Goal: Transaction & Acquisition: Purchase product/service

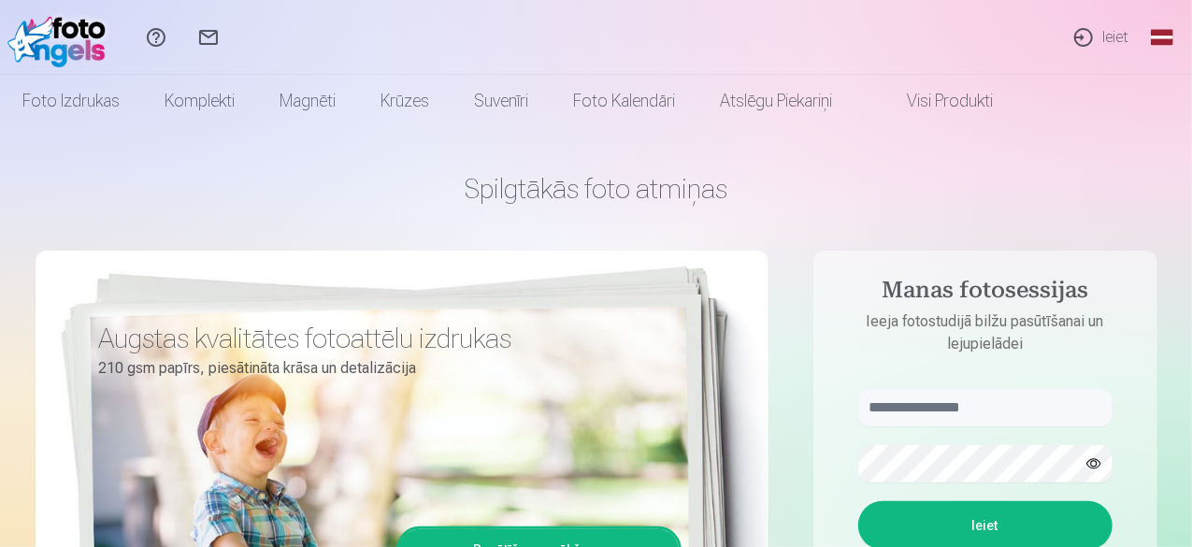
click at [1118, 36] on link "Ieiet" at bounding box center [1100, 37] width 86 height 75
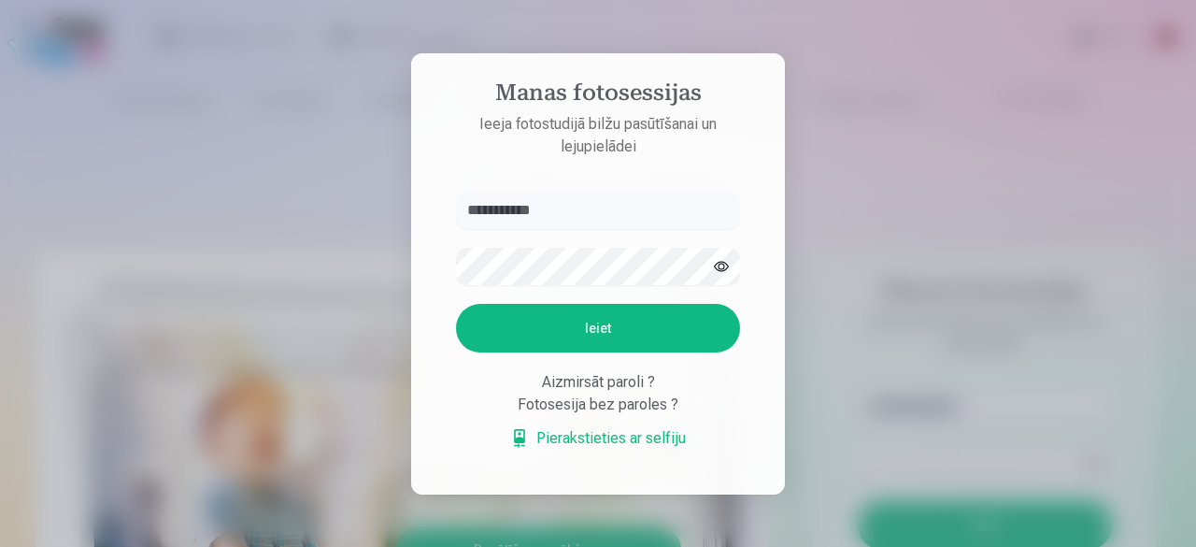
type input "**********"
click at [602, 238] on form "**********" at bounding box center [597, 330] width 321 height 277
click at [563, 321] on button "Ieiet" at bounding box center [598, 328] width 284 height 49
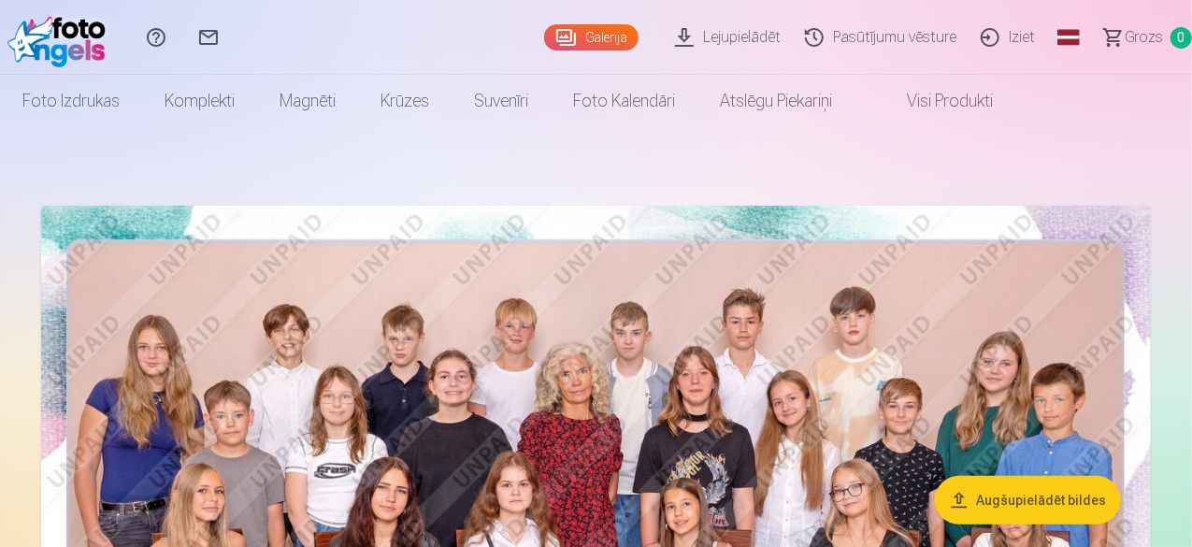
drag, startPoint x: 1185, startPoint y: 506, endPoint x: 1189, endPoint y: 382, distance: 123.4
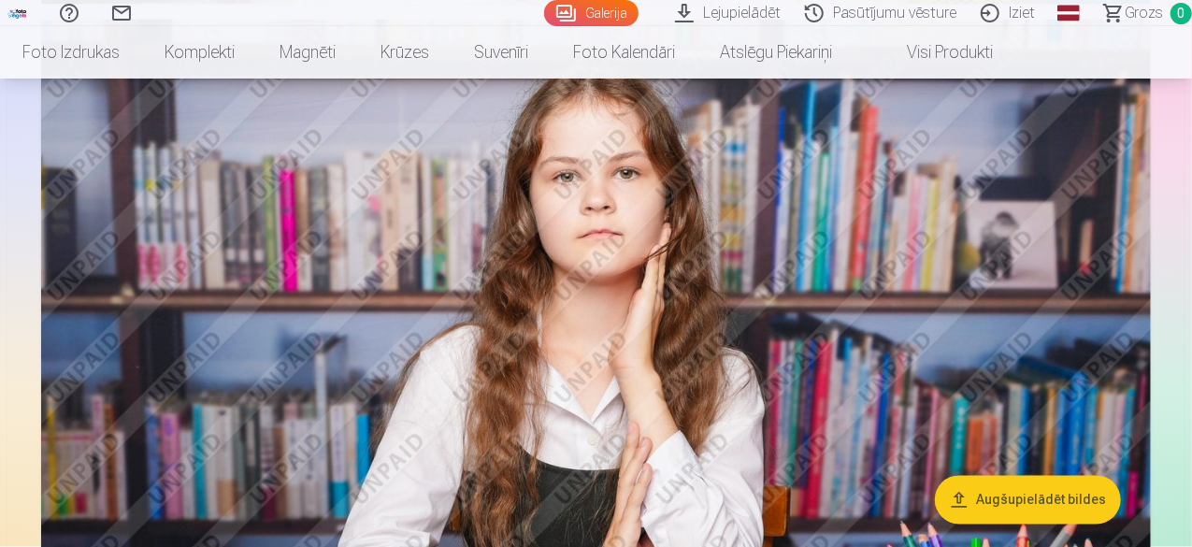
scroll to position [1537, 0]
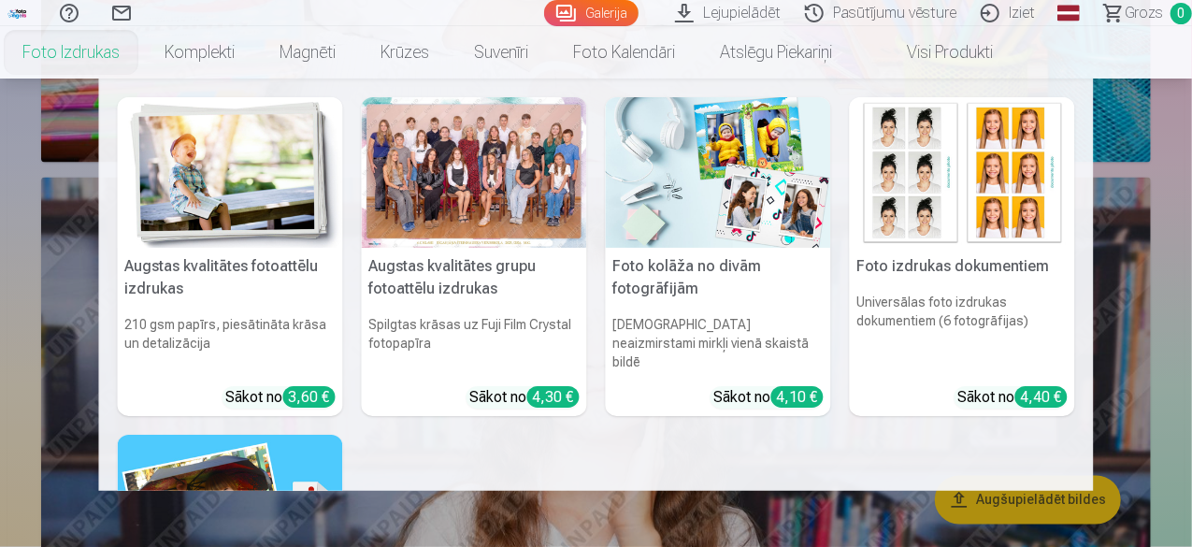
click at [115, 53] on link "Foto izdrukas" at bounding box center [71, 52] width 142 height 52
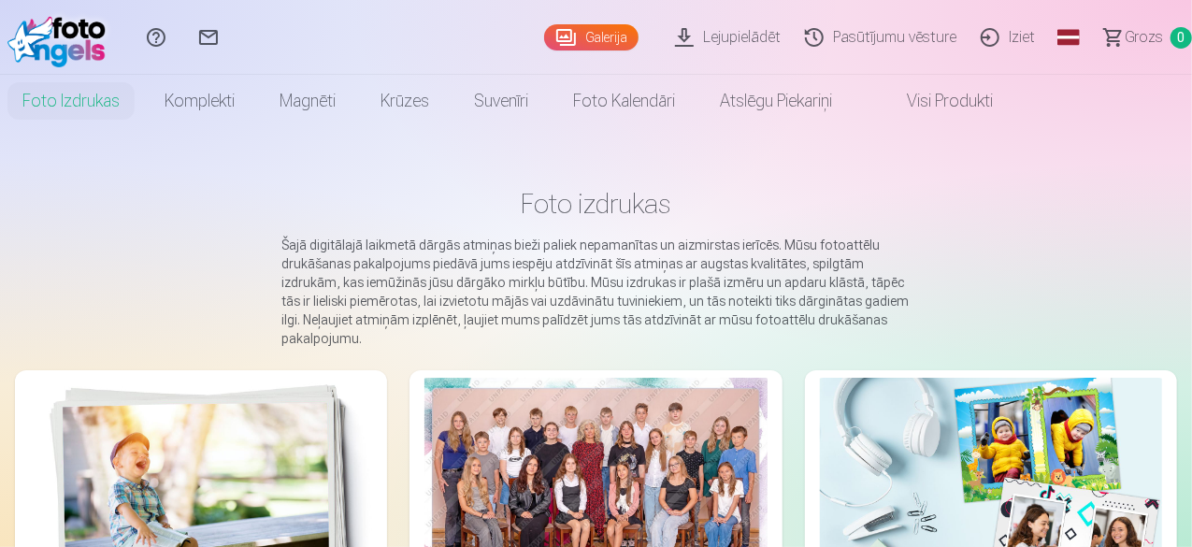
click at [424, 474] on div at bounding box center [595, 492] width 342 height 228
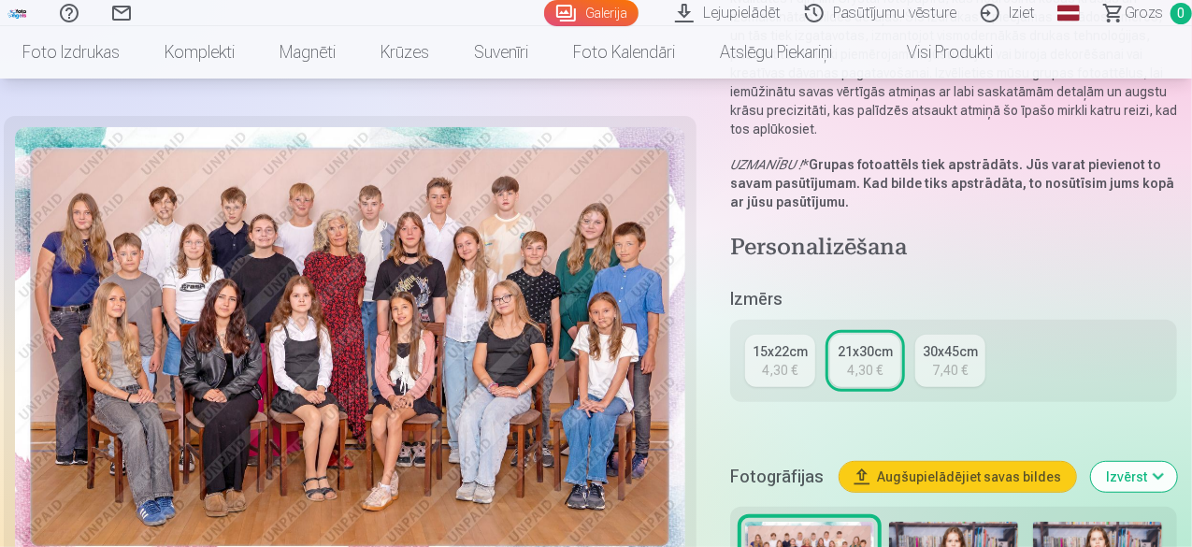
scroll to position [270, 0]
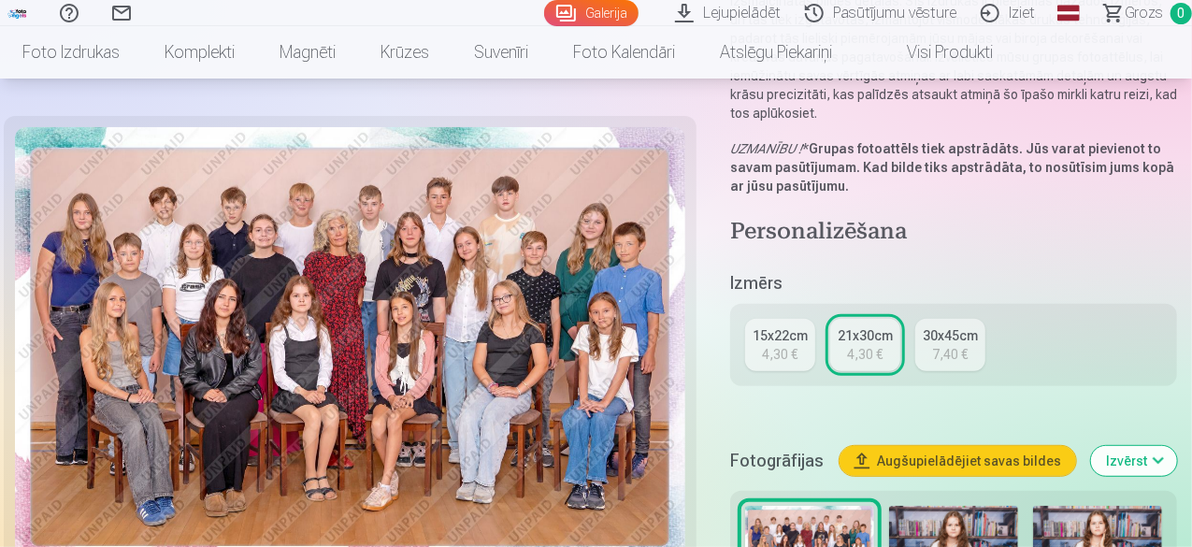
click at [796, 319] on link "15x22cm 4,30 €" at bounding box center [780, 345] width 70 height 52
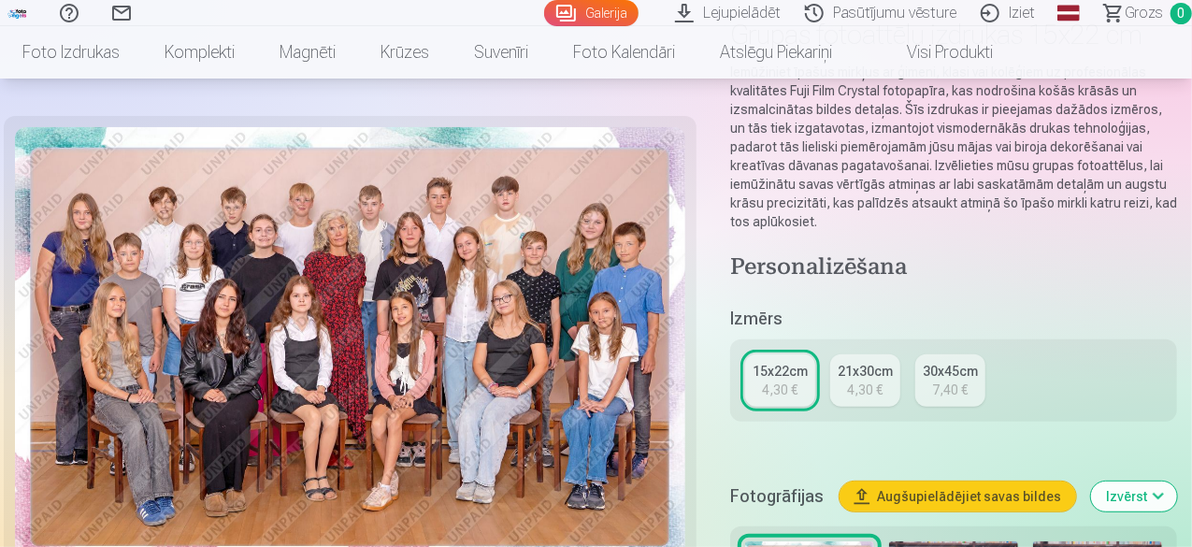
scroll to position [292, 0]
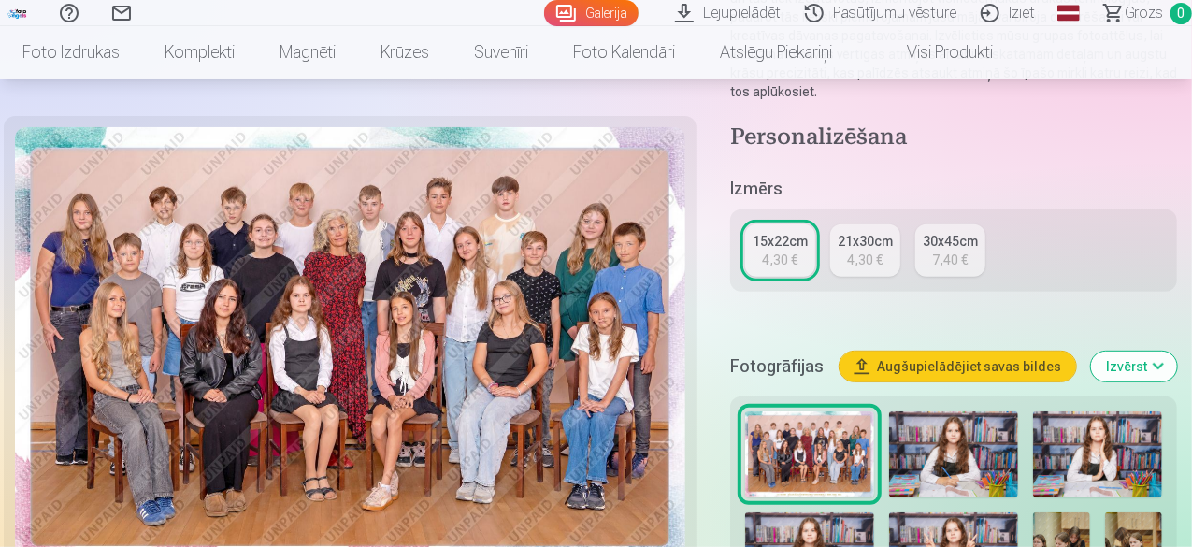
click at [886, 234] on link "21x30cm 4,30 €" at bounding box center [865, 250] width 70 height 52
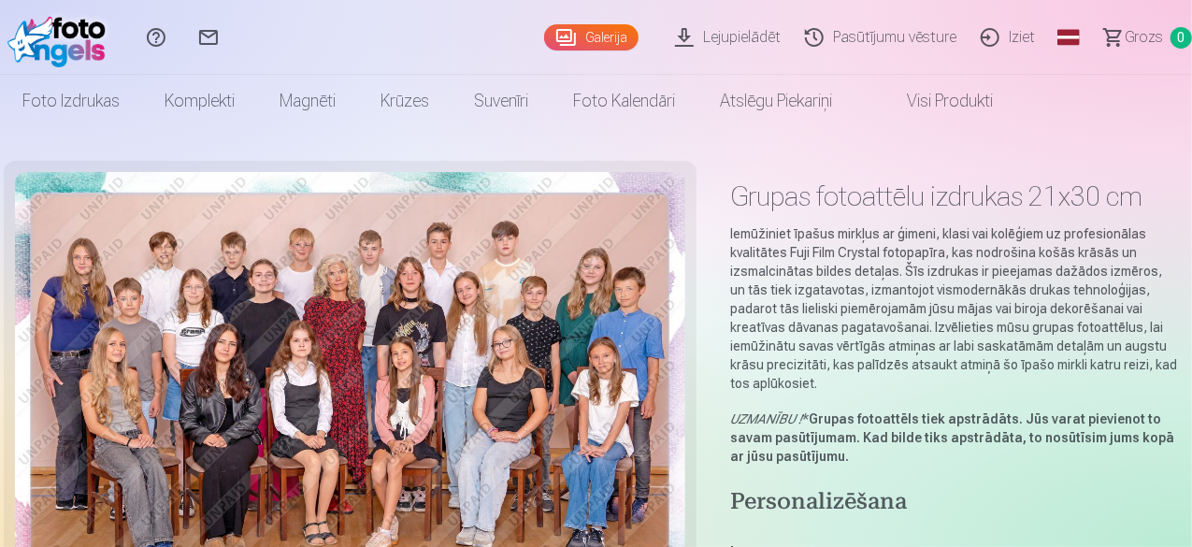
drag, startPoint x: 1191, startPoint y: 31, endPoint x: 1195, endPoint y: 72, distance: 41.4
click at [1191, 72] on html "Palīdzības centrs Sazinies ar mums Galerija Lejupielādēt Pasūtījumu vēsture Izi…" at bounding box center [596, 273] width 1192 height 547
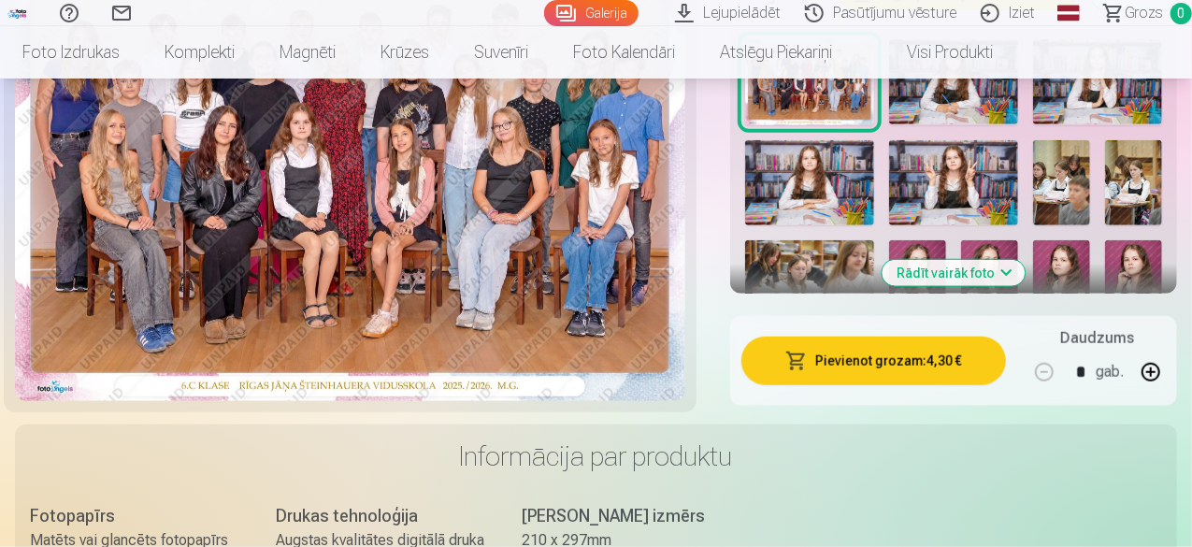
scroll to position [729, 0]
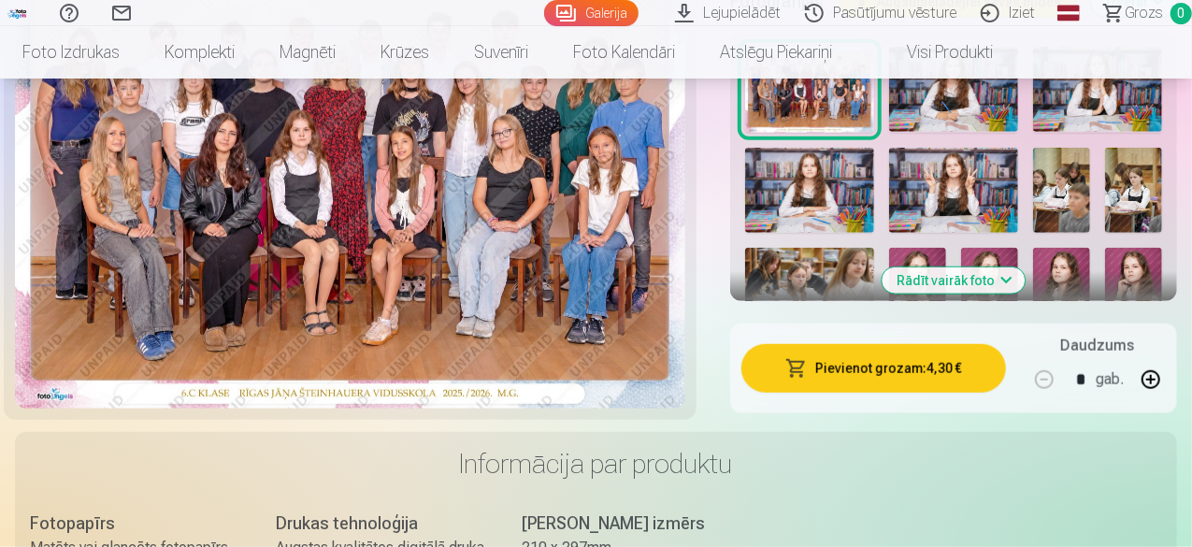
click at [921, 356] on button "Pievienot grozam : 4,30 €" at bounding box center [873, 368] width 264 height 49
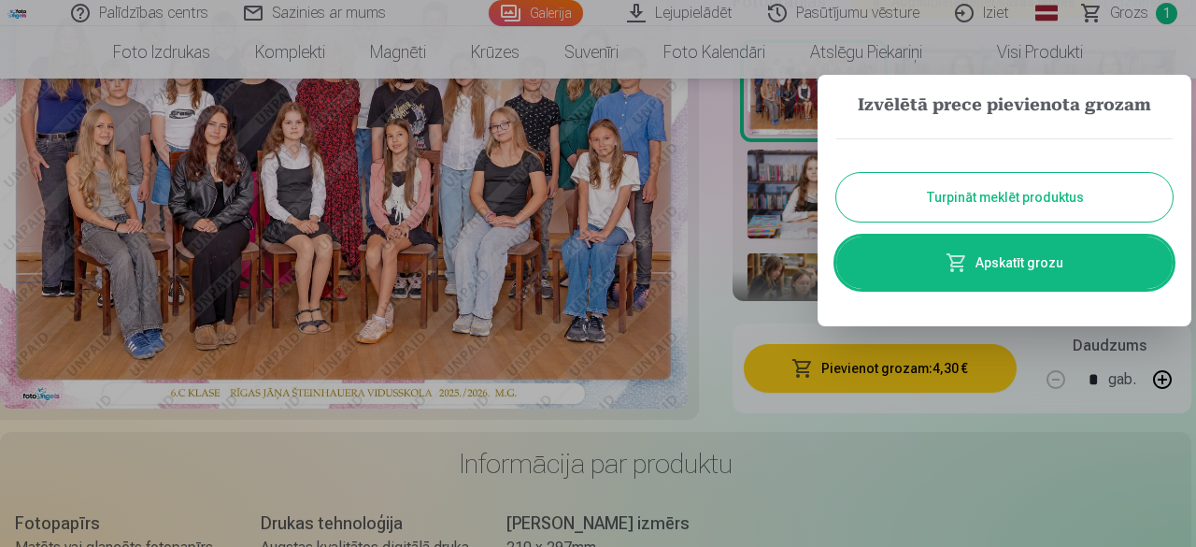
click at [1023, 197] on button "Turpināt meklēt produktus" at bounding box center [1004, 197] width 336 height 49
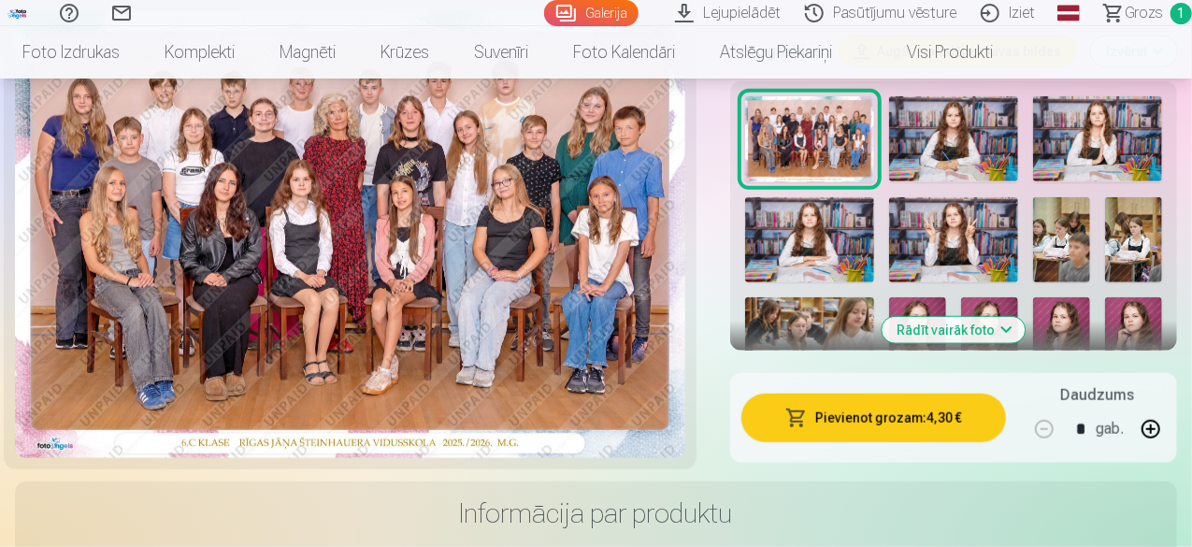
scroll to position [671, 0]
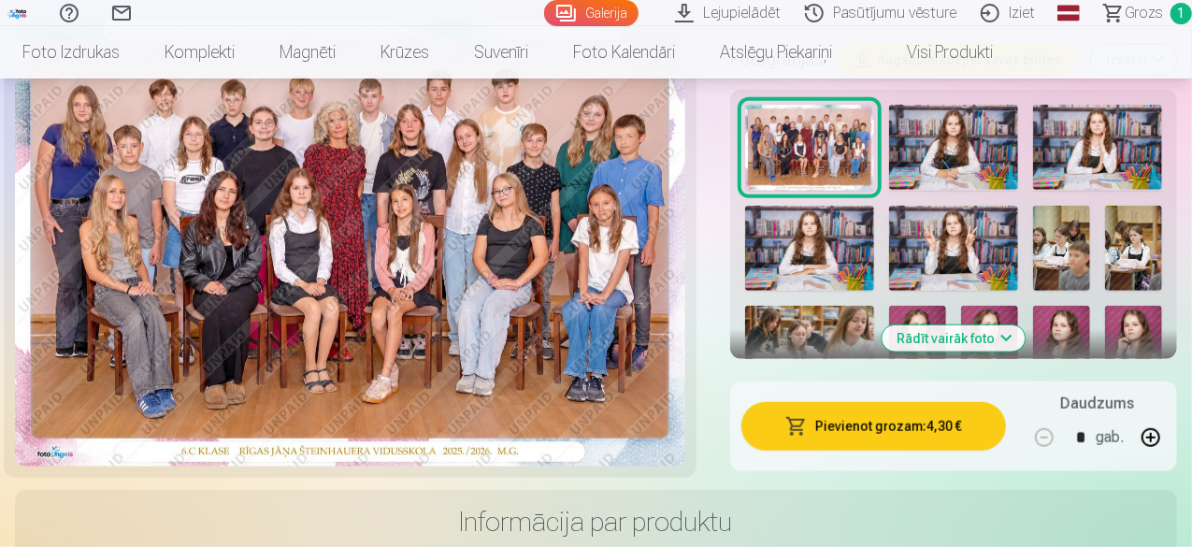
click at [964, 108] on img at bounding box center [953, 148] width 129 height 86
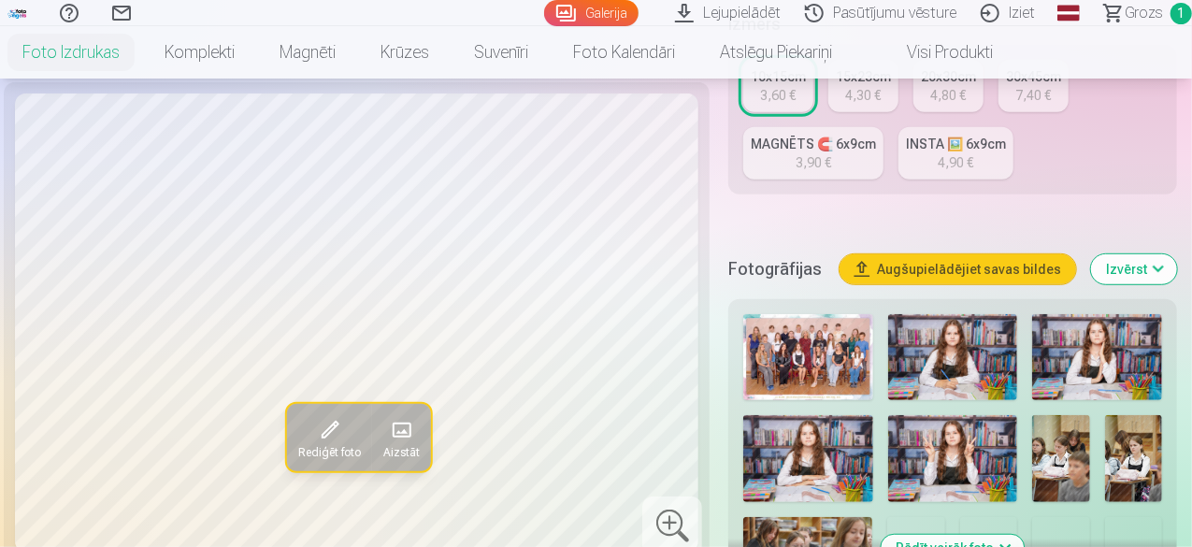
scroll to position [479, 0]
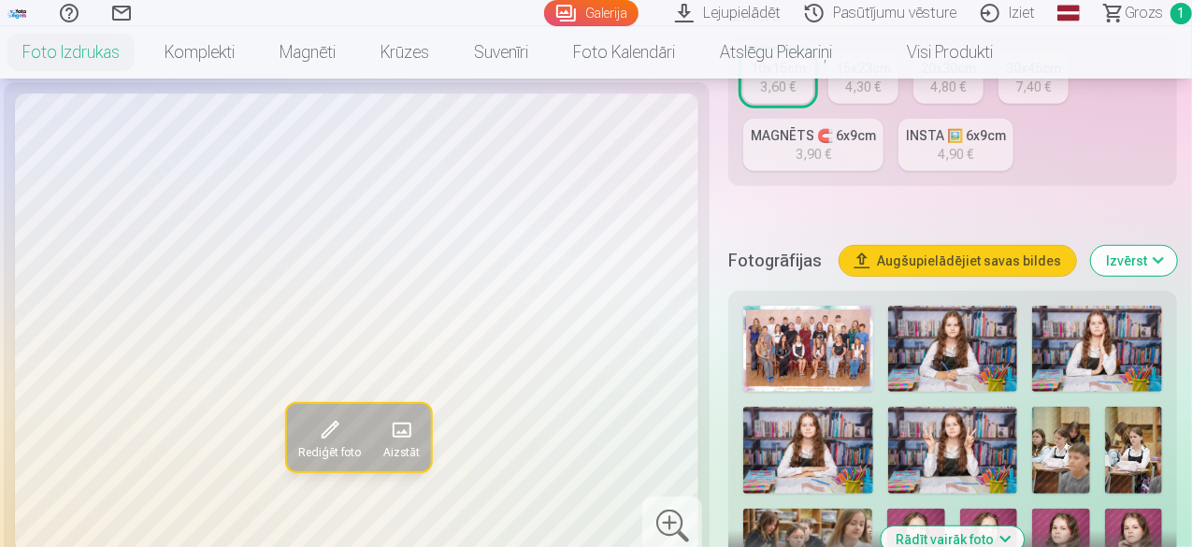
click at [951, 318] on img at bounding box center [953, 349] width 130 height 86
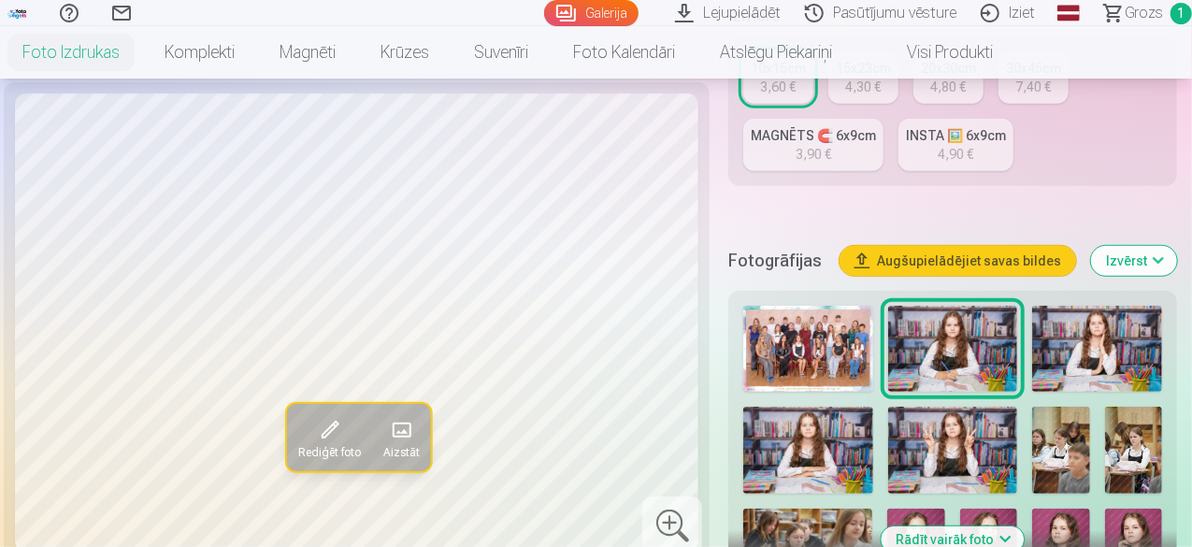
click at [951, 318] on img at bounding box center [953, 349] width 130 height 86
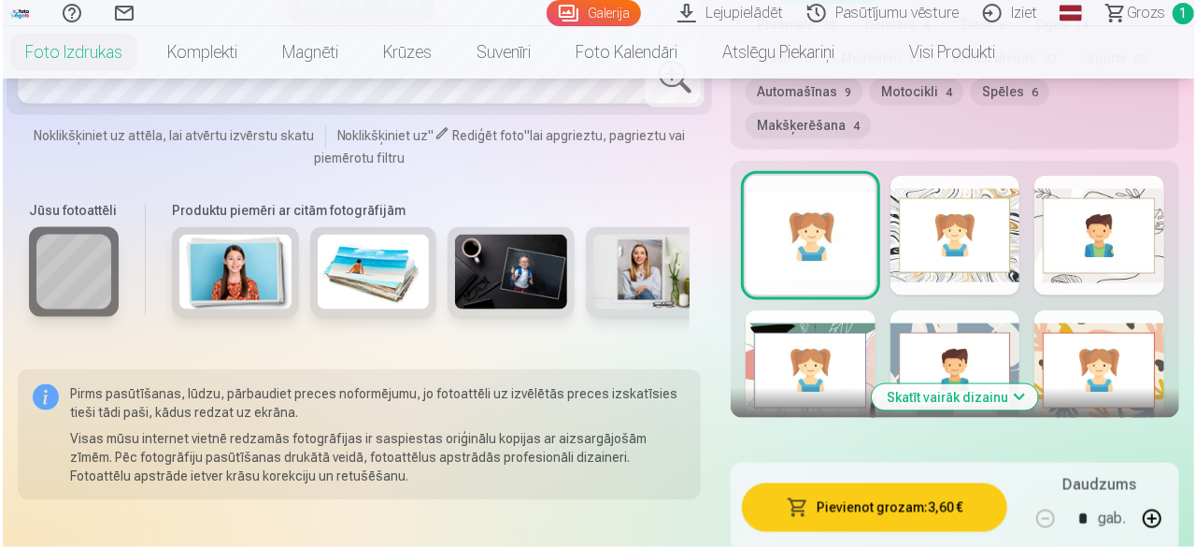
scroll to position [1174, 0]
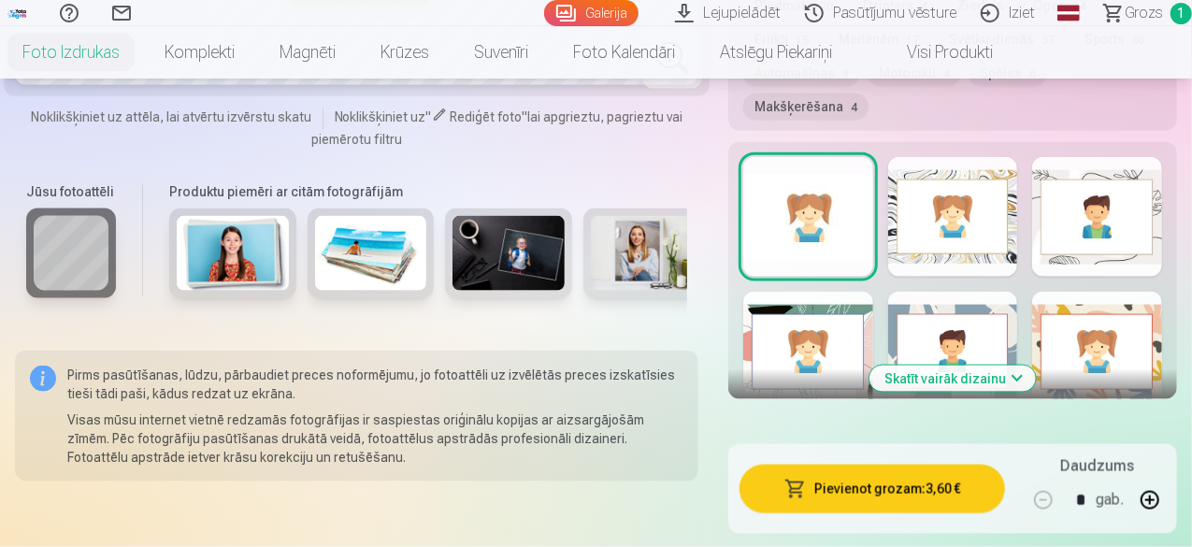
click at [864, 464] on button "Pievienot grozam : 3,60 €" at bounding box center [871, 488] width 265 height 49
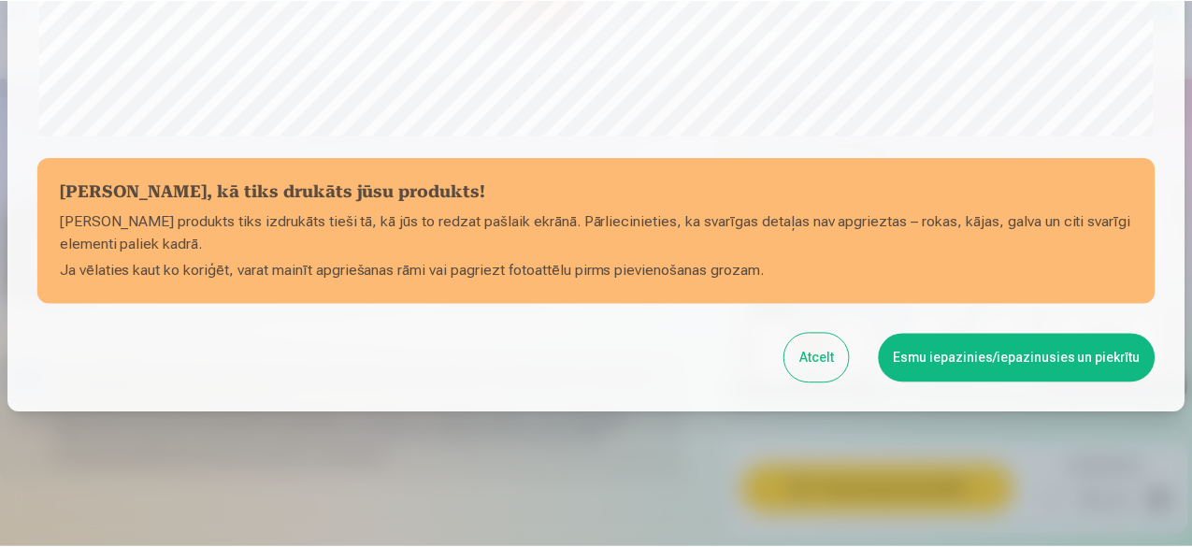
scroll to position [784, 0]
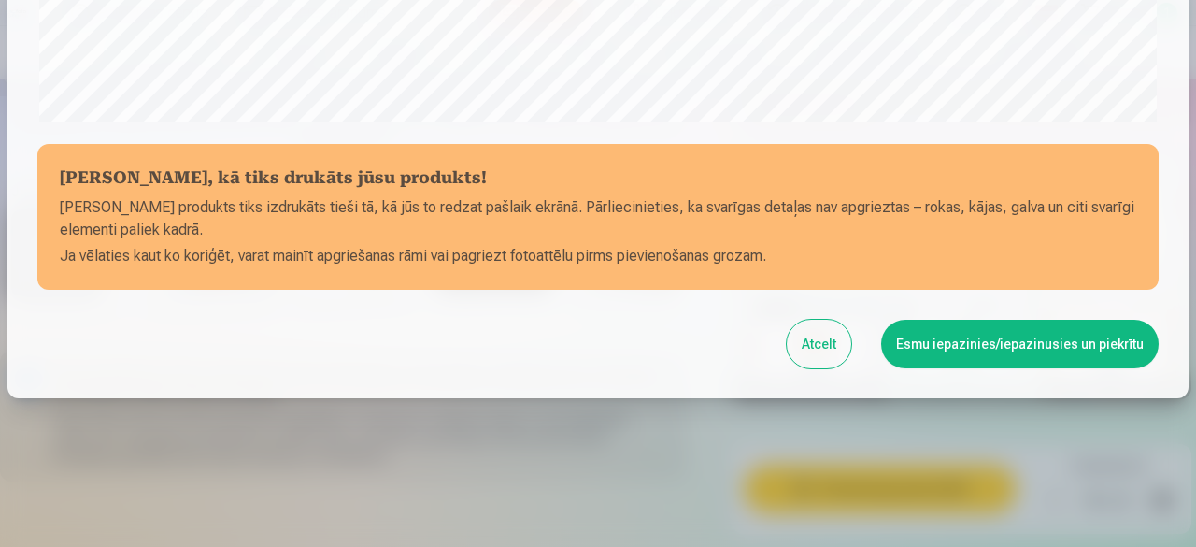
click at [1063, 349] on button "Esmu iepazinies/iepazinusies un piekrītu" at bounding box center [1020, 344] width 278 height 49
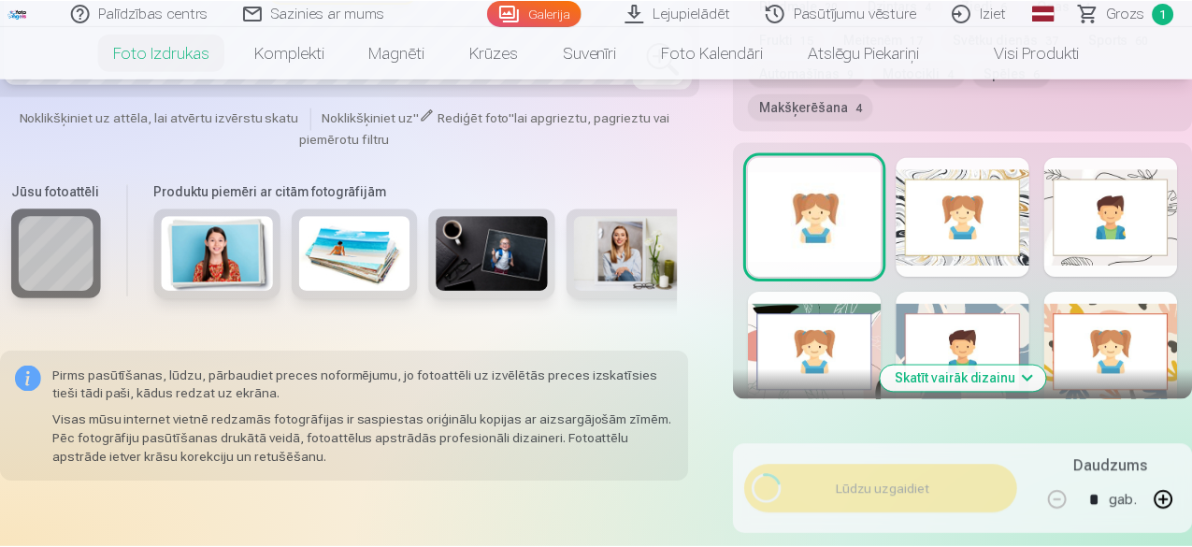
scroll to position [781, 0]
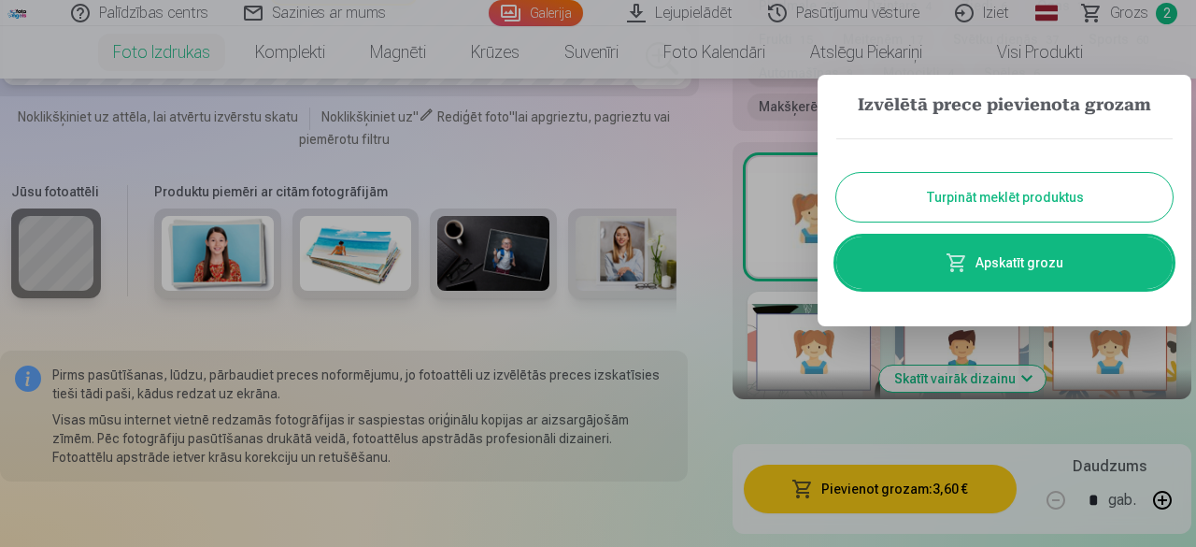
click at [1079, 186] on button "Turpināt meklēt produktus" at bounding box center [1004, 197] width 336 height 49
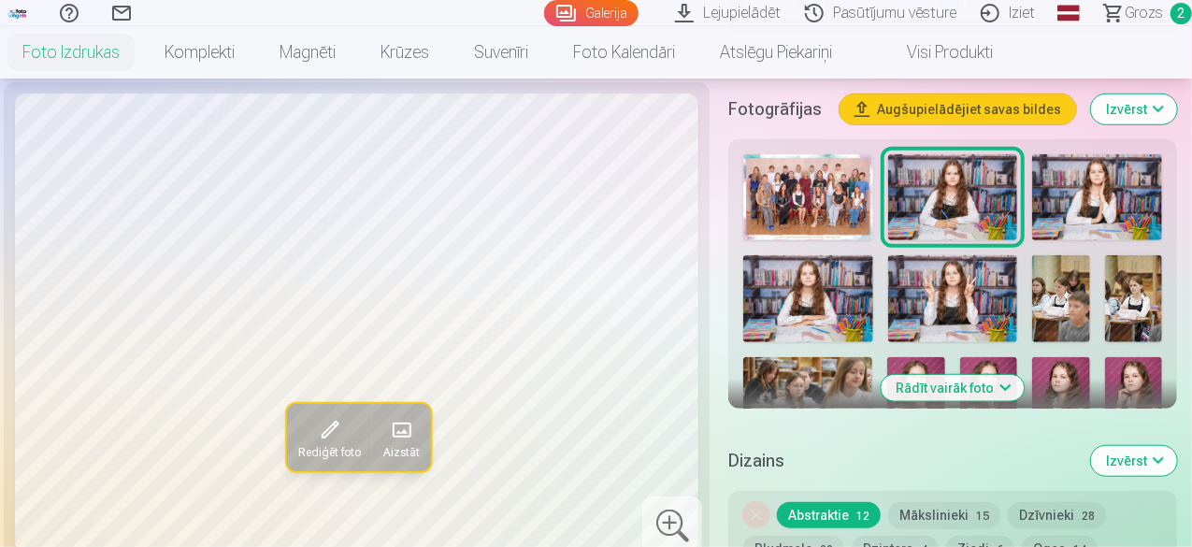
scroll to position [632, 0]
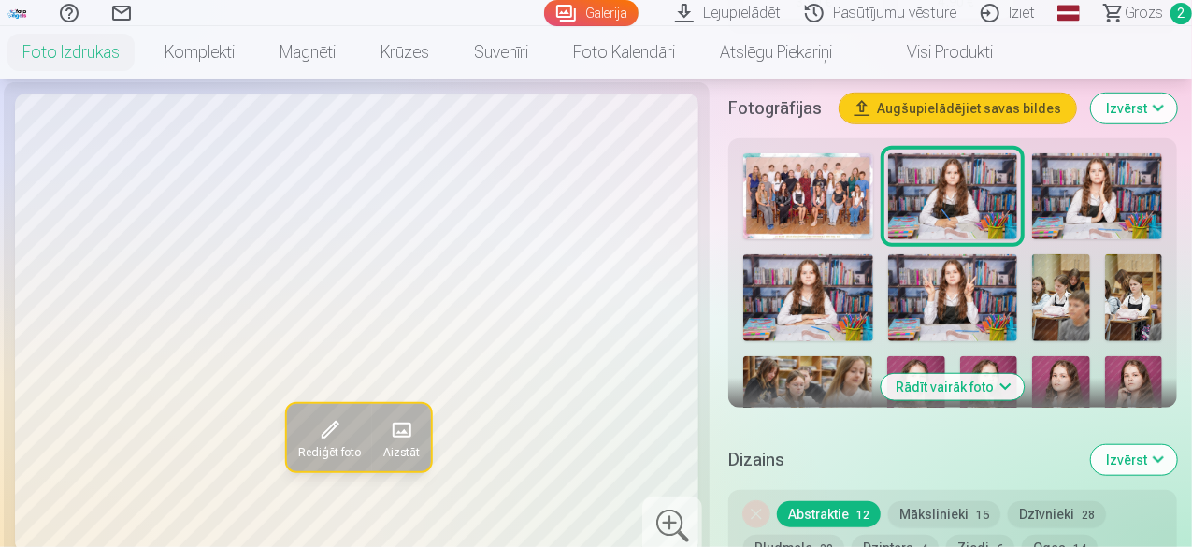
click at [1106, 167] on img at bounding box center [1097, 196] width 130 height 86
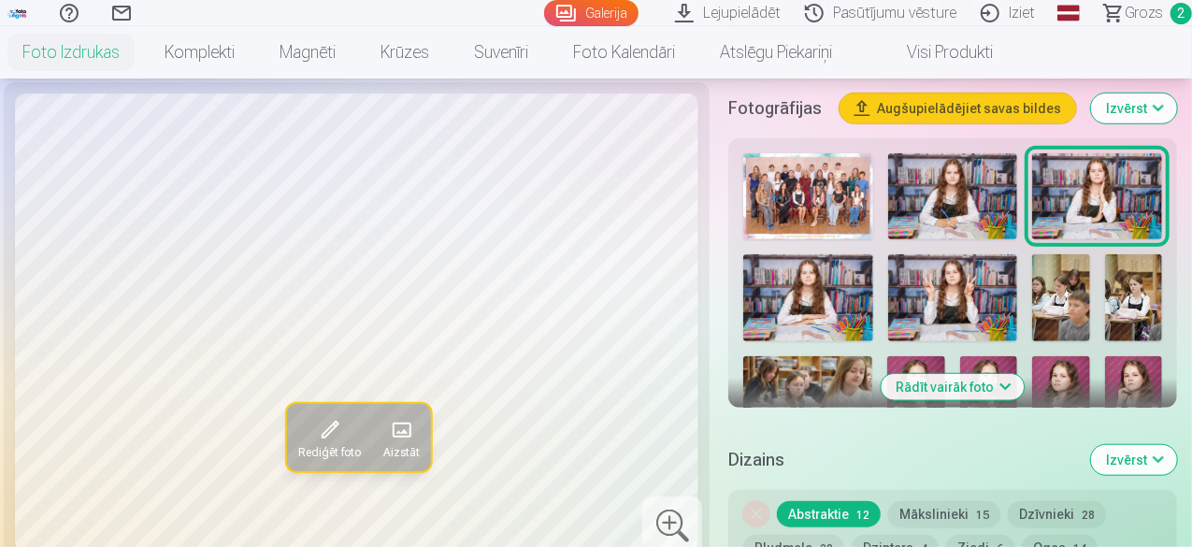
click at [852, 289] on img at bounding box center [807, 297] width 129 height 86
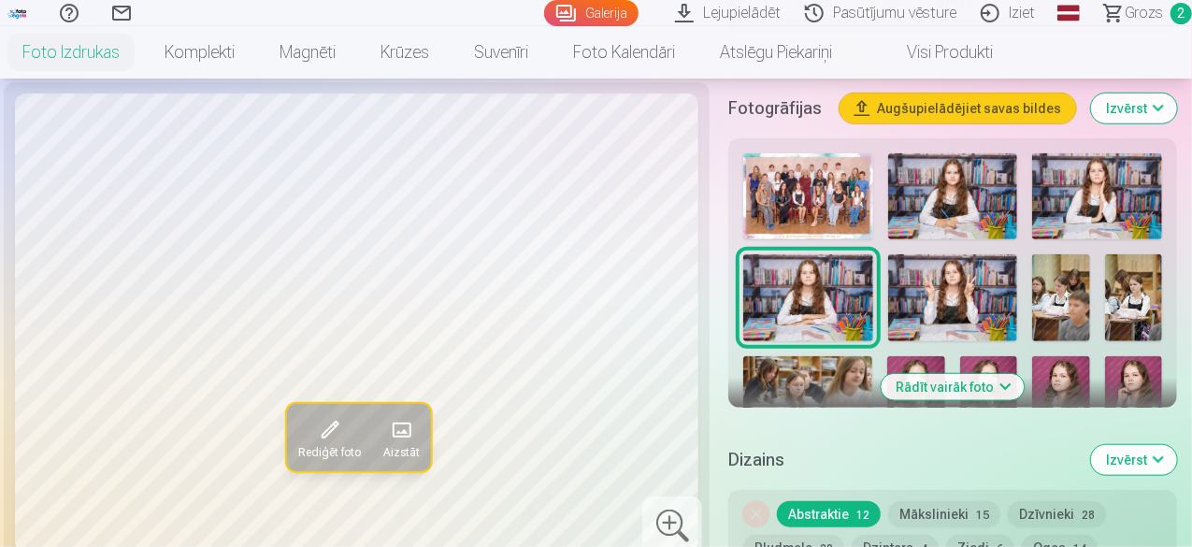
click at [945, 305] on img at bounding box center [952, 297] width 129 height 86
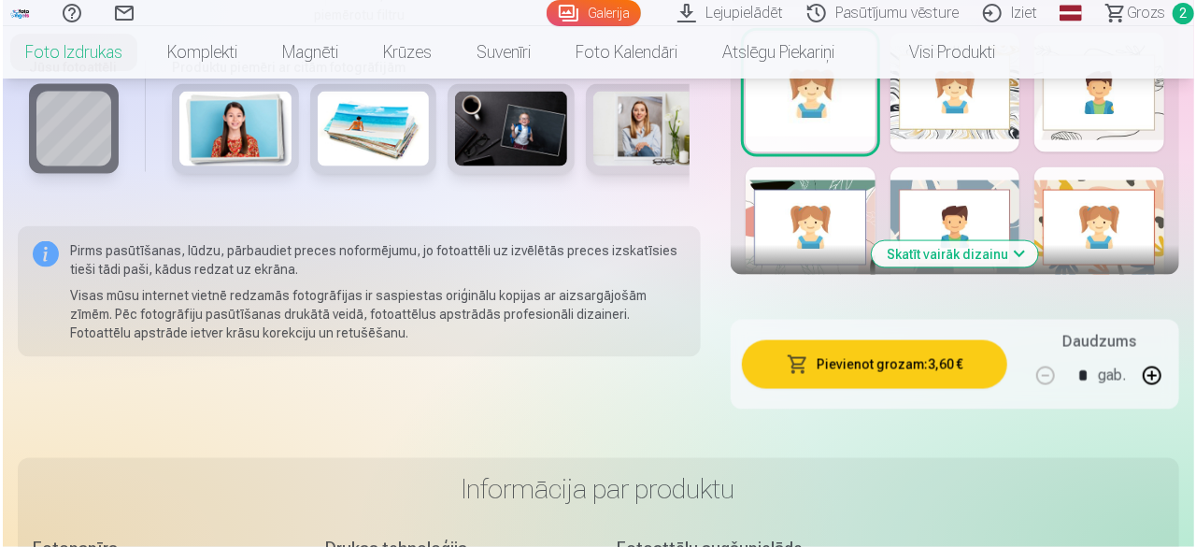
scroll to position [1289, 0]
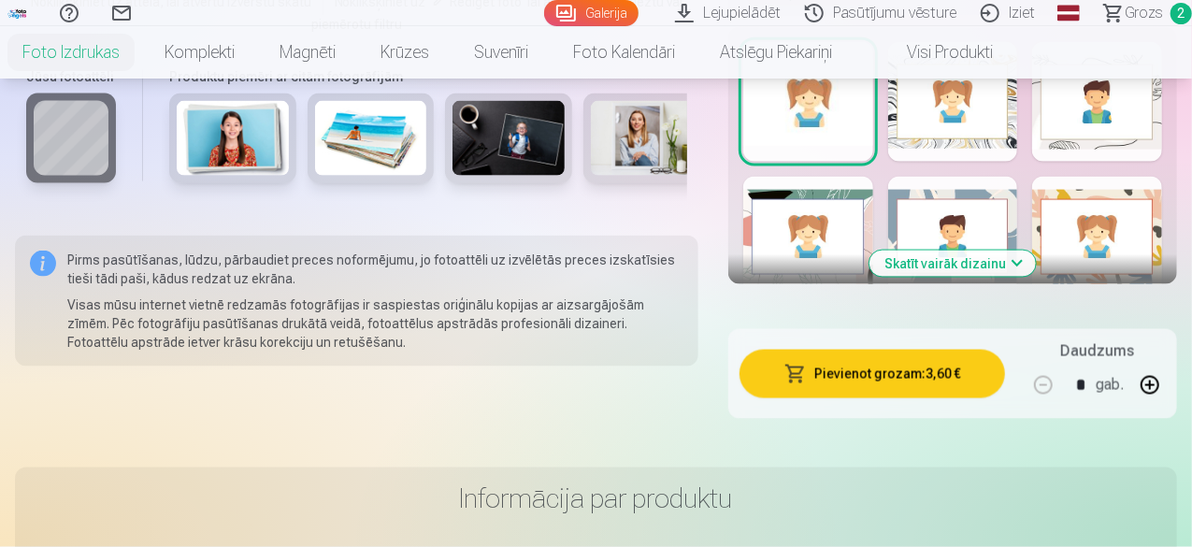
click at [898, 350] on button "Pievienot grozam : 3,60 €" at bounding box center [871, 374] width 265 height 49
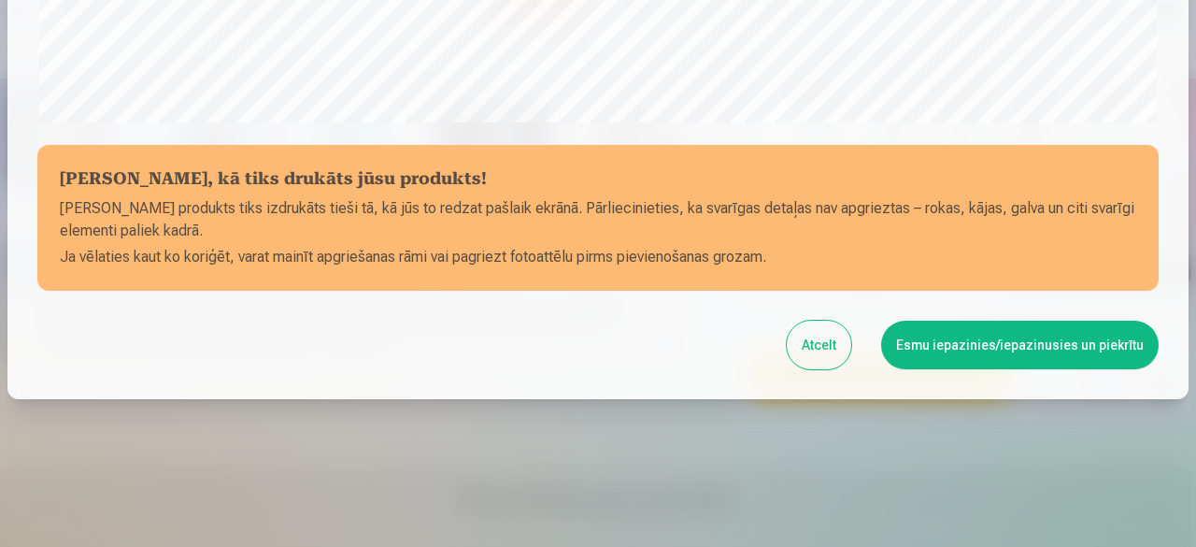
scroll to position [784, 0]
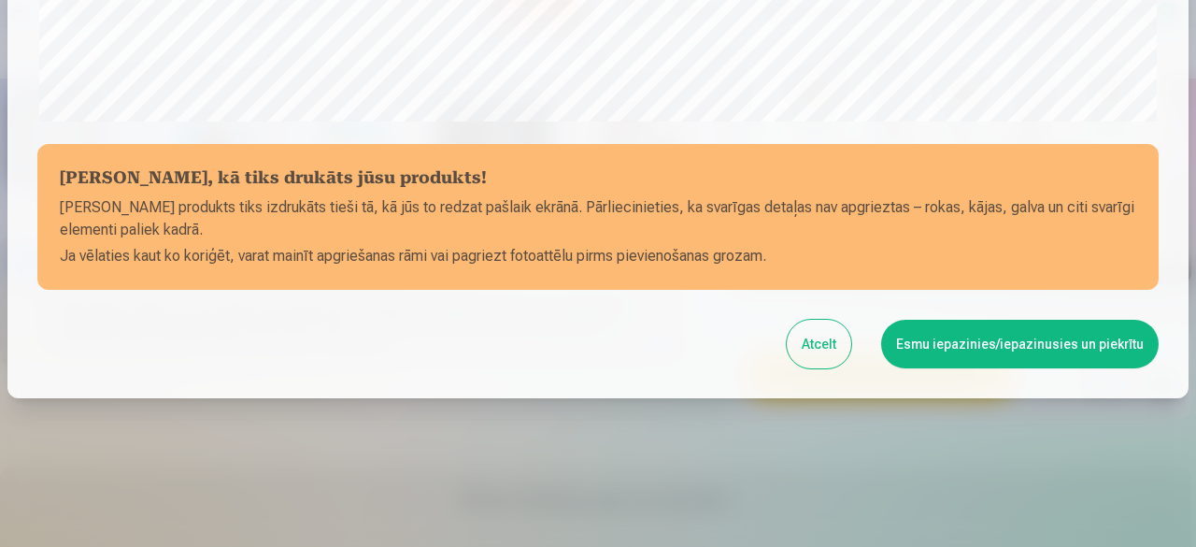
click at [1060, 345] on button "Esmu iepazinies/iepazinusies un piekrītu" at bounding box center [1020, 344] width 278 height 49
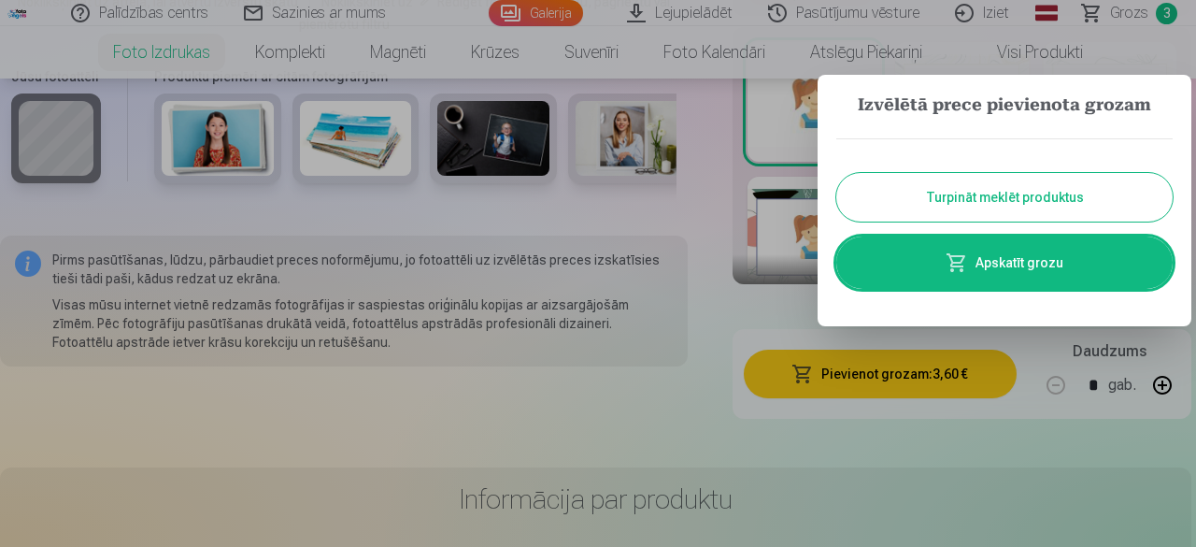
click at [1043, 212] on button "Turpināt meklēt produktus" at bounding box center [1004, 197] width 336 height 49
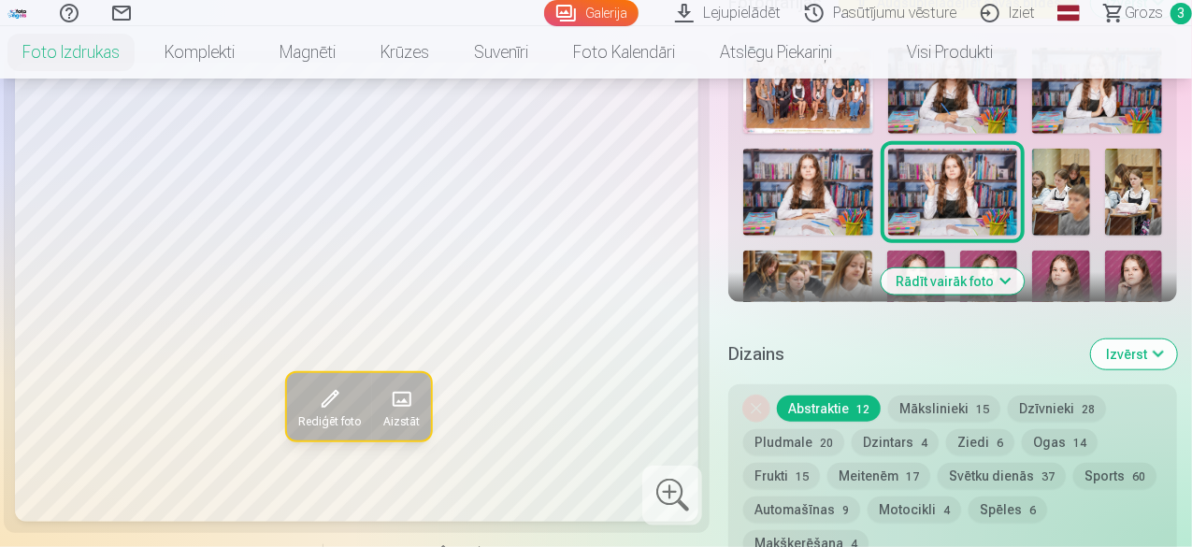
scroll to position [764, 0]
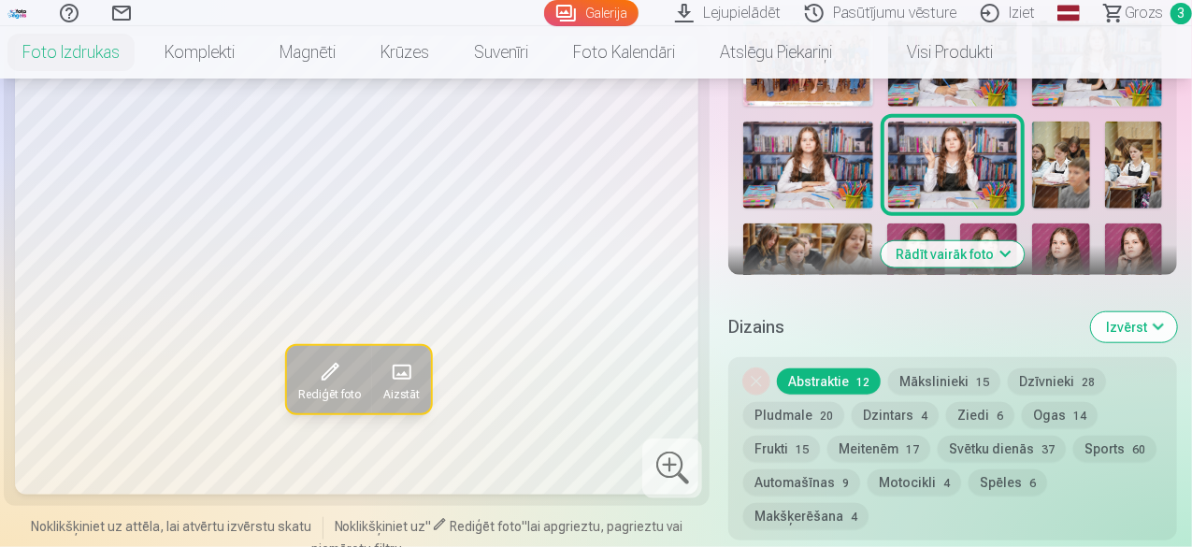
click at [1087, 141] on img at bounding box center [1061, 164] width 58 height 86
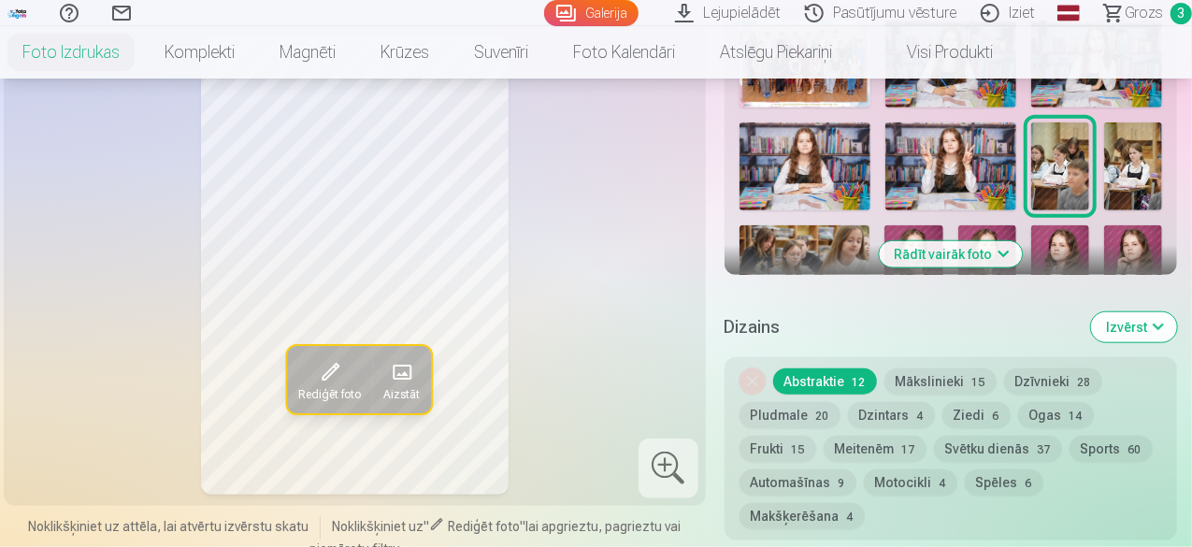
click at [1132, 152] on img at bounding box center [1133, 165] width 58 height 87
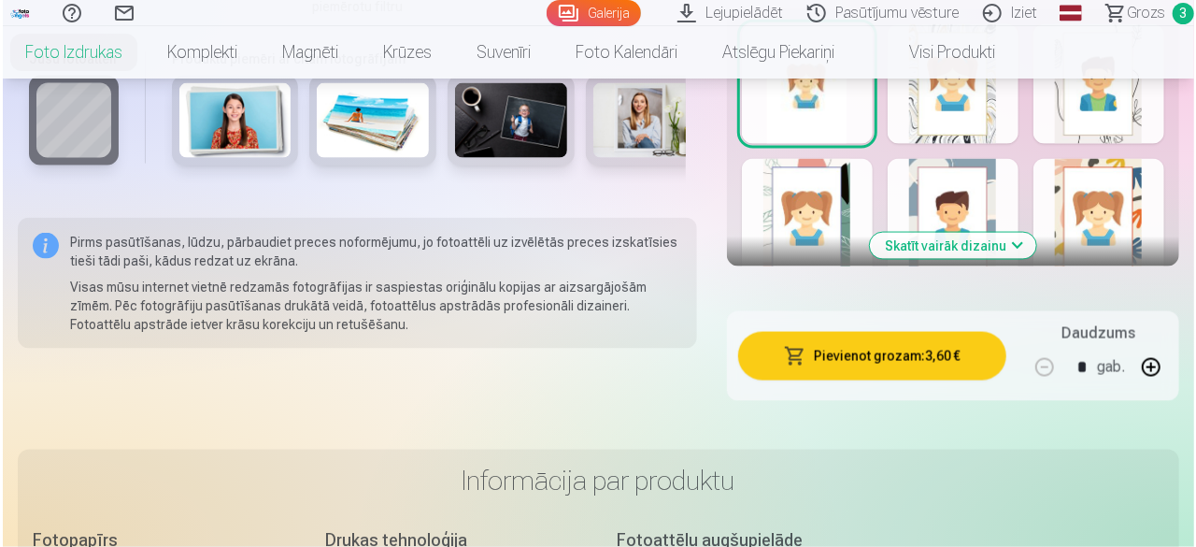
scroll to position [1316, 0]
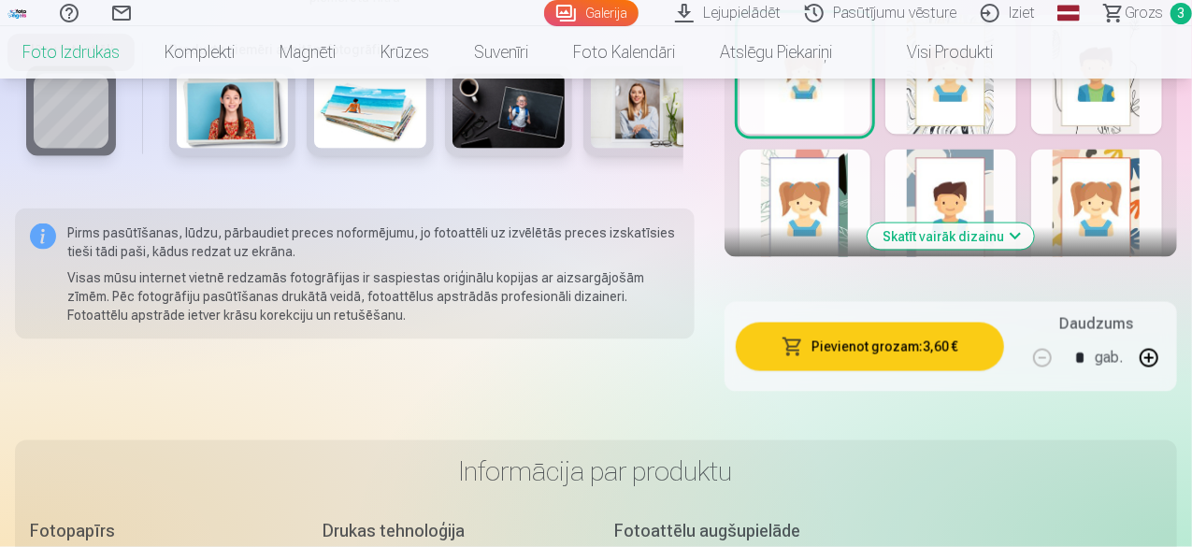
click at [898, 322] on button "Pievienot grozam : 3,60 €" at bounding box center [869, 346] width 268 height 49
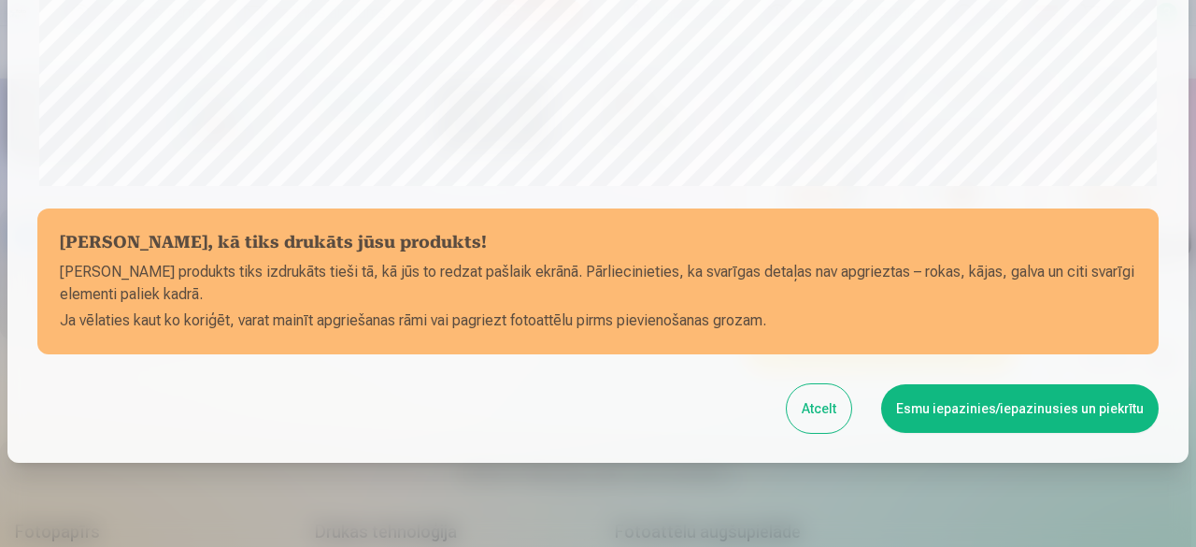
scroll to position [784, 0]
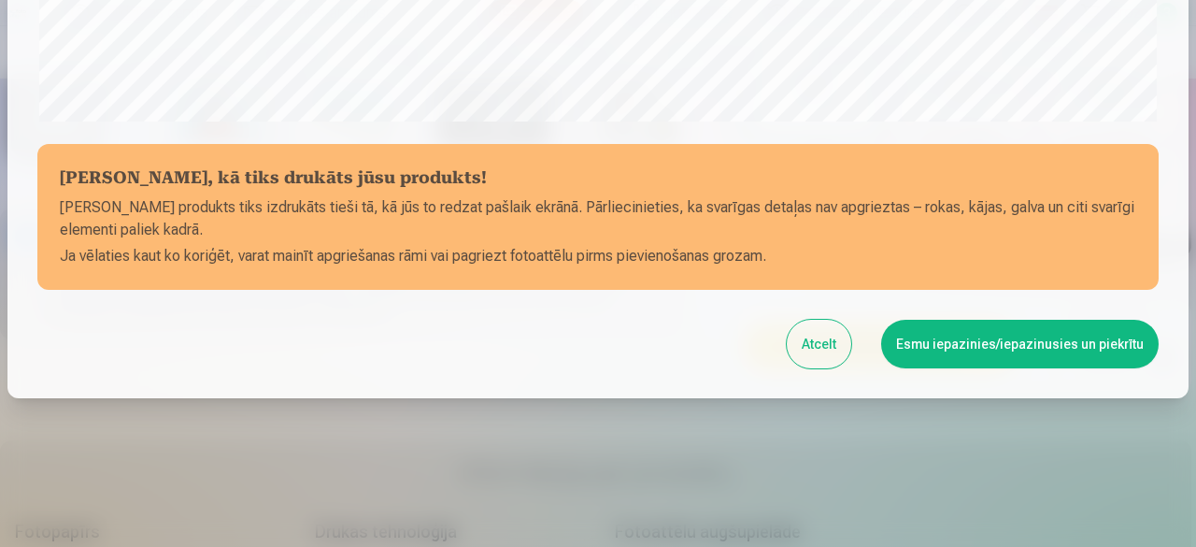
click at [965, 335] on button "Esmu iepazinies/iepazinusies un piekrītu" at bounding box center [1020, 344] width 278 height 49
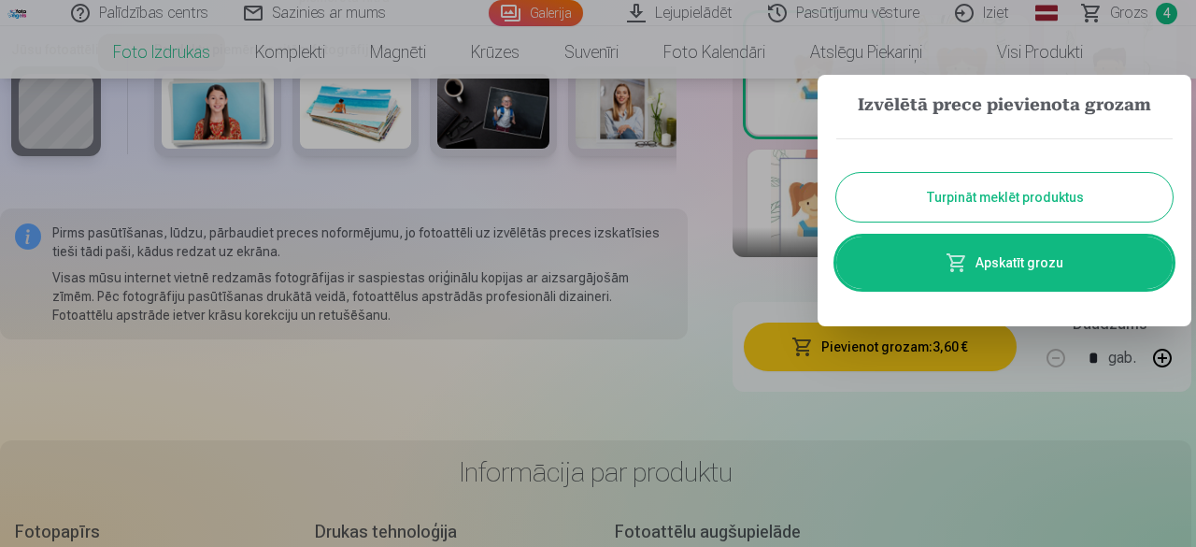
click at [986, 201] on button "Turpināt meklēt produktus" at bounding box center [1004, 197] width 336 height 49
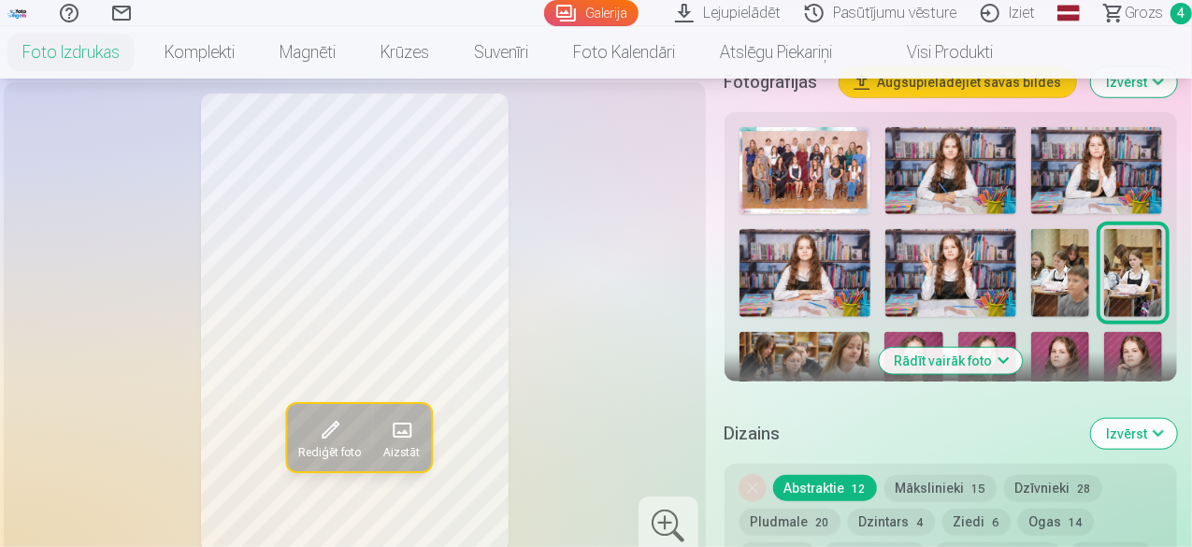
scroll to position [639, 0]
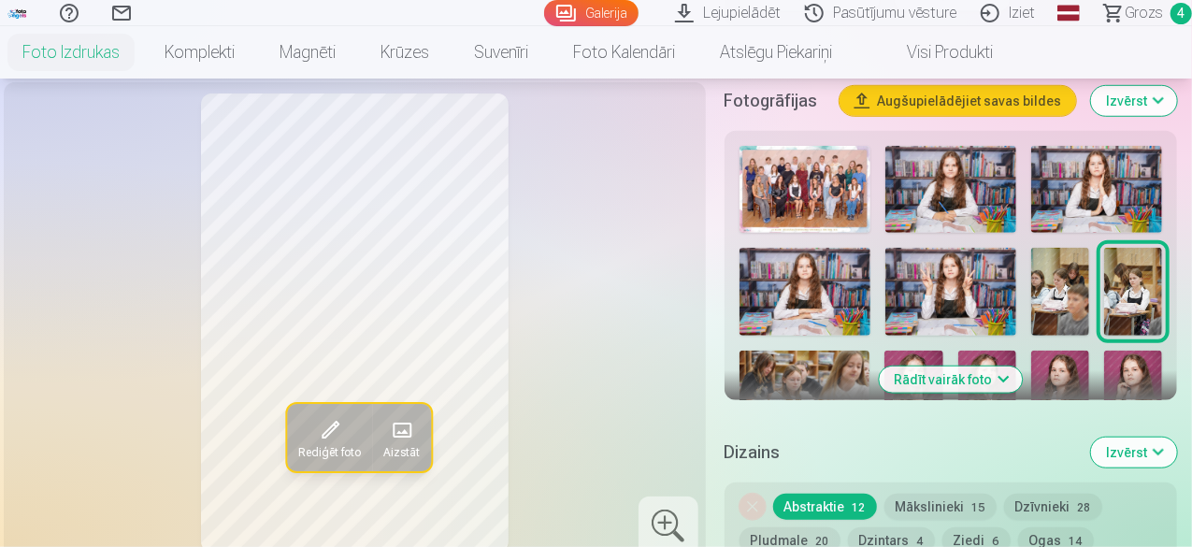
click at [948, 366] on button "Rādīt vairāk foto" at bounding box center [949, 379] width 143 height 26
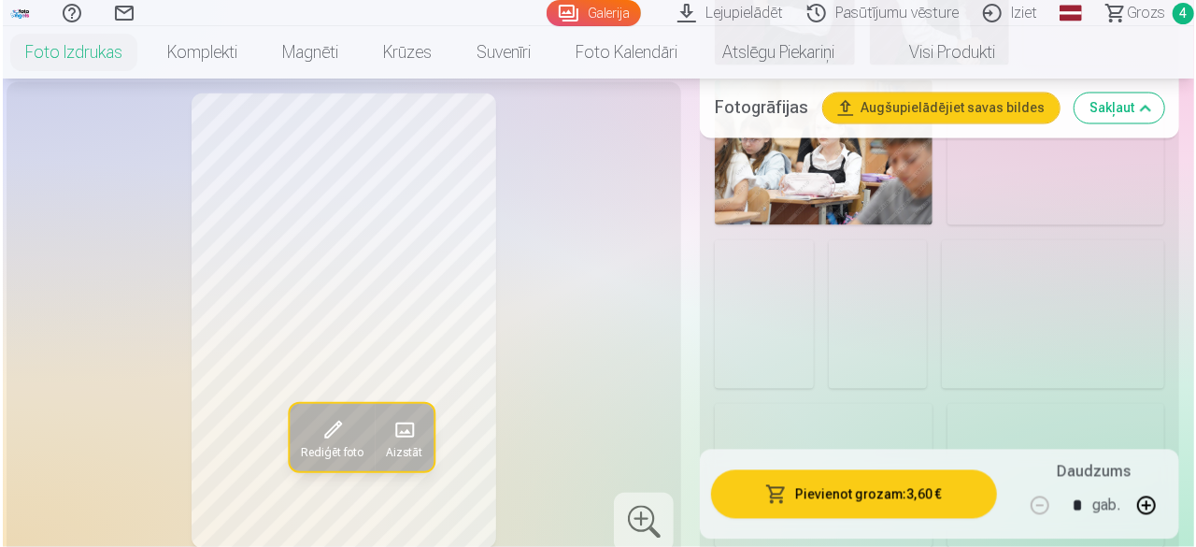
scroll to position [1734, 0]
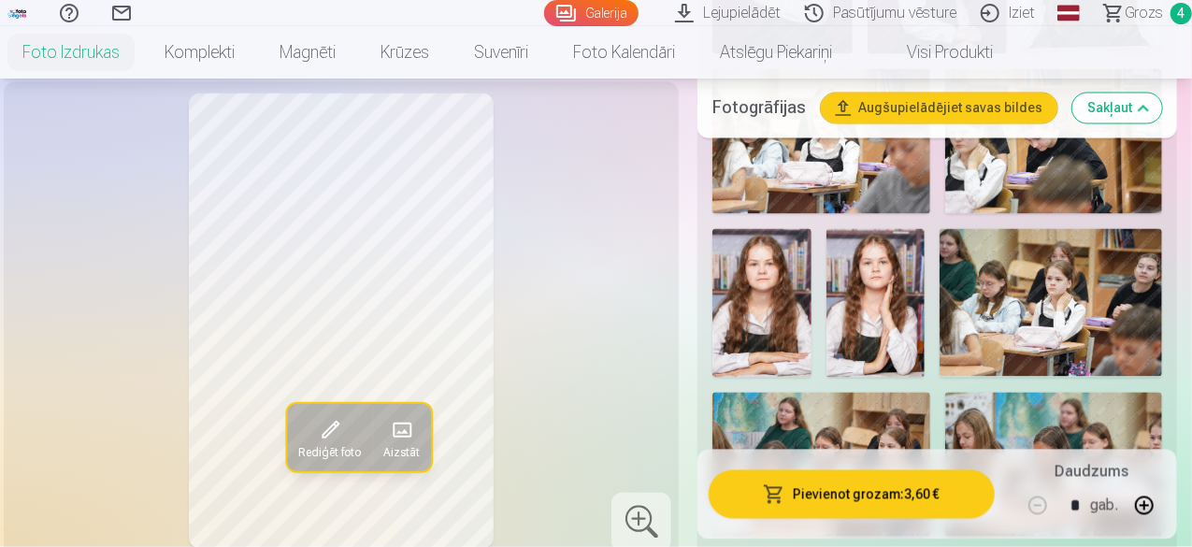
click at [811, 250] on img at bounding box center [761, 303] width 99 height 148
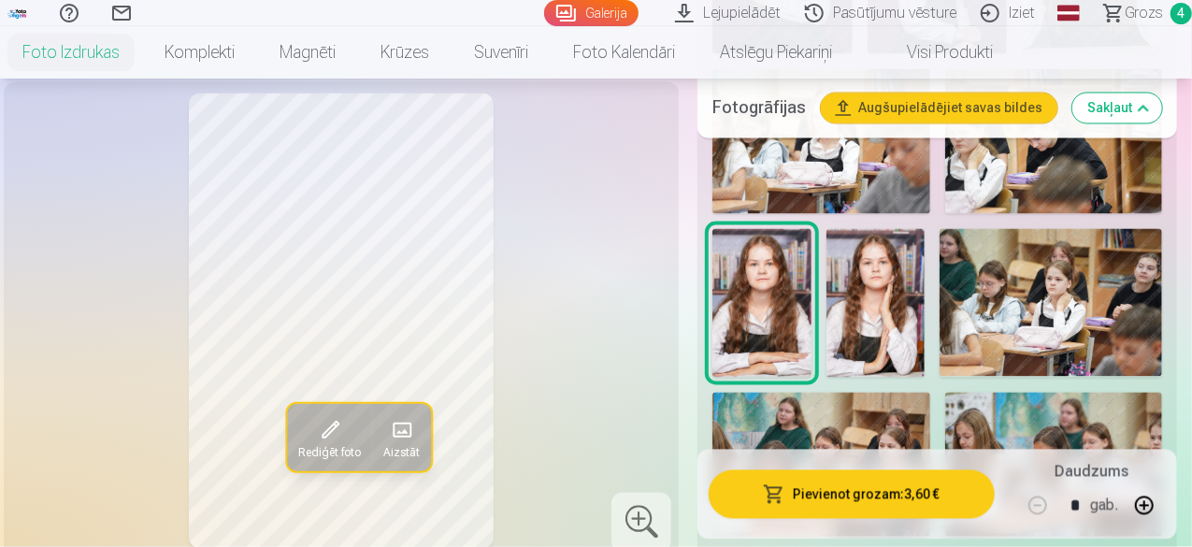
click at [893, 497] on button "Pievienot grozam : 3,60 €" at bounding box center [851, 494] width 286 height 49
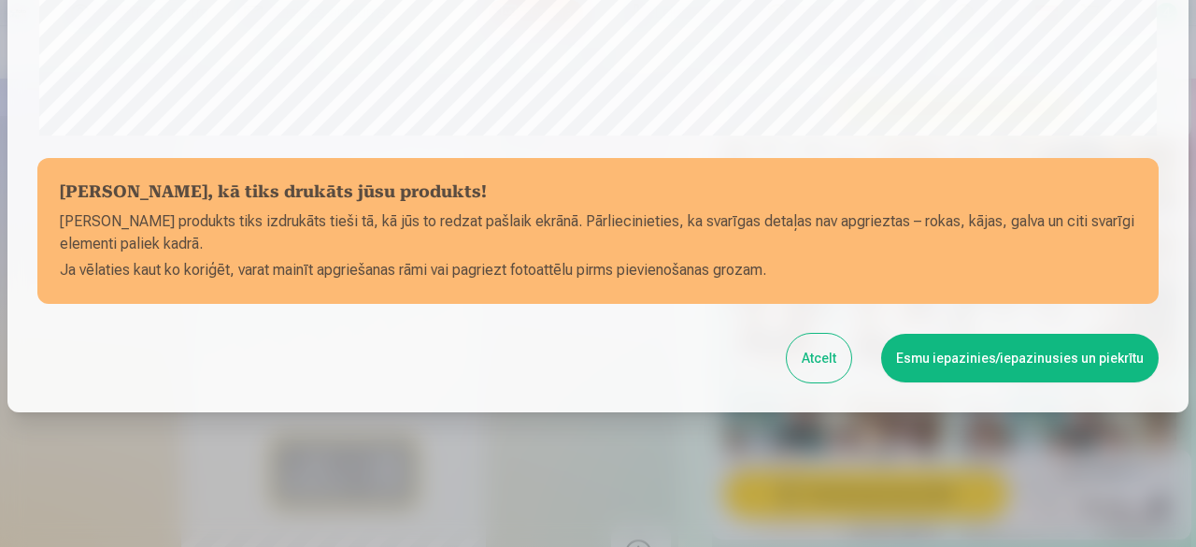
scroll to position [784, 0]
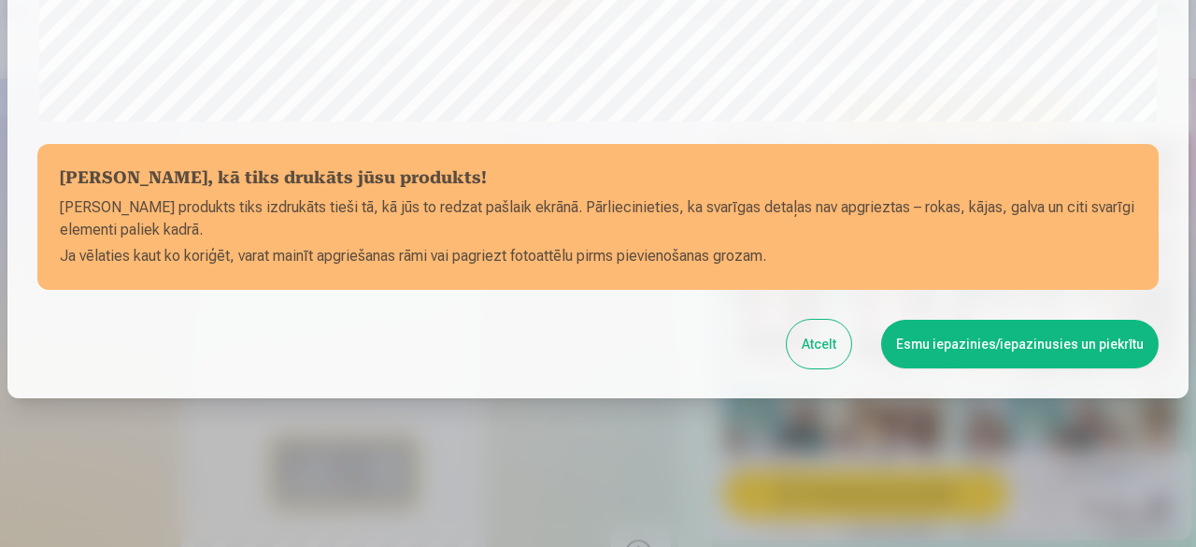
click at [991, 349] on button "Esmu iepazinies/iepazinusies un piekrītu" at bounding box center [1020, 344] width 278 height 49
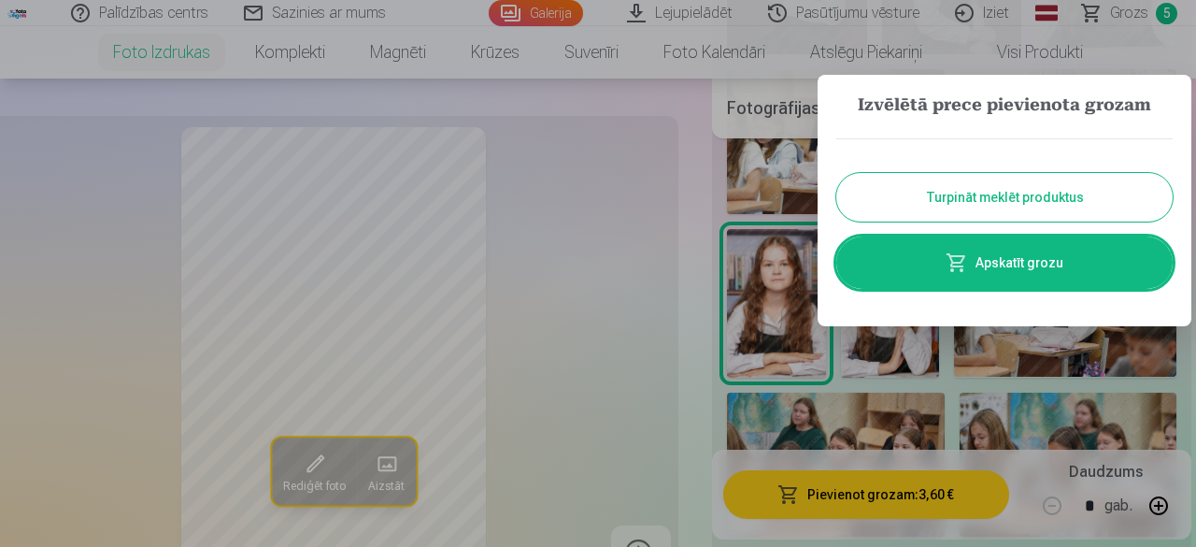
click at [1041, 197] on button "Turpināt meklēt produktus" at bounding box center [1004, 197] width 336 height 49
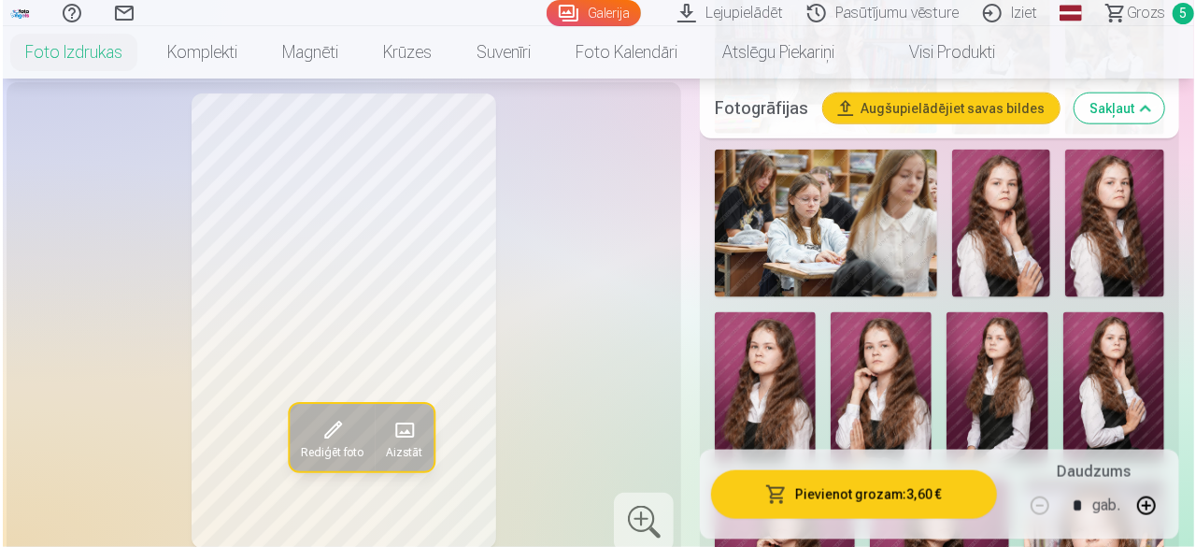
scroll to position [1088, 0]
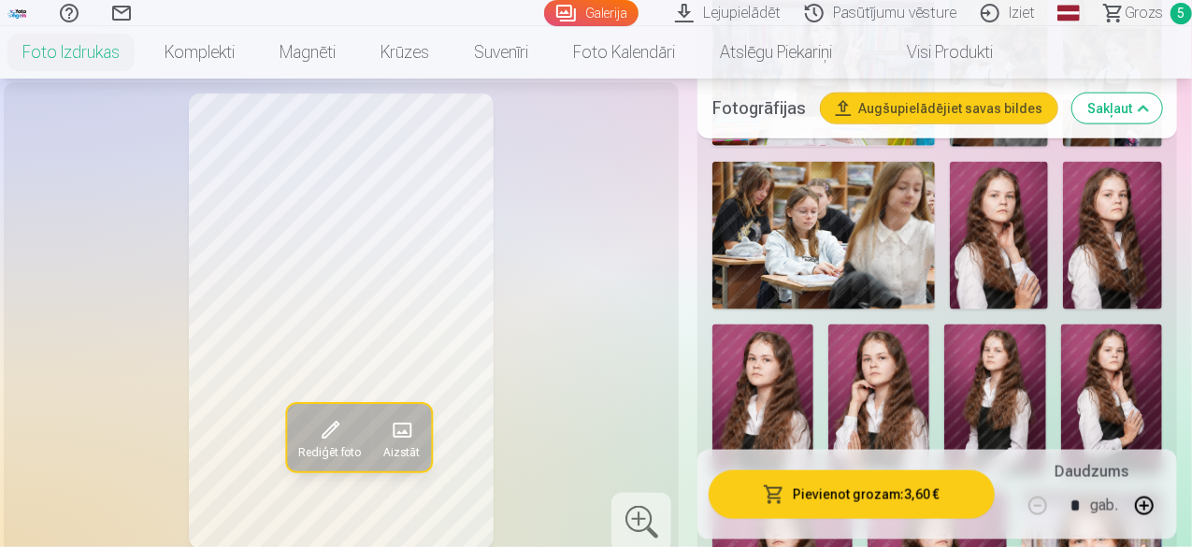
click at [1027, 246] on img at bounding box center [998, 236] width 99 height 148
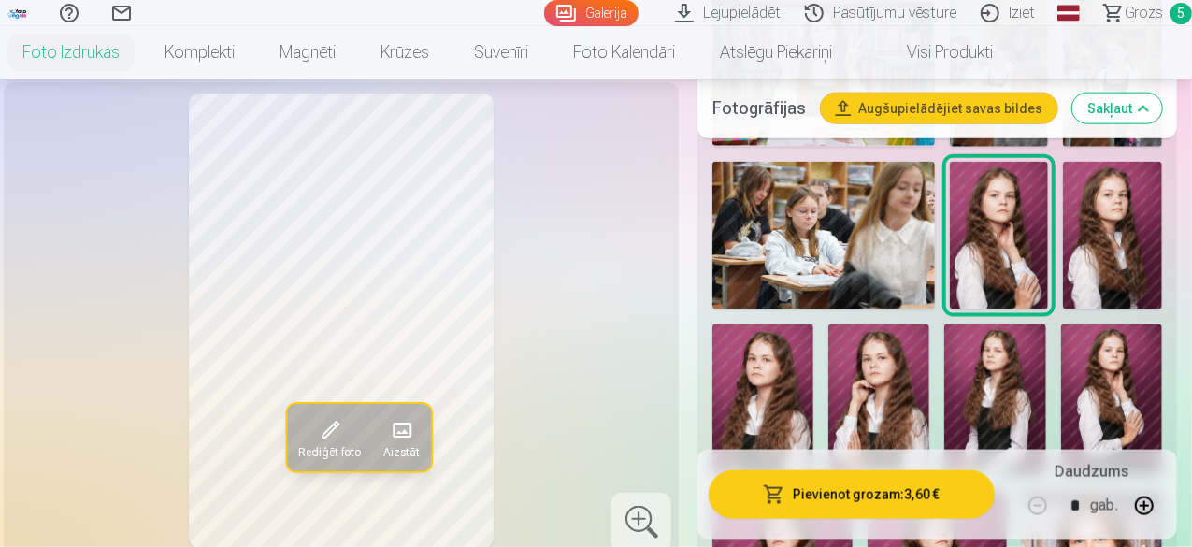
click at [871, 492] on button "Pievienot grozam : 3,60 €" at bounding box center [851, 494] width 286 height 49
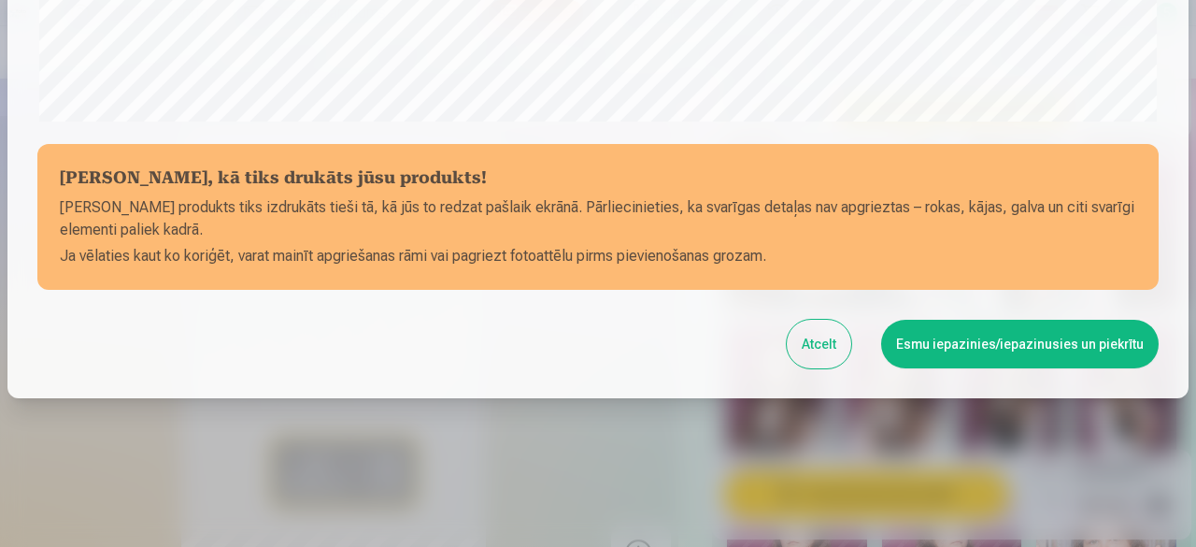
click at [1071, 349] on button "Esmu iepazinies/iepazinusies un piekrītu" at bounding box center [1020, 344] width 278 height 49
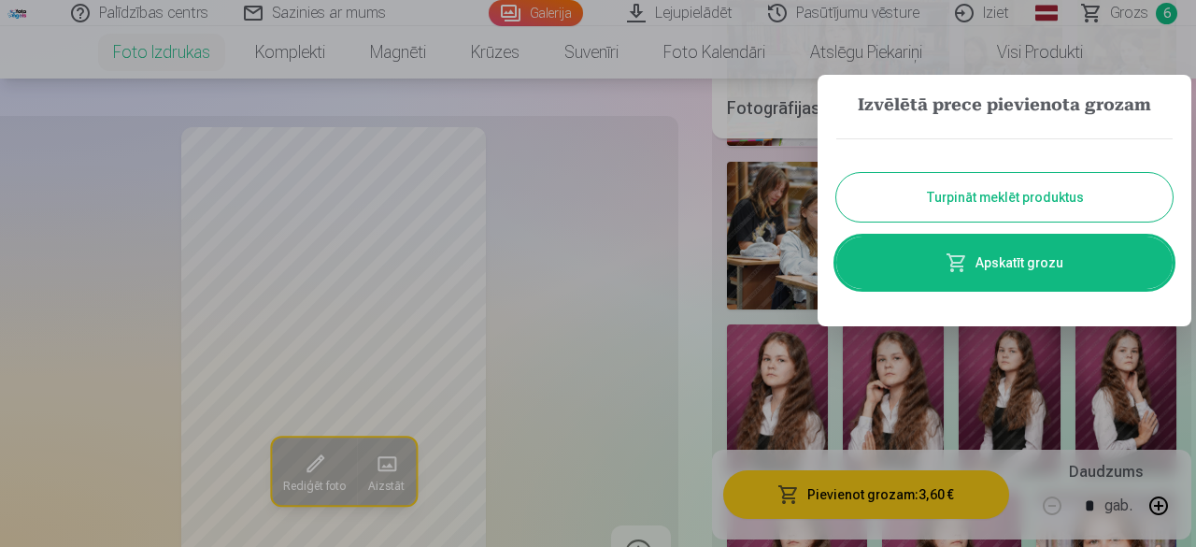
click at [1091, 192] on button "Turpināt meklēt produktus" at bounding box center [1004, 197] width 336 height 49
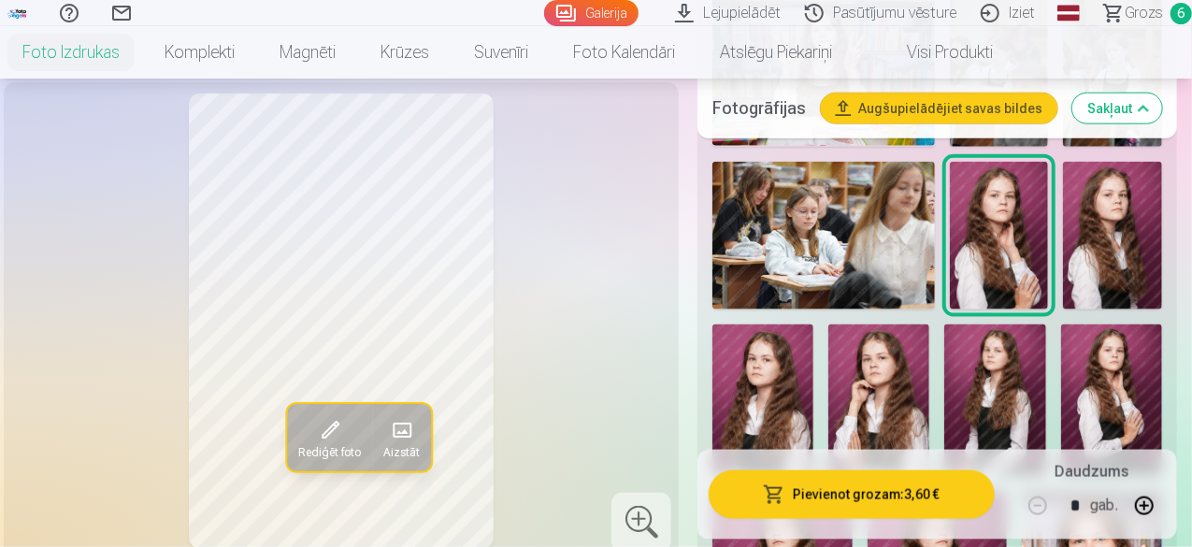
click at [1139, 249] on img at bounding box center [1112, 236] width 99 height 148
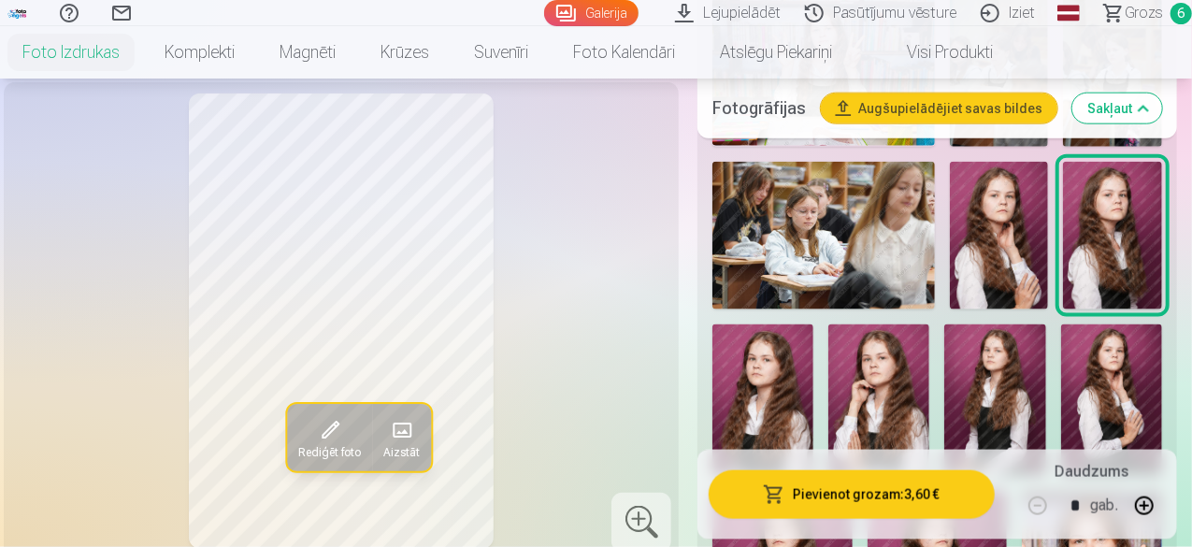
click at [910, 491] on button "Pievienot grozam : 3,60 €" at bounding box center [851, 494] width 286 height 49
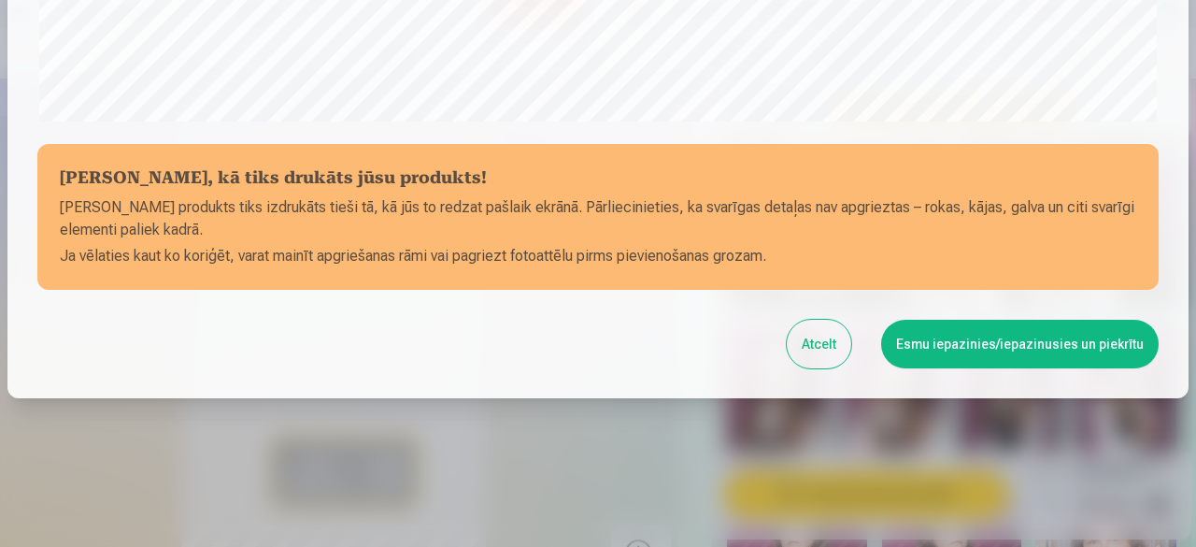
click at [1079, 350] on button "Esmu iepazinies/iepazinusies un piekrītu" at bounding box center [1020, 344] width 278 height 49
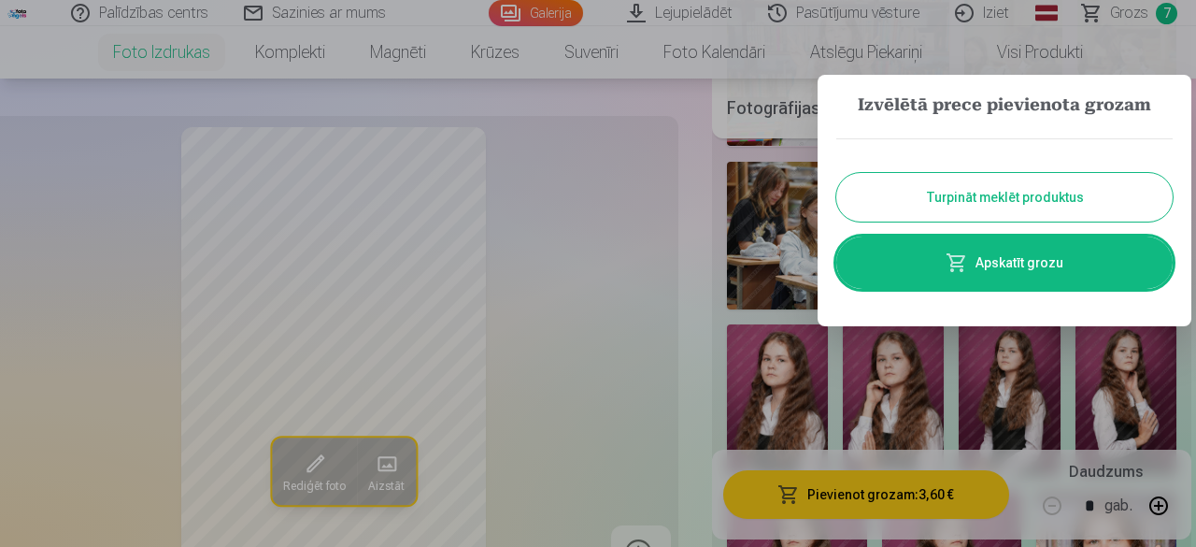
click at [1044, 182] on button "Turpināt meklēt produktus" at bounding box center [1004, 197] width 336 height 49
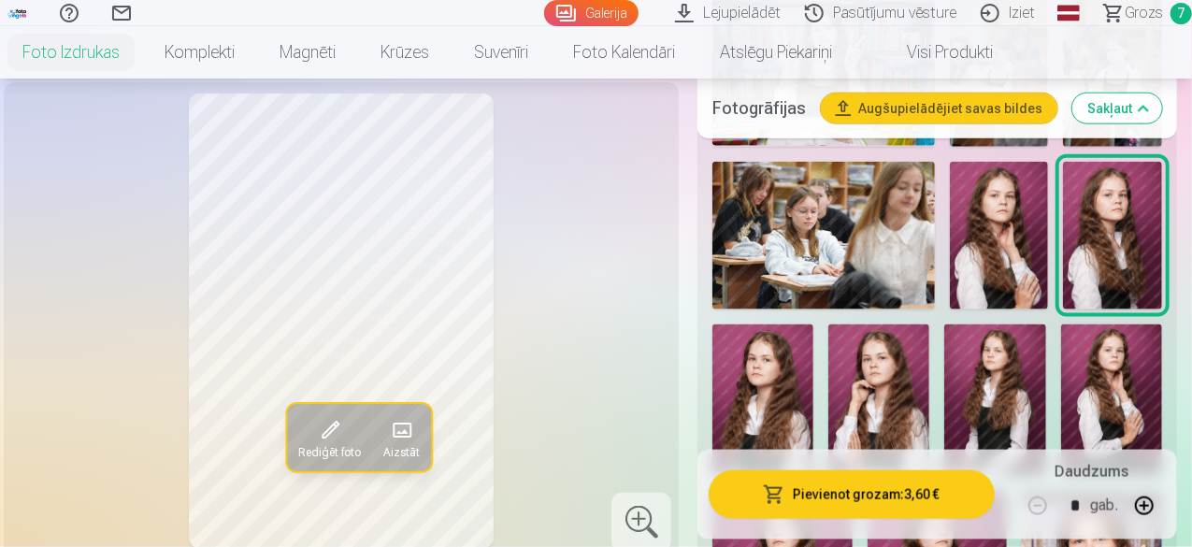
click at [813, 406] on img at bounding box center [762, 399] width 101 height 151
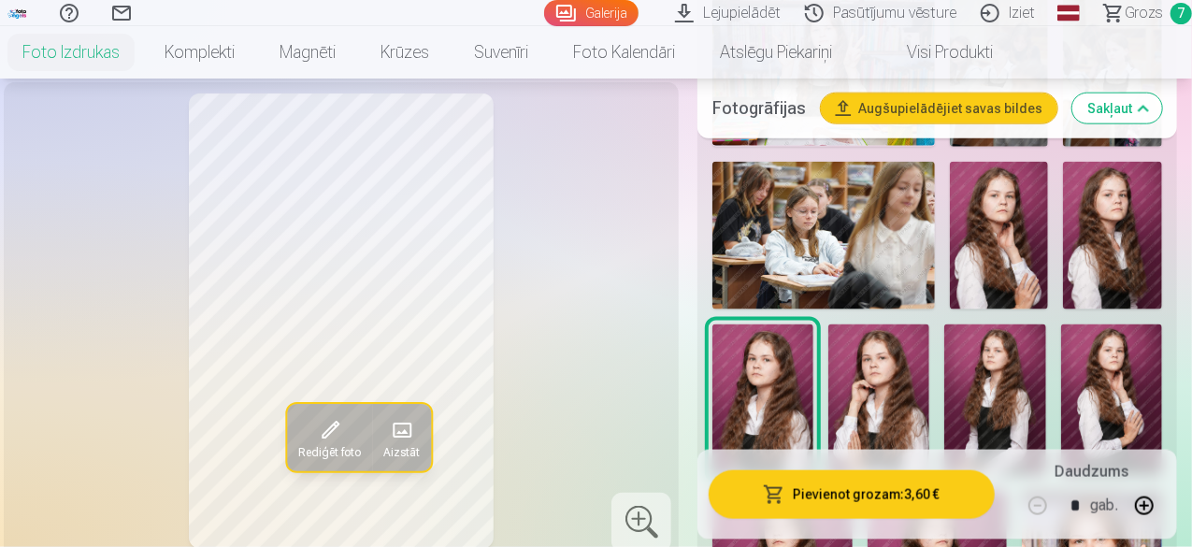
click at [835, 504] on button "Pievienot grozam : 3,60 €" at bounding box center [851, 494] width 286 height 49
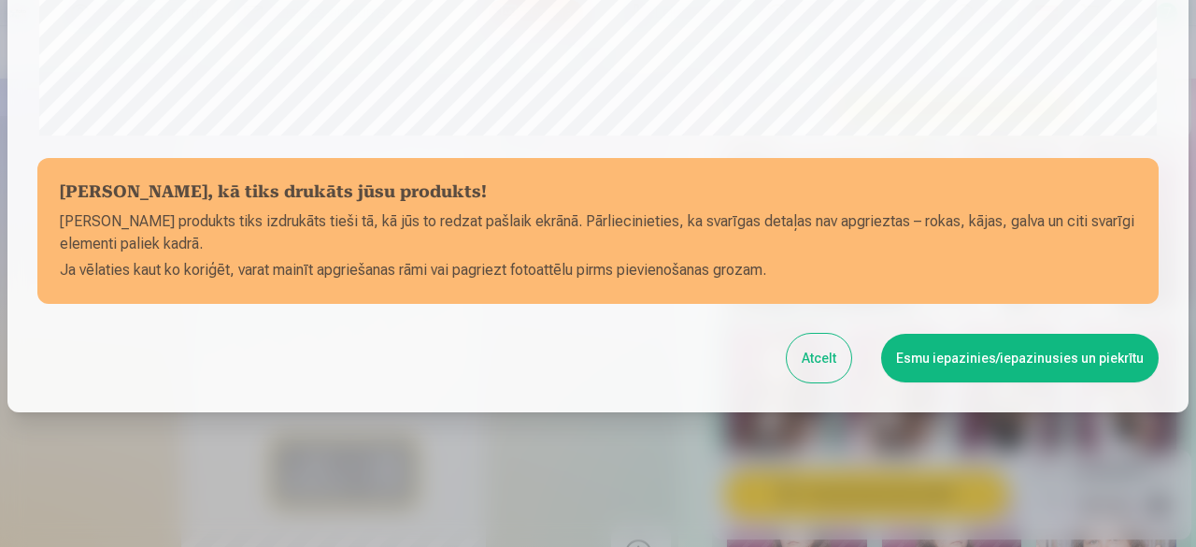
scroll to position [784, 0]
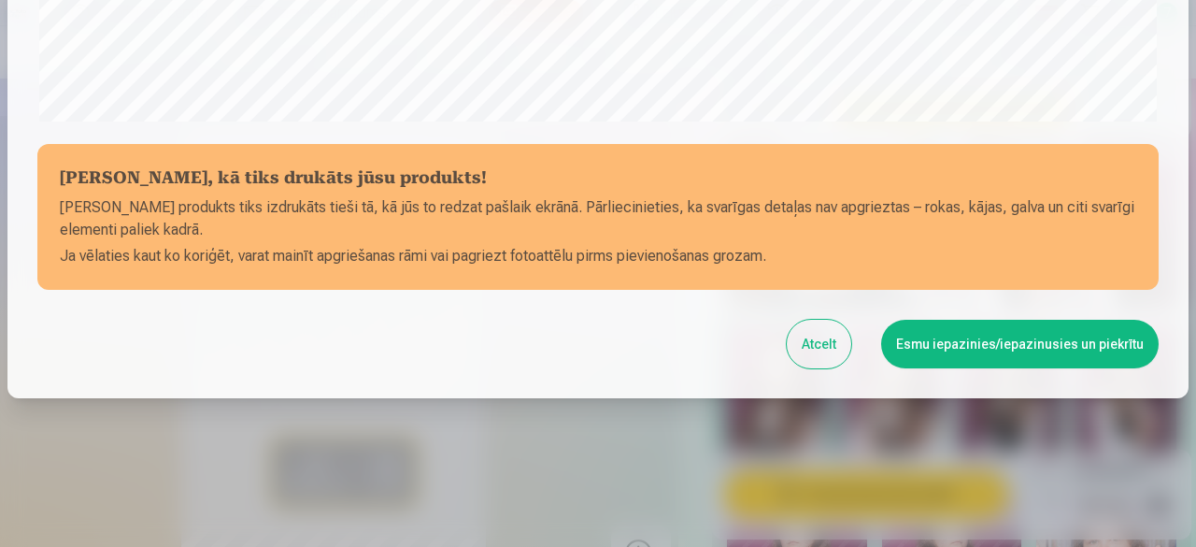
click at [979, 350] on button "Esmu iepazinies/iepazinusies un piekrītu" at bounding box center [1020, 344] width 278 height 49
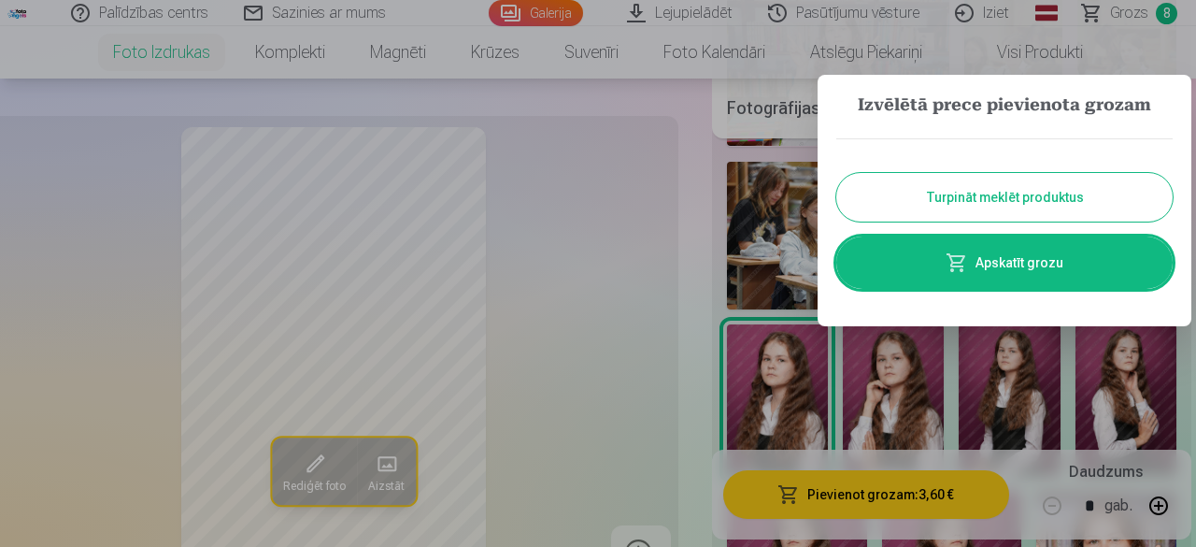
click at [1009, 196] on button "Turpināt meklēt produktus" at bounding box center [1004, 197] width 336 height 49
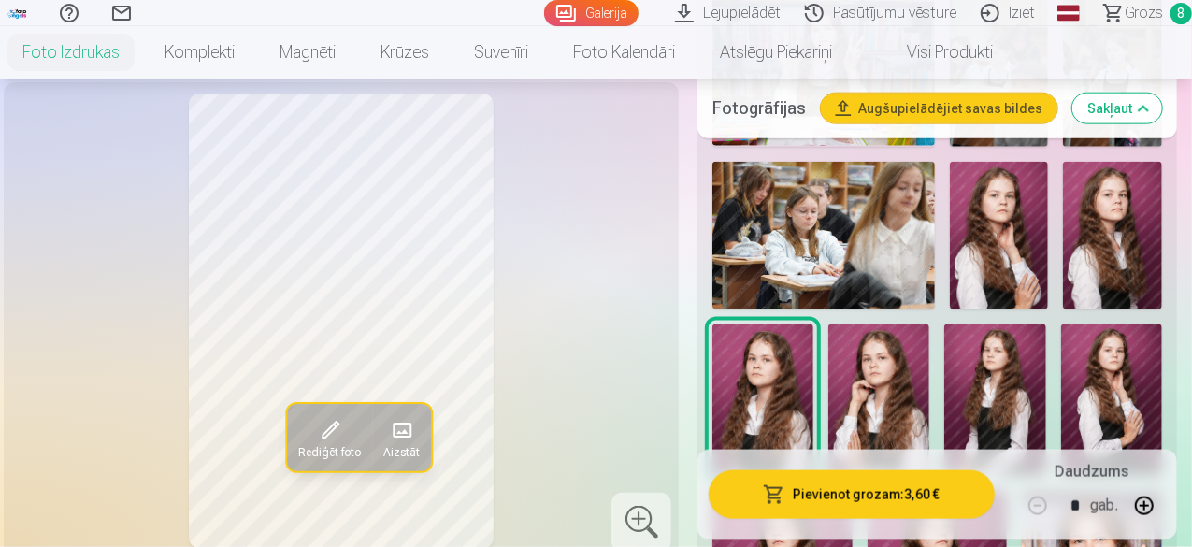
click at [1118, 358] on img at bounding box center [1111, 399] width 101 height 151
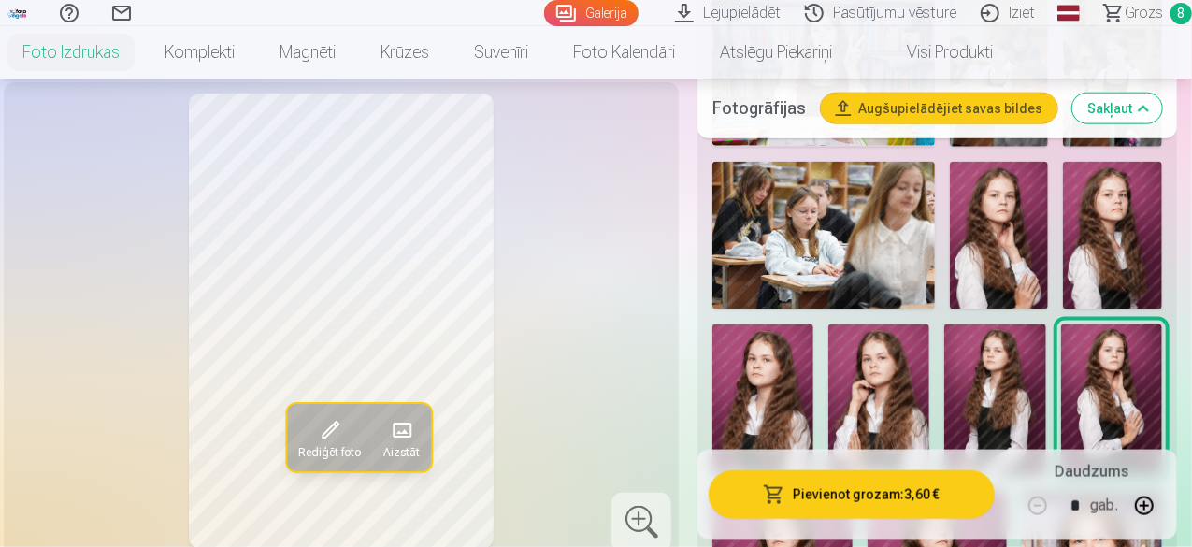
click at [912, 489] on button "Pievienot grozam : 3,60 €" at bounding box center [851, 494] width 286 height 49
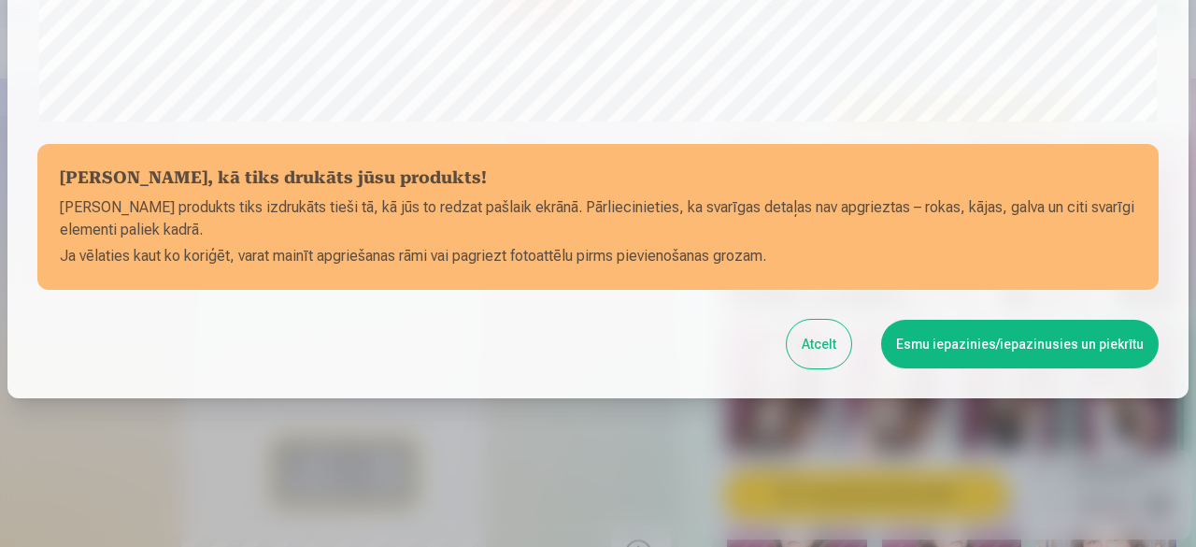
click at [1002, 342] on button "Esmu iepazinies/iepazinusies un piekrītu" at bounding box center [1020, 344] width 278 height 49
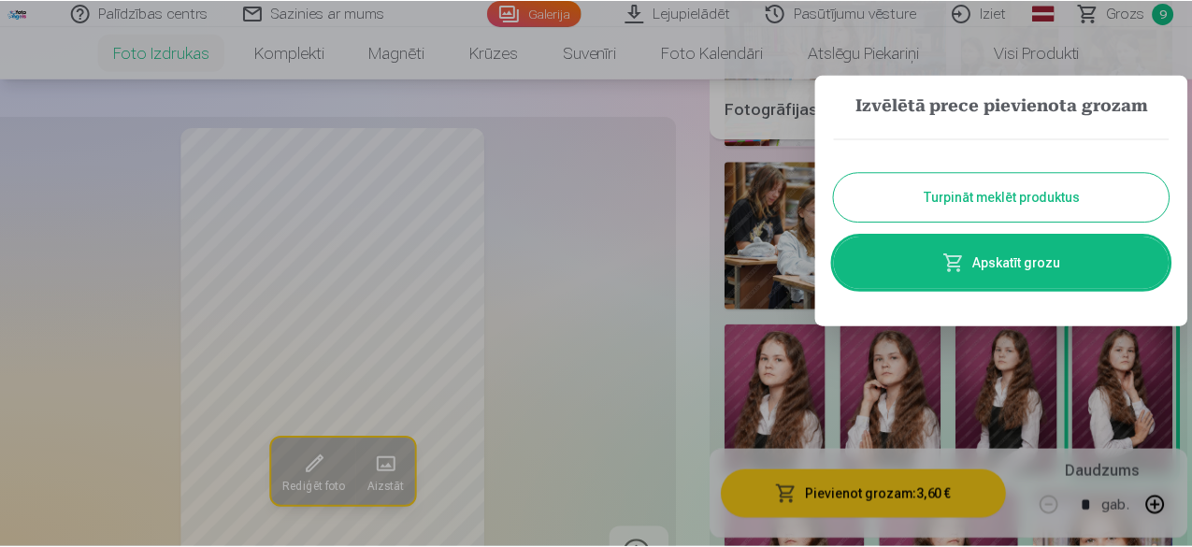
scroll to position [781, 0]
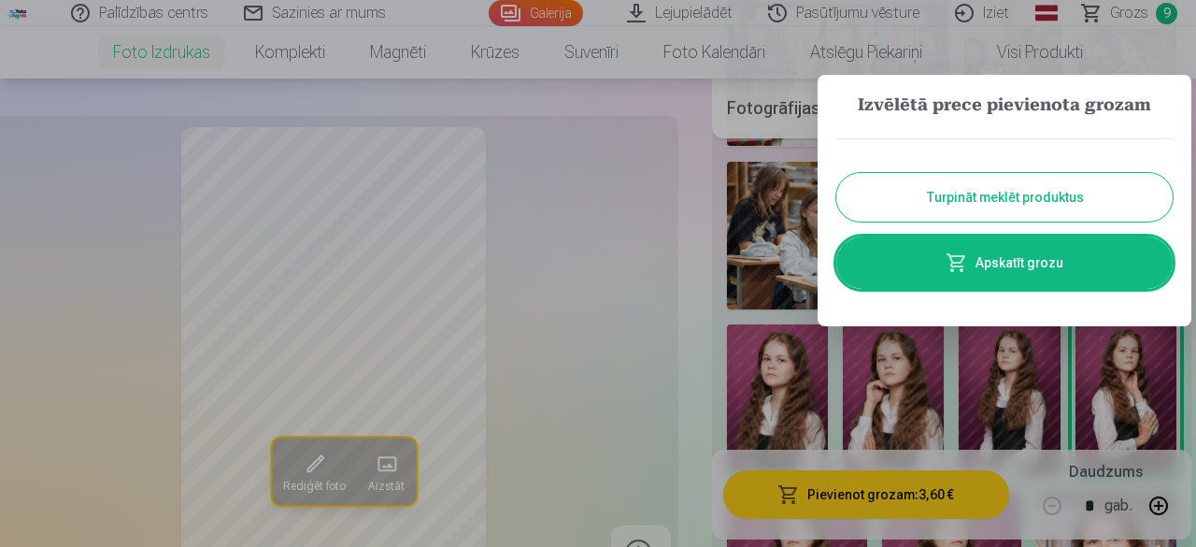
click at [966, 197] on button "Turpināt meklēt produktus" at bounding box center [1004, 197] width 336 height 49
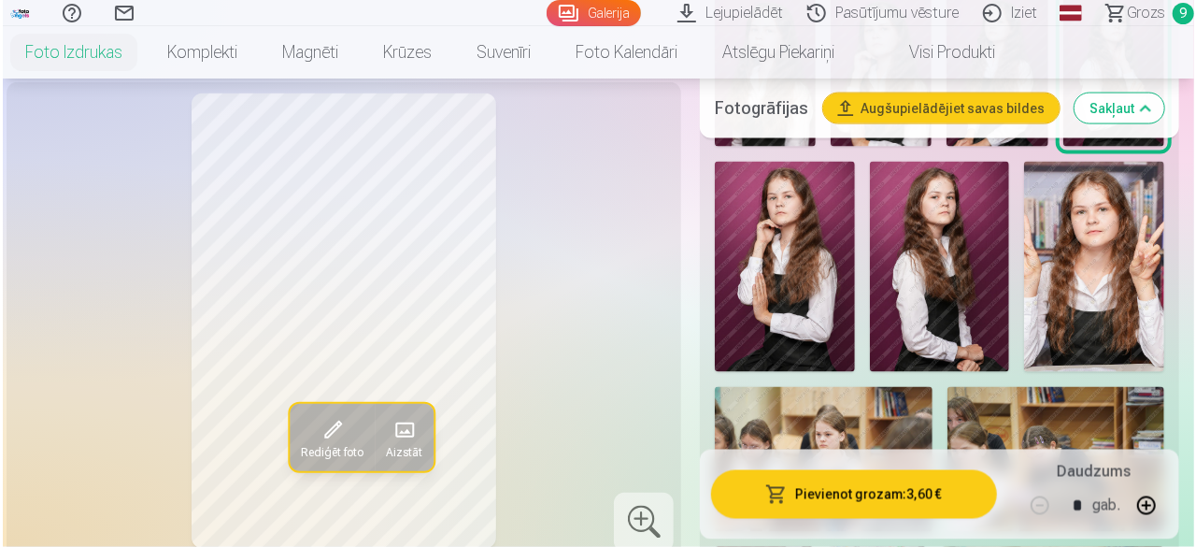
scroll to position [1417, 0]
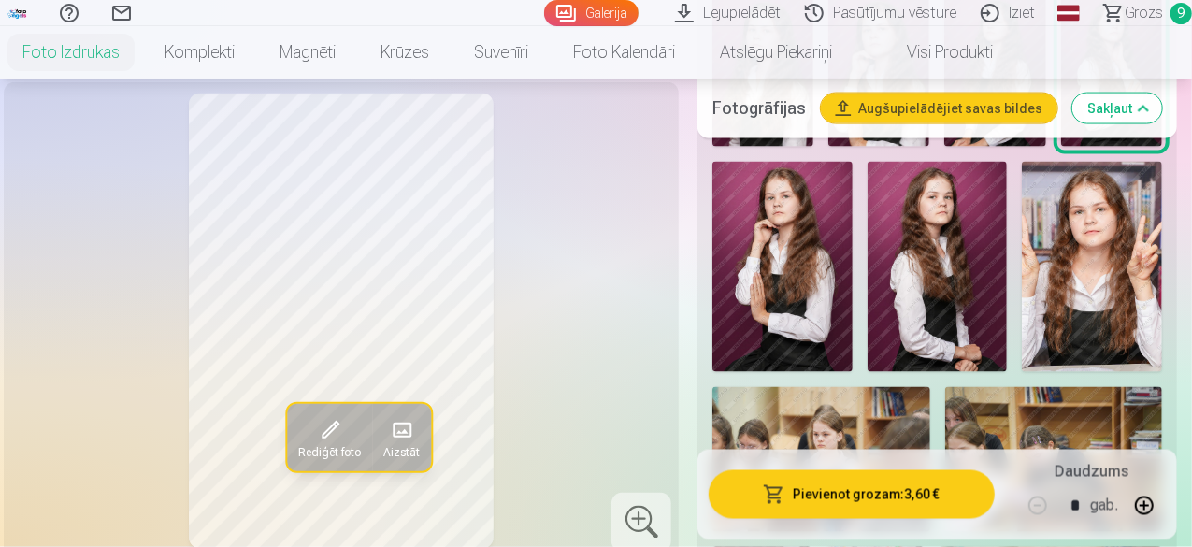
click at [999, 190] on img at bounding box center [937, 267] width 140 height 210
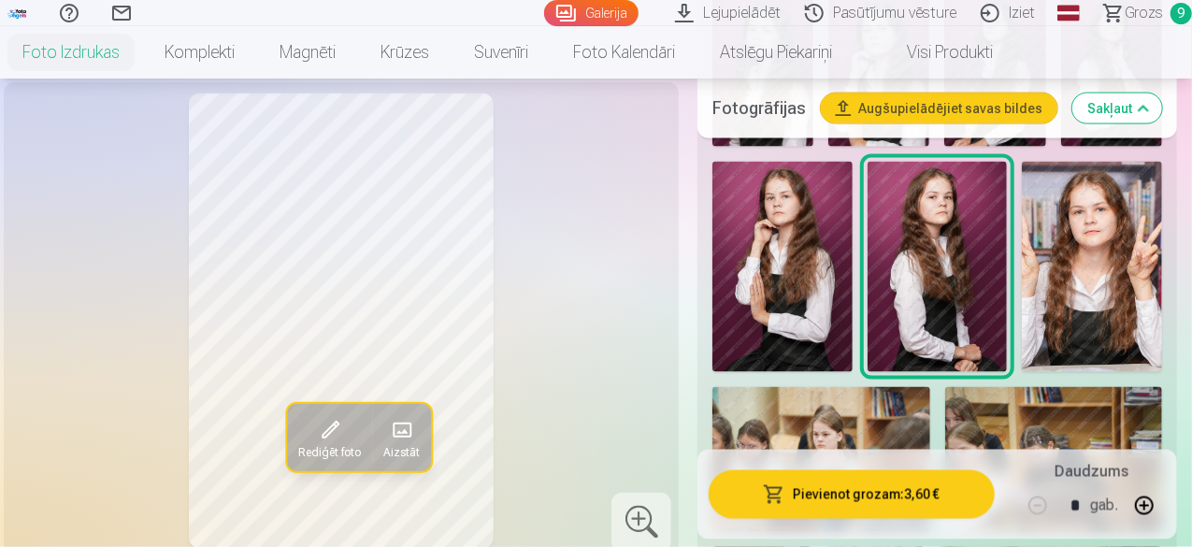
click at [902, 492] on button "Pievienot grozam : 3,60 €" at bounding box center [851, 494] width 286 height 49
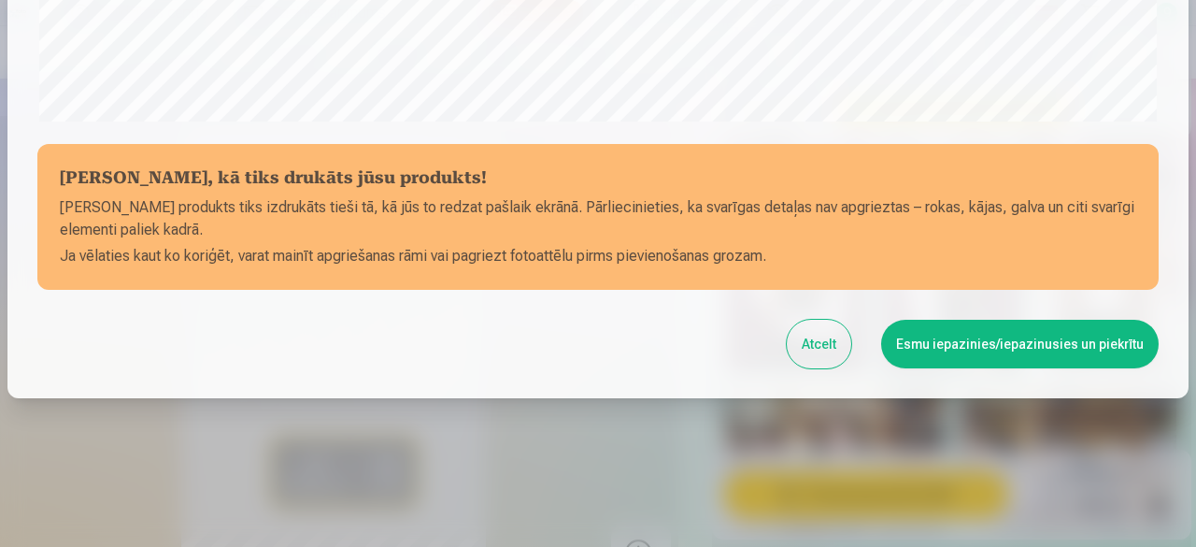
click at [1048, 335] on button "Esmu iepazinies/iepazinusies un piekrītu" at bounding box center [1020, 344] width 278 height 49
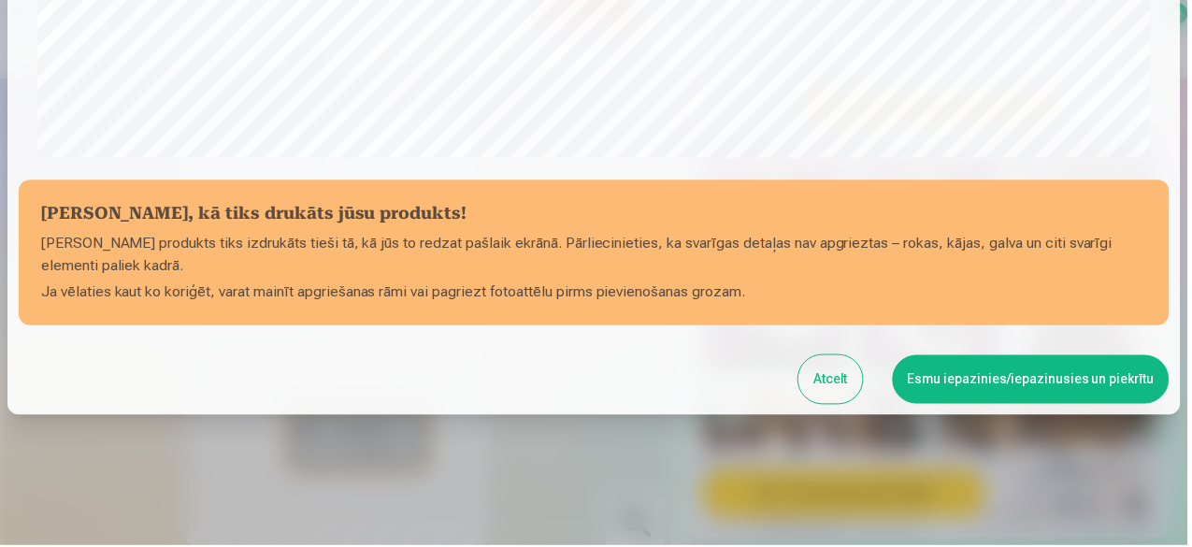
scroll to position [781, 0]
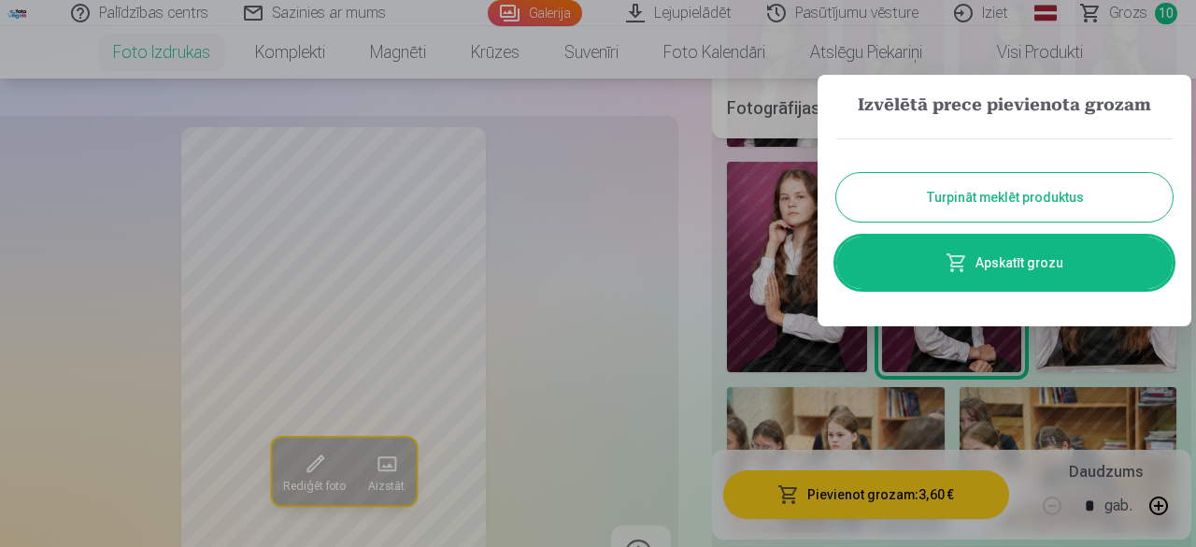
click at [1009, 206] on button "Turpināt meklēt produktus" at bounding box center [1004, 197] width 336 height 49
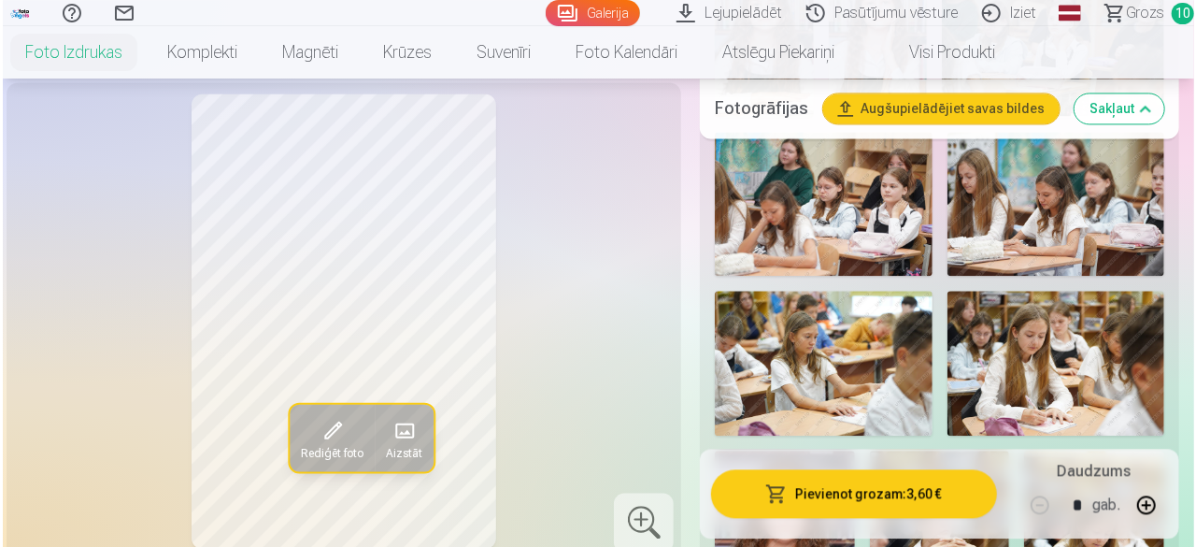
scroll to position [2164, 0]
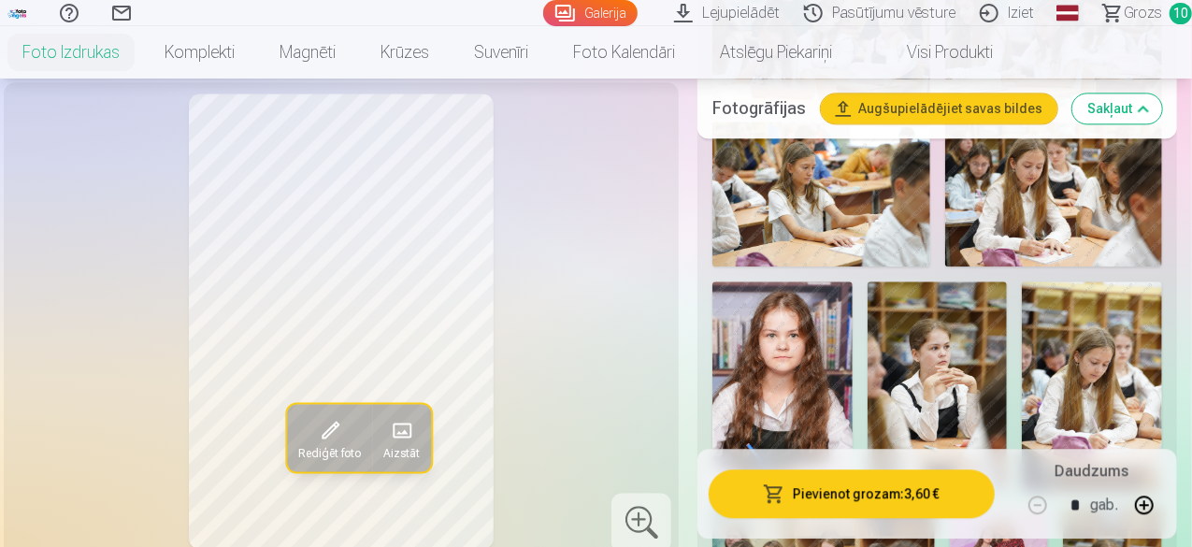
click at [806, 287] on img at bounding box center [782, 385] width 140 height 209
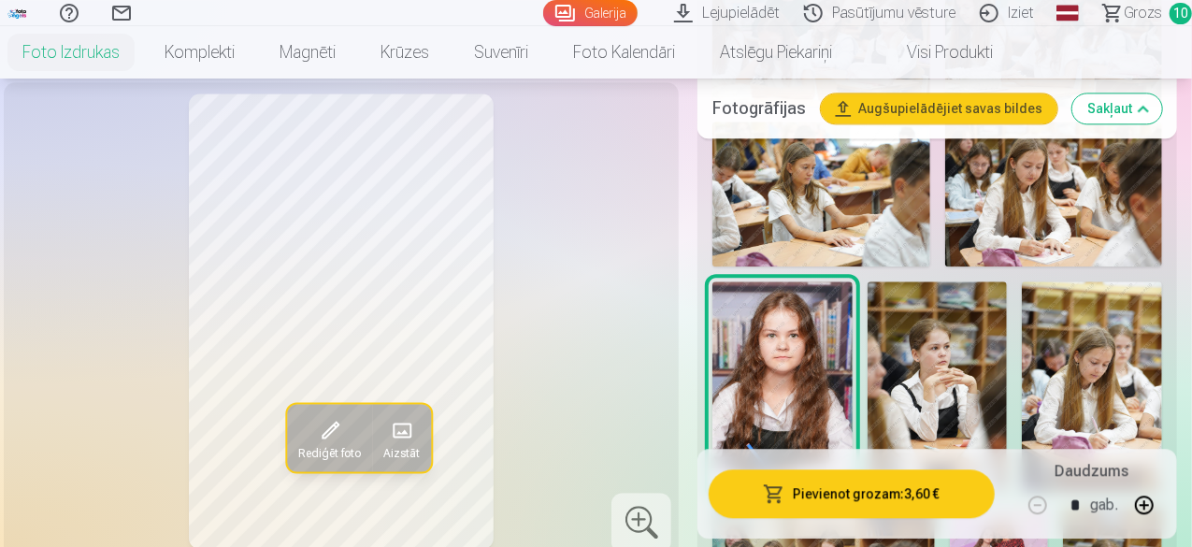
click at [845, 483] on button "Pievienot grozam : 3,60 €" at bounding box center [851, 494] width 286 height 49
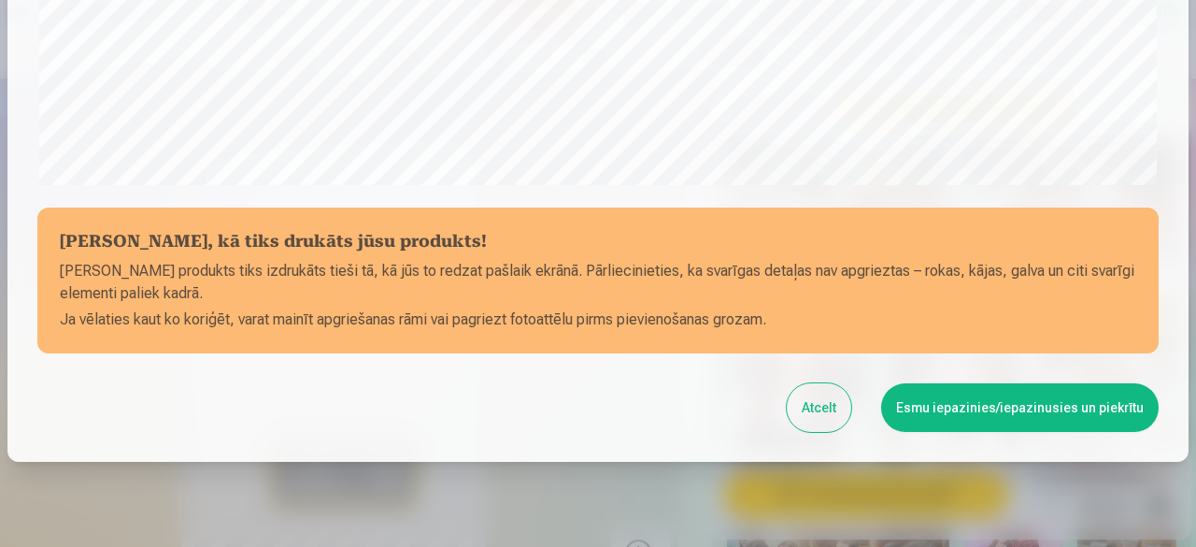
scroll to position [784, 0]
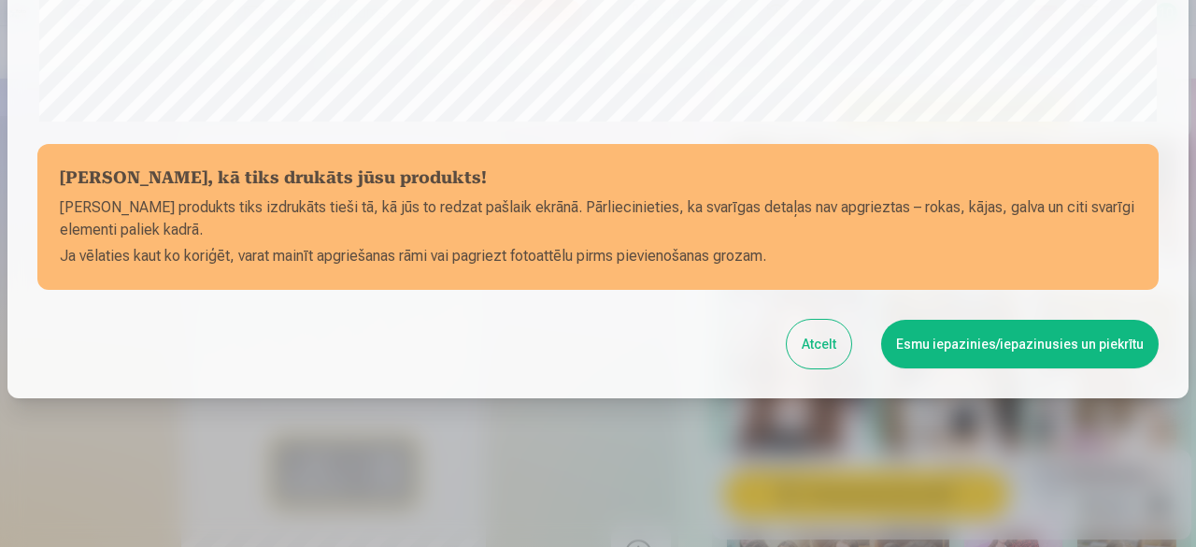
click at [1006, 340] on button "Esmu iepazinies/iepazinusies un piekrītu" at bounding box center [1020, 344] width 278 height 49
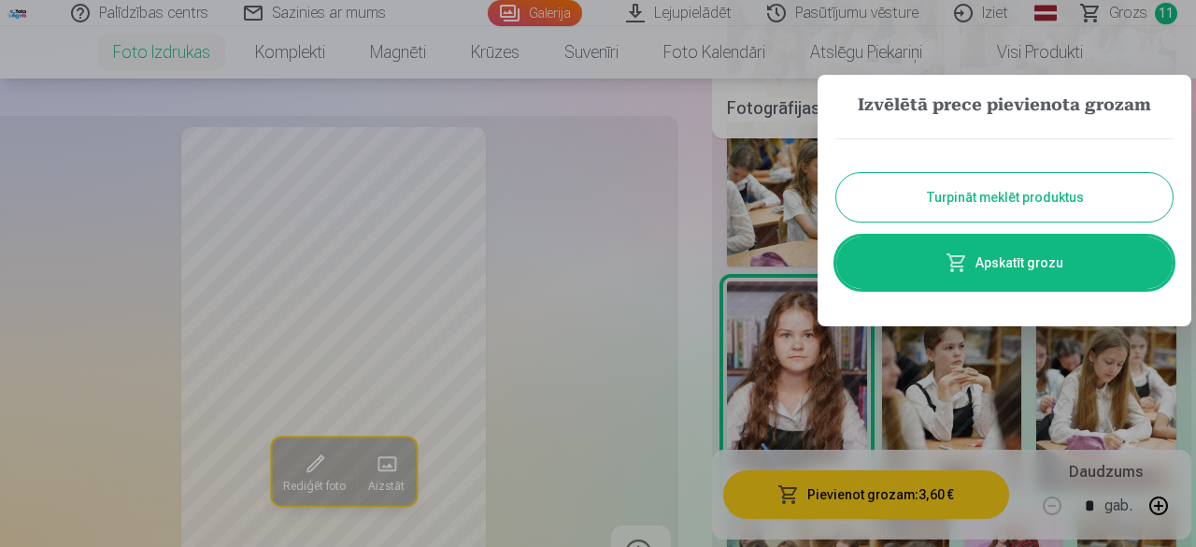
click at [987, 190] on button "Turpināt meklēt produktus" at bounding box center [1004, 197] width 336 height 49
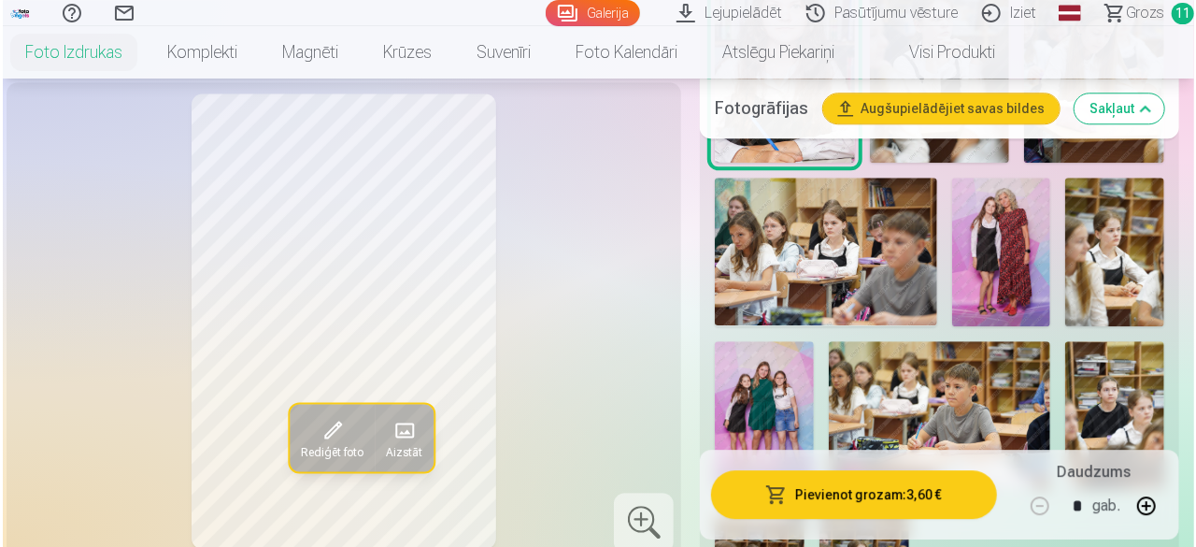
scroll to position [2437, 0]
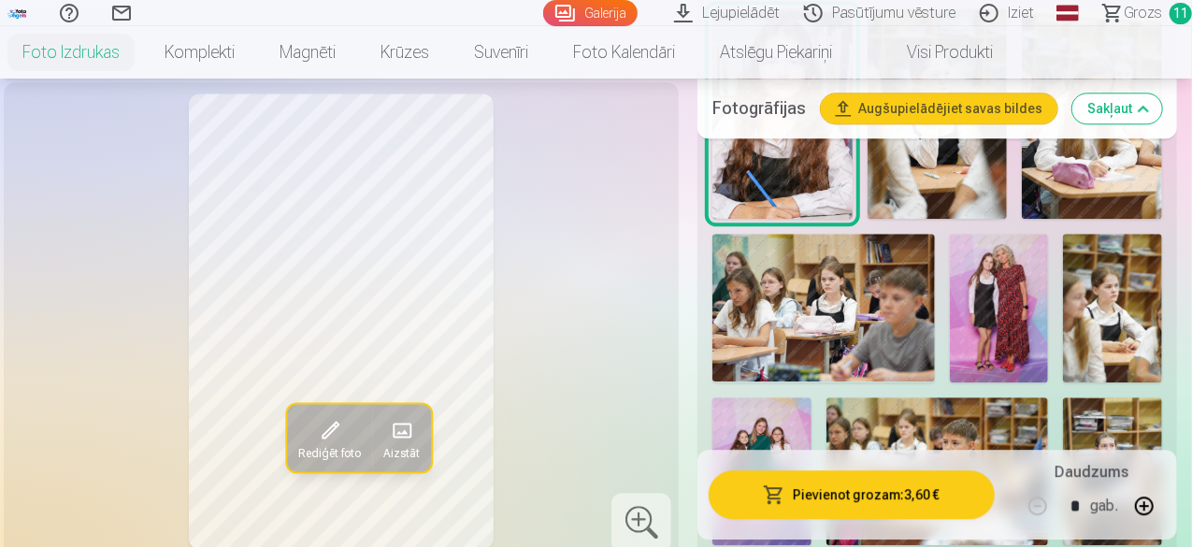
click at [1020, 250] on img at bounding box center [998, 308] width 99 height 149
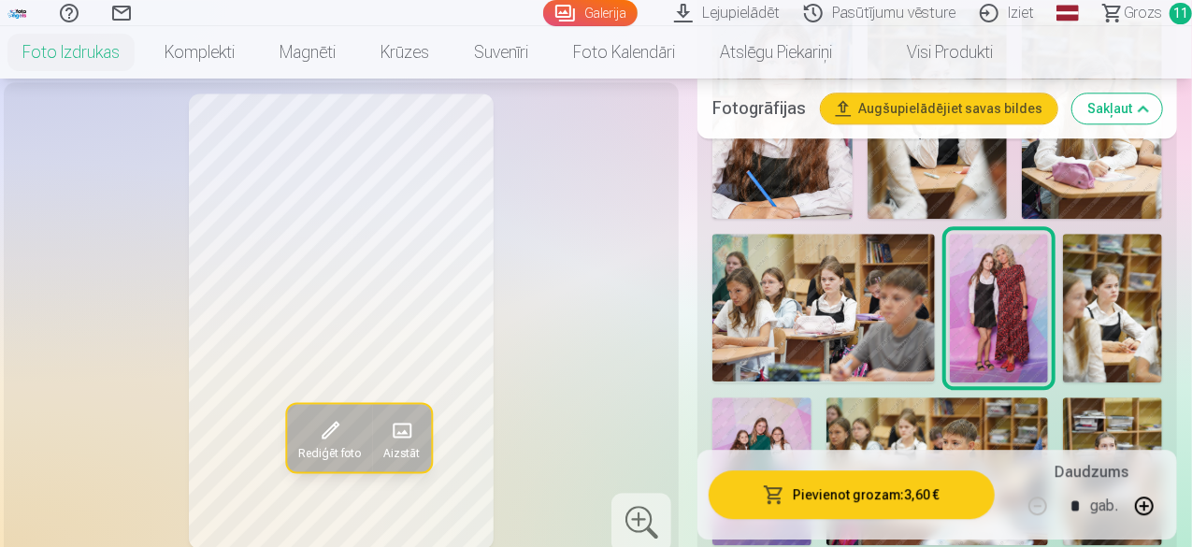
click at [860, 494] on button "Pievienot grozam : 3,60 €" at bounding box center [851, 494] width 286 height 49
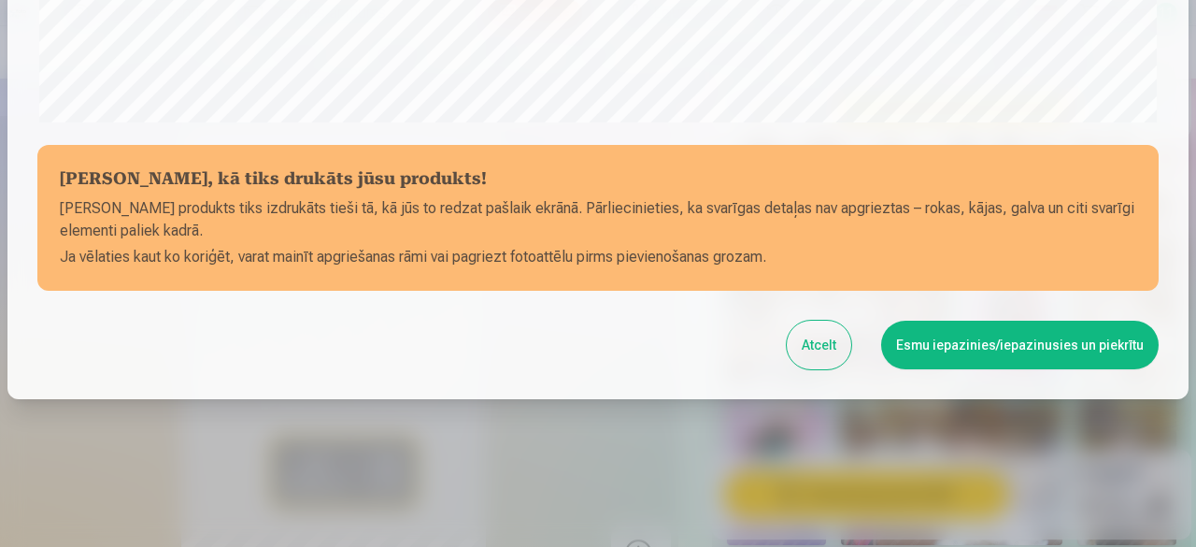
scroll to position [784, 0]
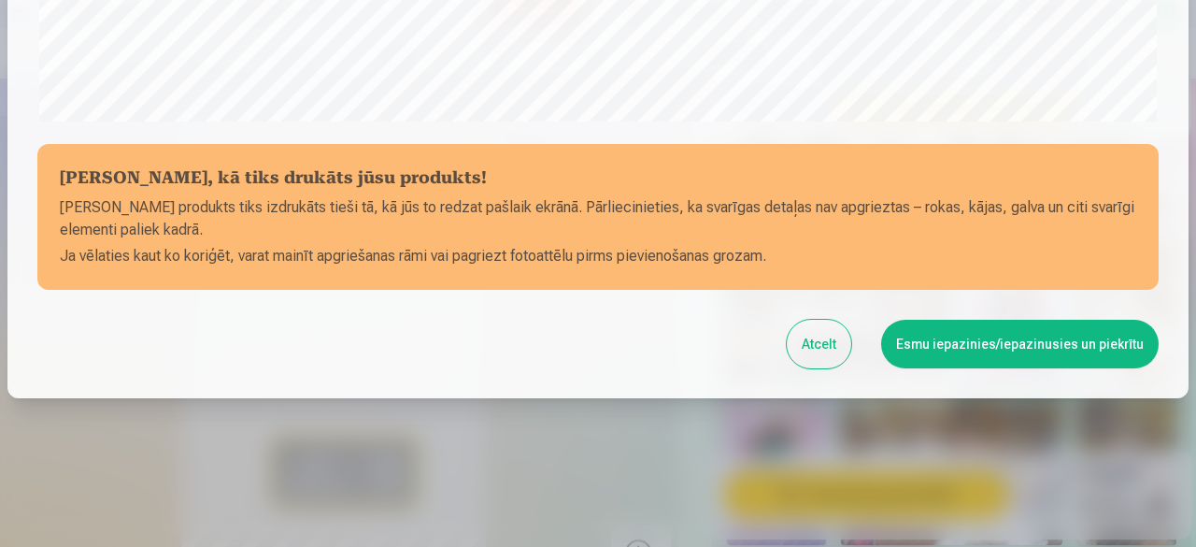
click at [1024, 337] on button "Esmu iepazinies/iepazinusies un piekrītu" at bounding box center [1020, 344] width 278 height 49
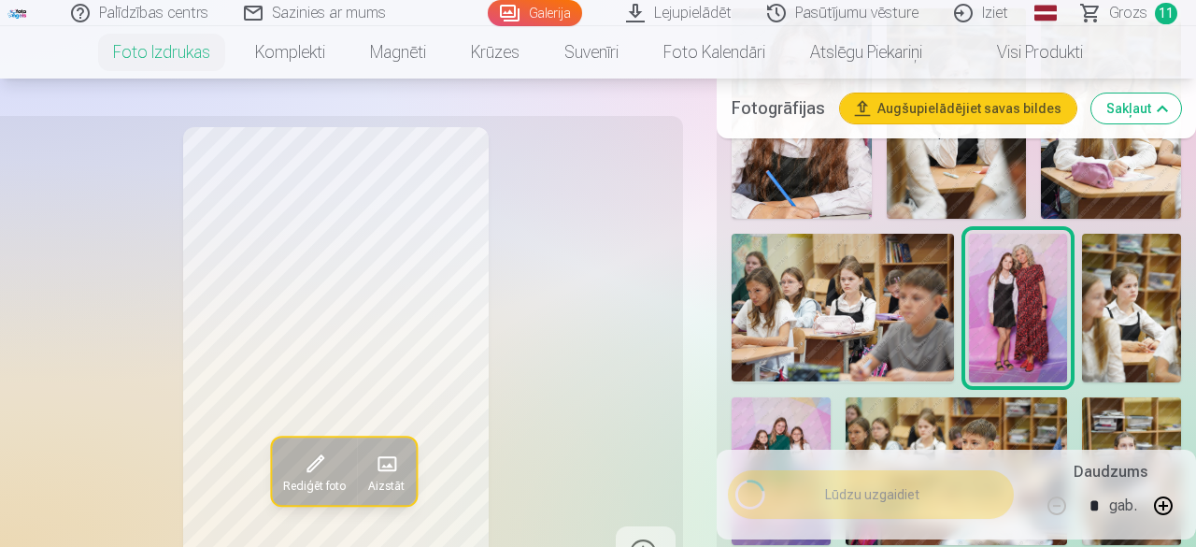
scroll to position [781, 0]
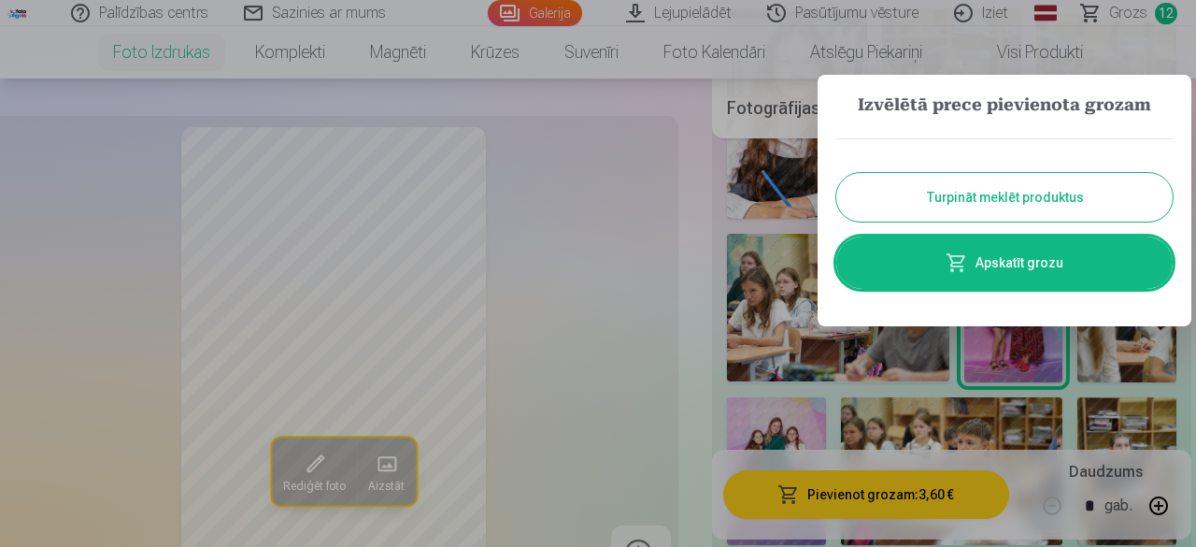
click at [1032, 180] on button "Turpināt meklēt produktus" at bounding box center [1004, 197] width 336 height 49
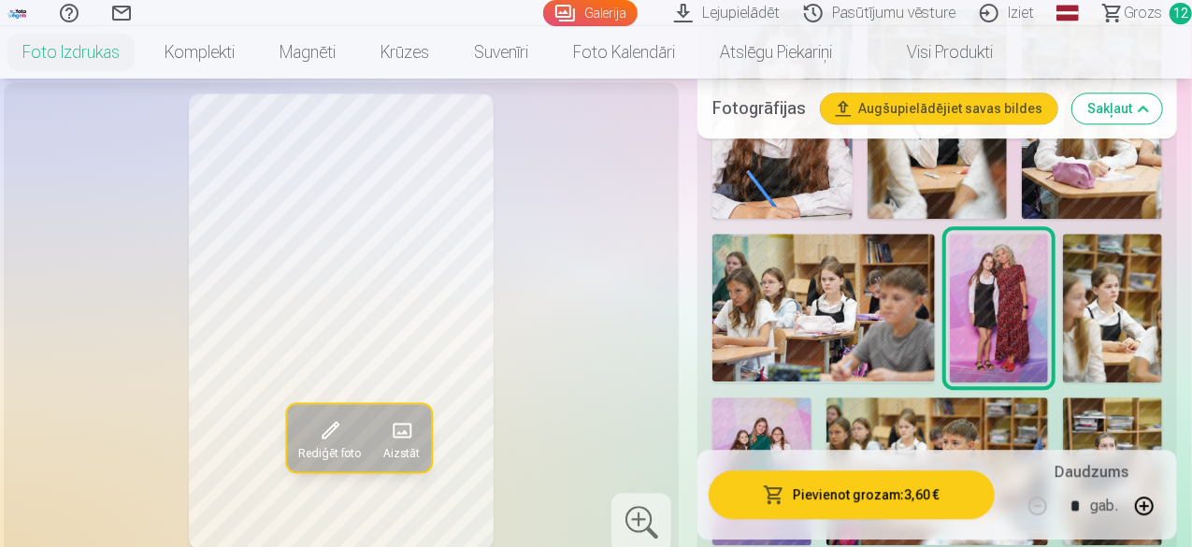
click at [766, 397] on img at bounding box center [761, 471] width 99 height 149
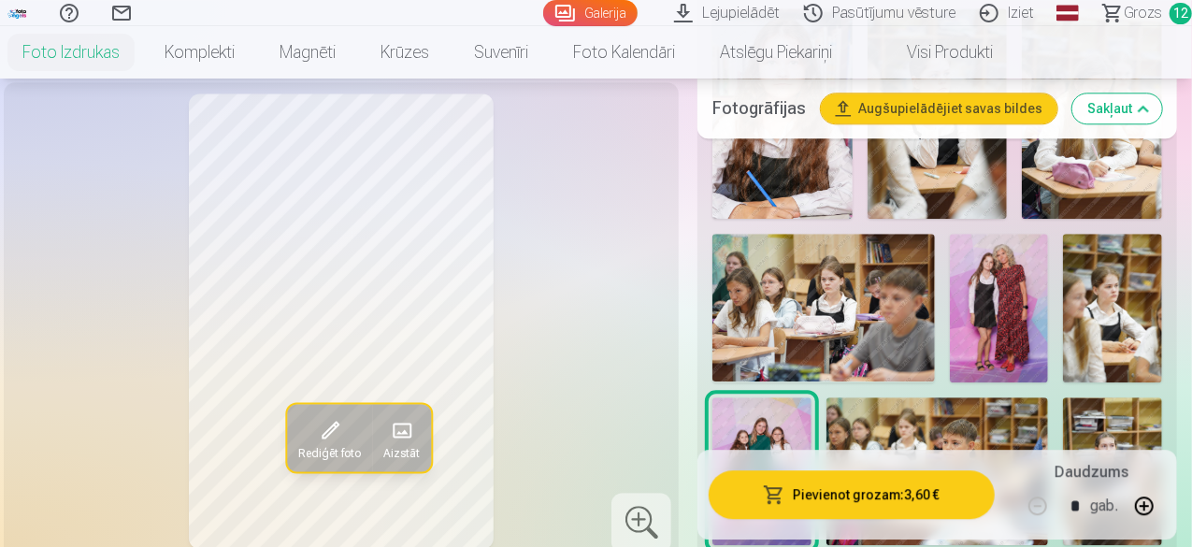
click at [843, 501] on button "Pievienot grozam : 3,60 €" at bounding box center [851, 494] width 286 height 49
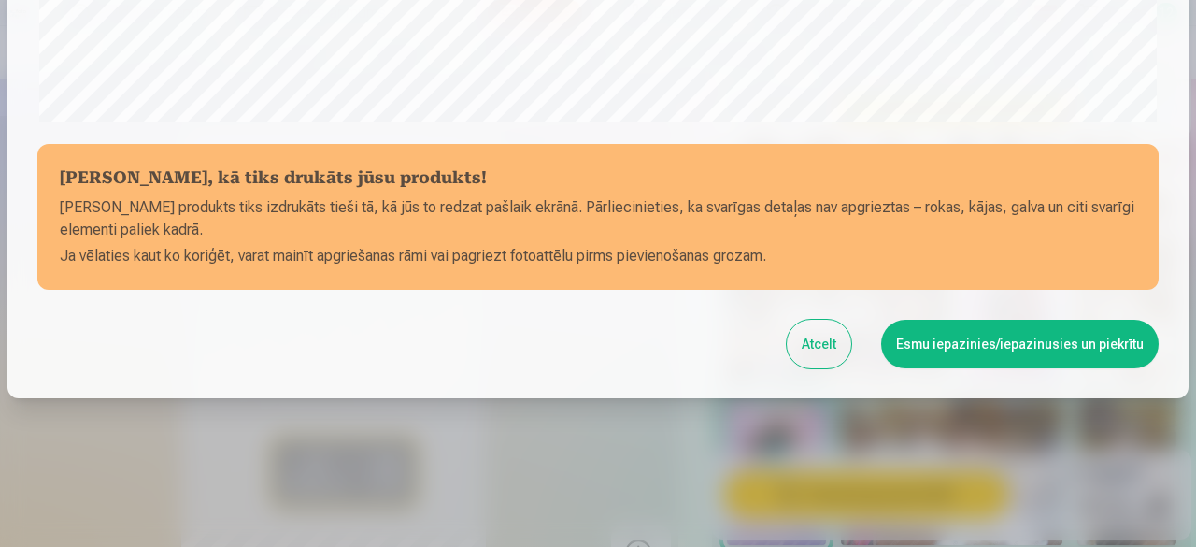
click at [979, 328] on button "Esmu iepazinies/iepazinusies un piekrītu" at bounding box center [1020, 344] width 278 height 49
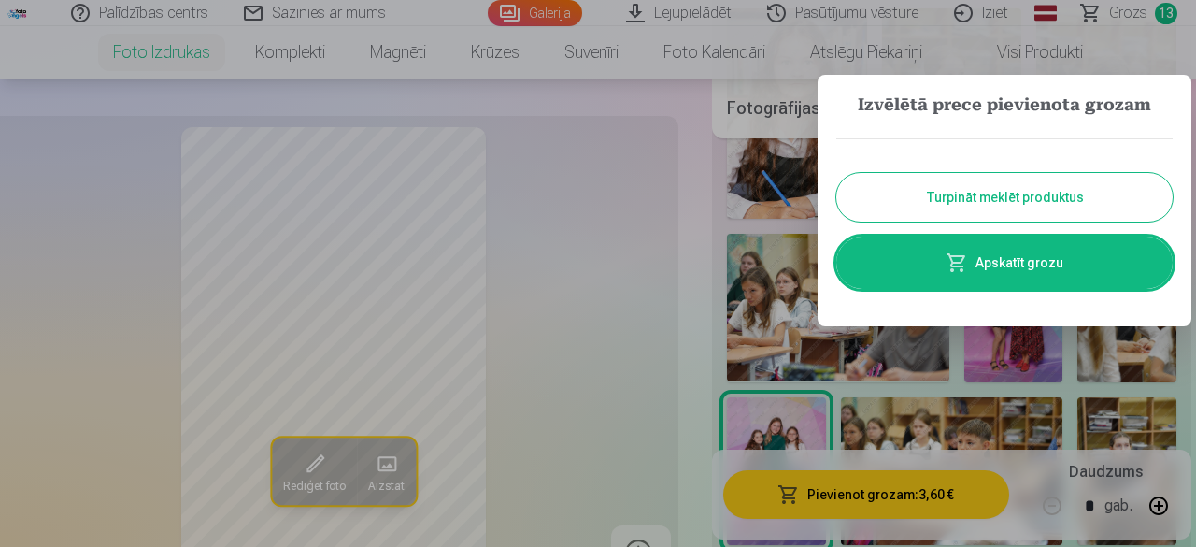
click at [983, 185] on button "Turpināt meklēt produktus" at bounding box center [1004, 197] width 336 height 49
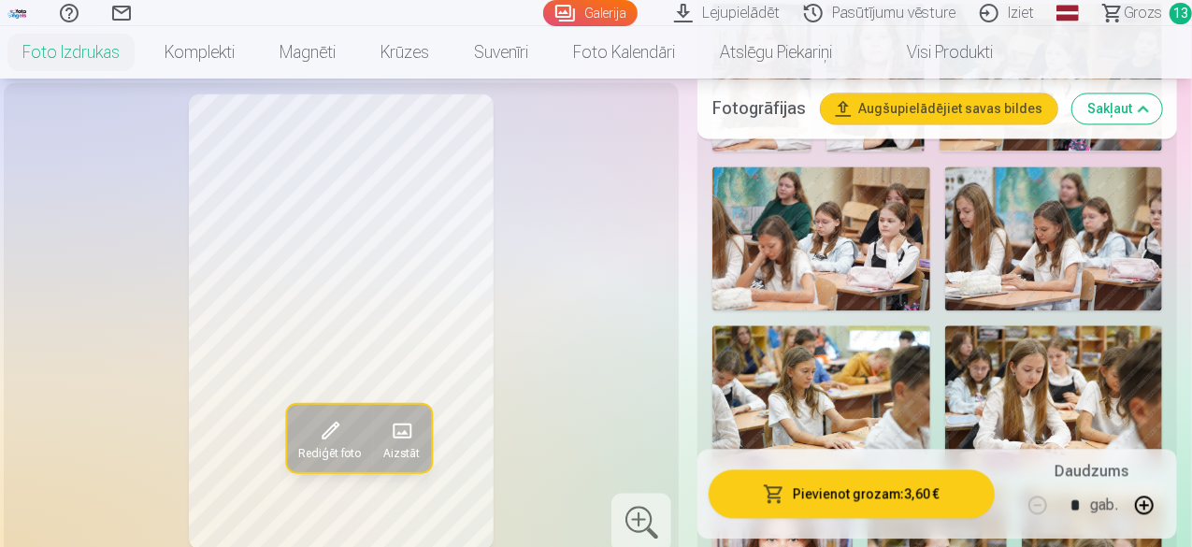
scroll to position [2153, 0]
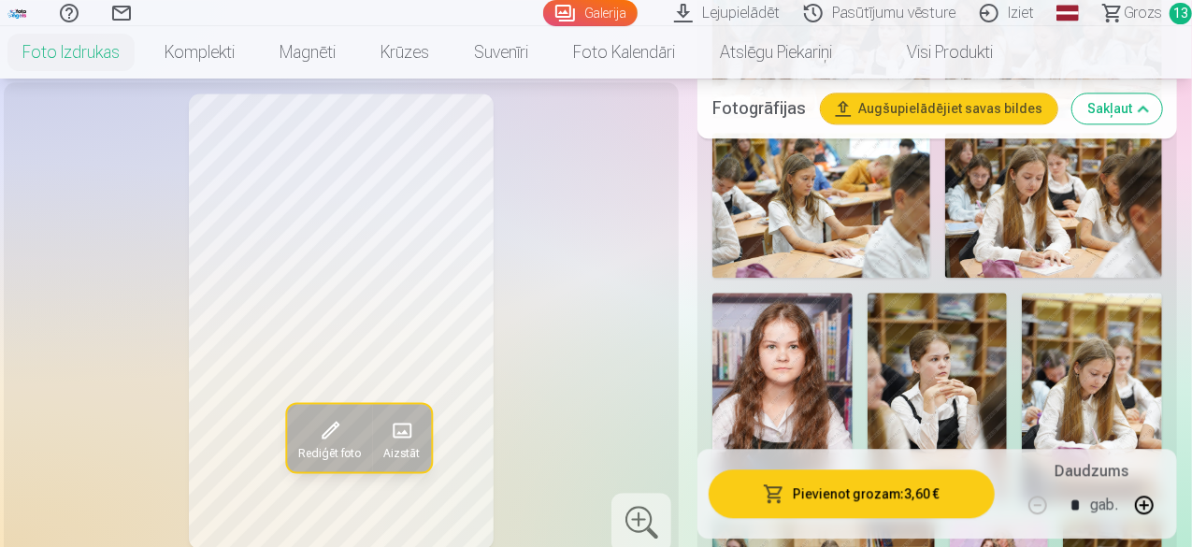
click at [821, 326] on img at bounding box center [782, 397] width 140 height 209
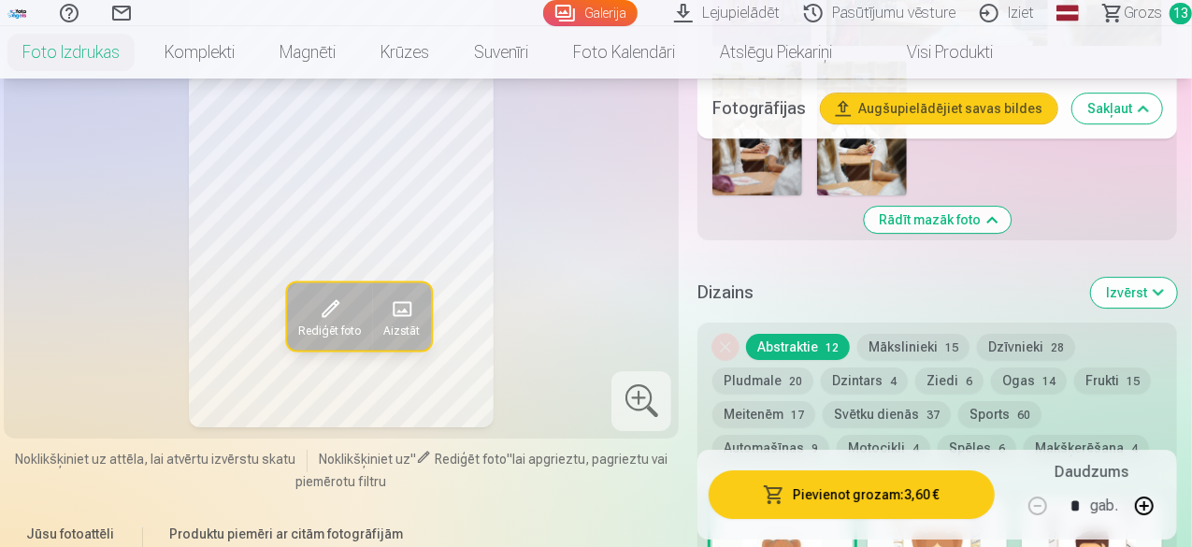
scroll to position [2800, 0]
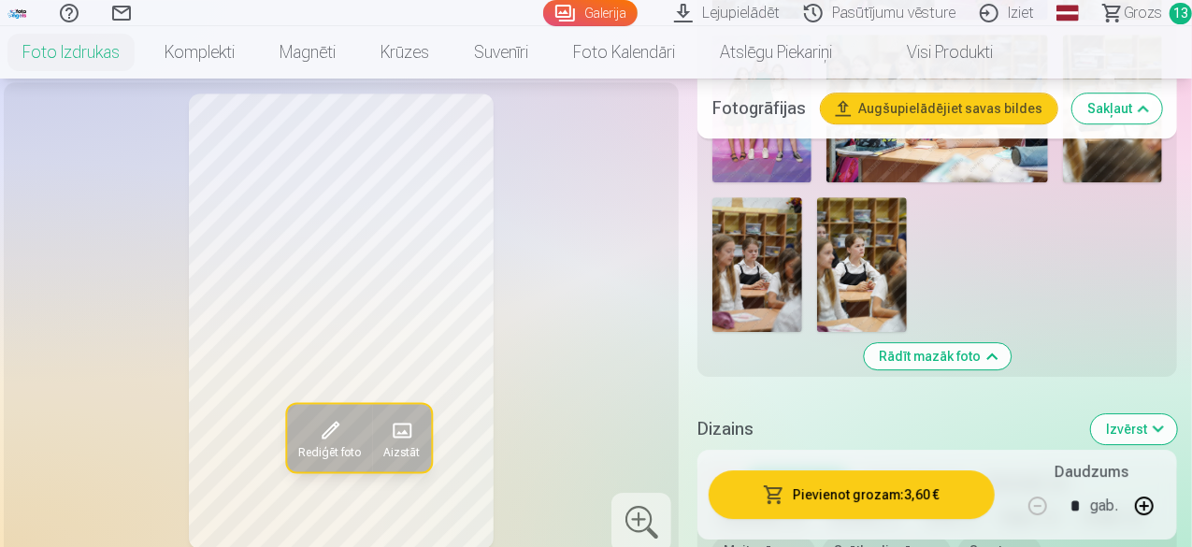
click at [964, 343] on button "Rādīt mazāk foto" at bounding box center [937, 356] width 147 height 26
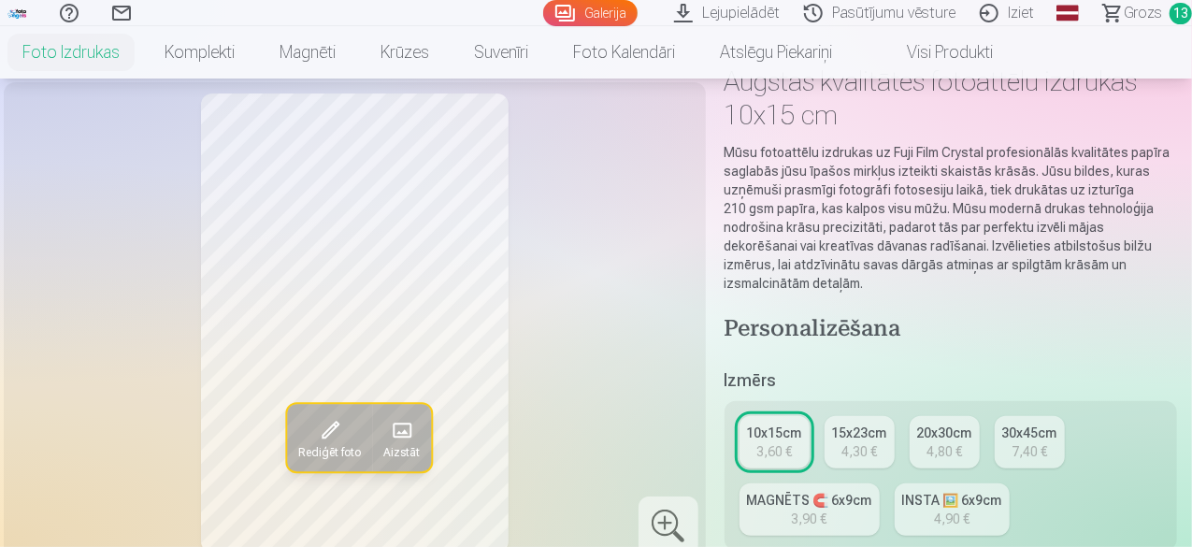
scroll to position [97, 0]
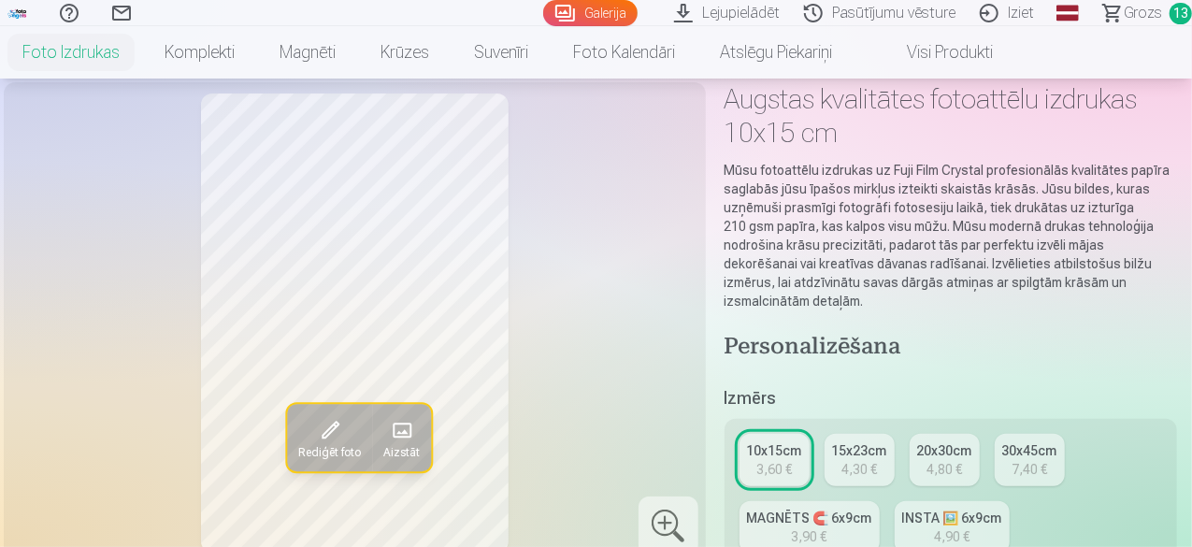
click at [821, 508] on div "MAGNĒTS 🧲 6x9cm" at bounding box center [809, 517] width 125 height 19
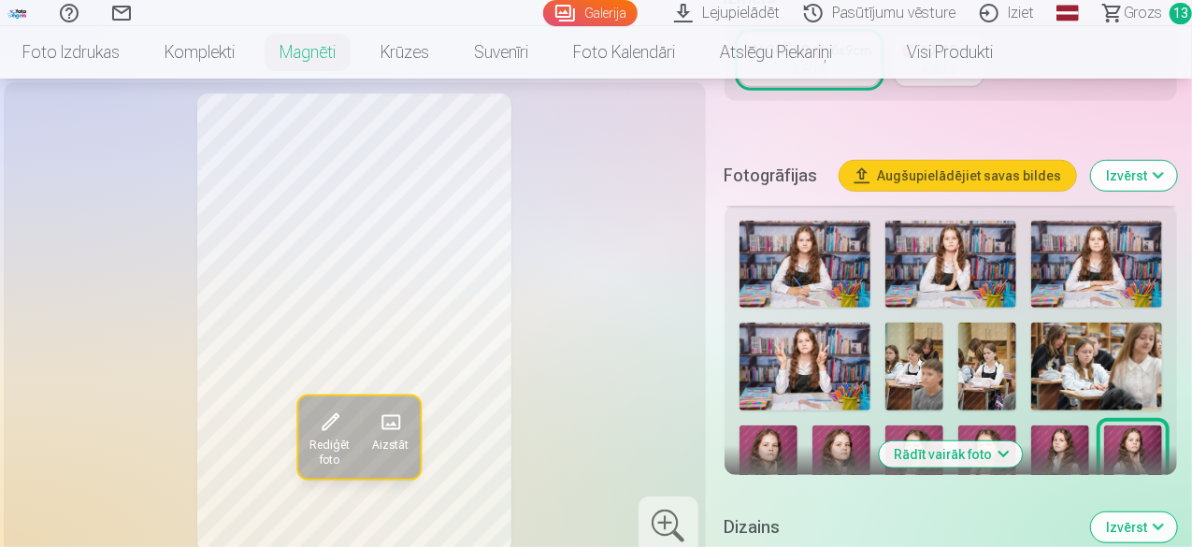
scroll to position [510, 0]
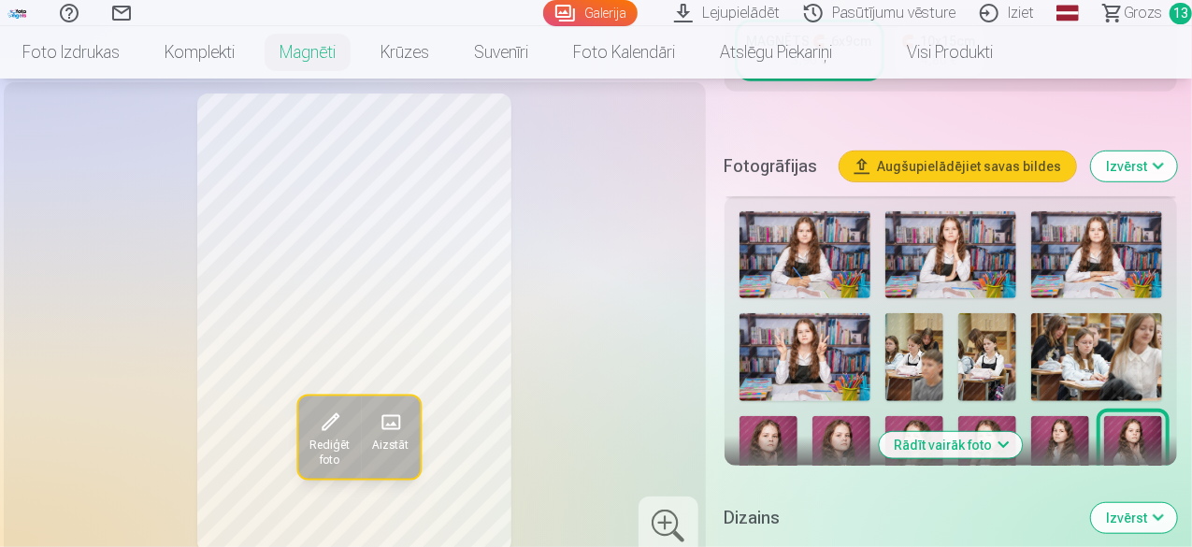
click at [968, 432] on button "Rādīt vairāk foto" at bounding box center [949, 445] width 143 height 26
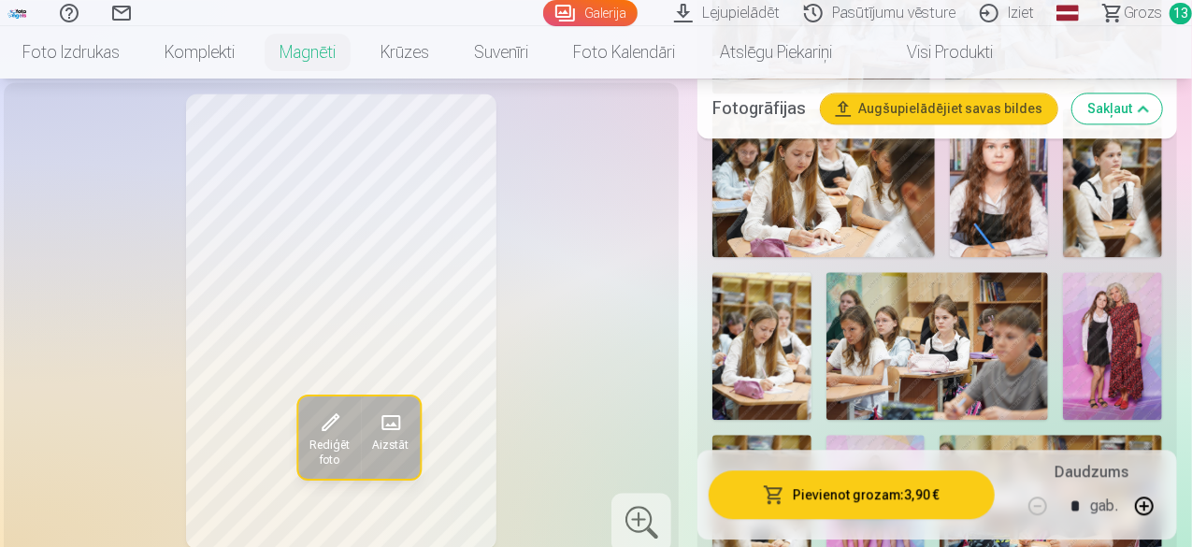
scroll to position [1989, 0]
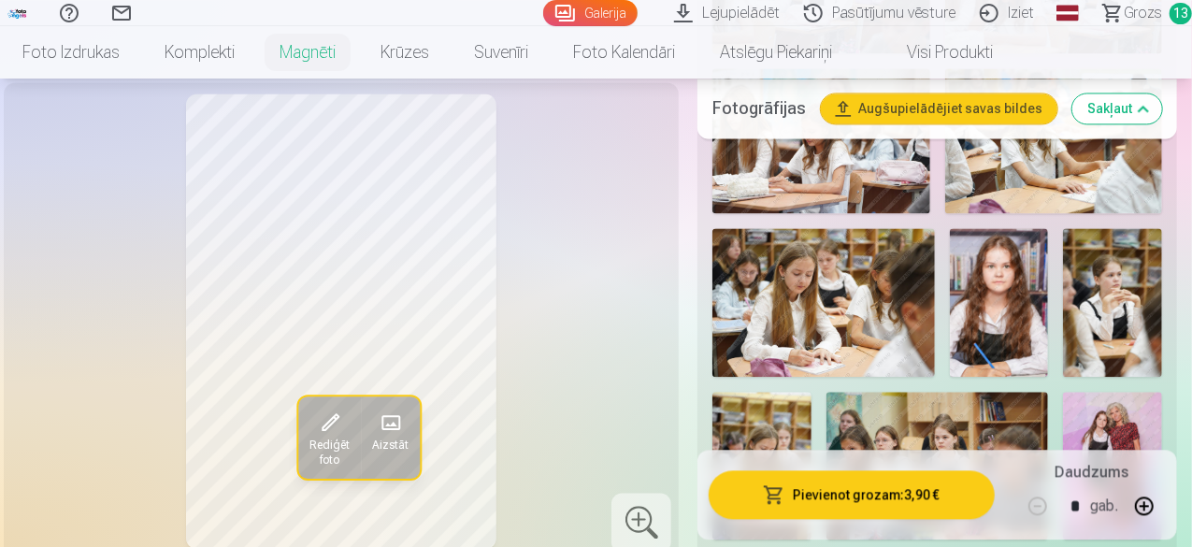
click at [1035, 228] on img at bounding box center [998, 302] width 99 height 148
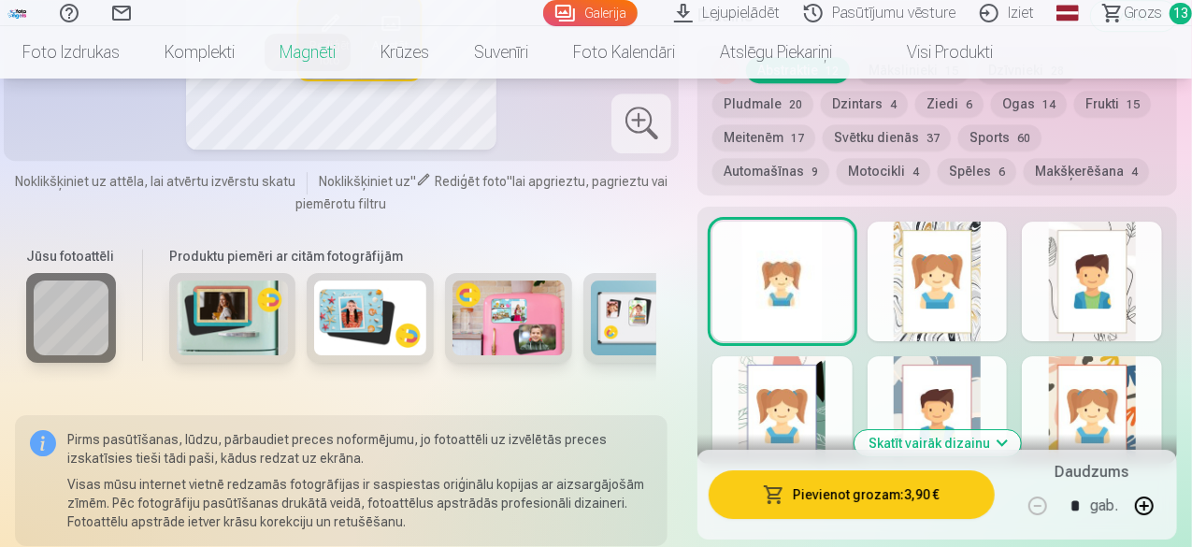
scroll to position [2889, 0]
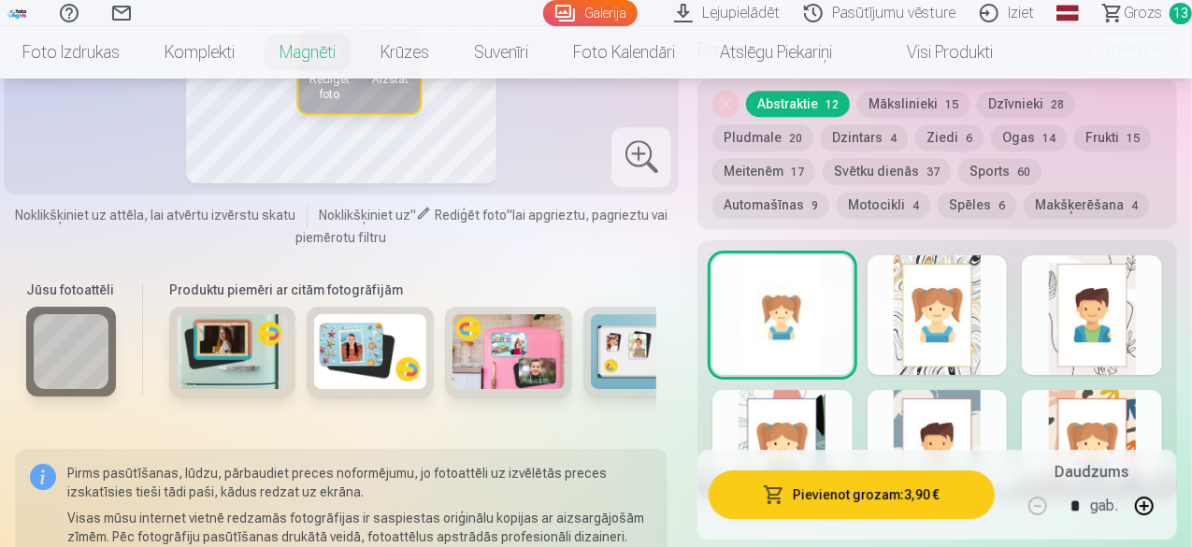
click at [1009, 464] on button "Skatīt vairāk dizainu" at bounding box center [937, 477] width 166 height 26
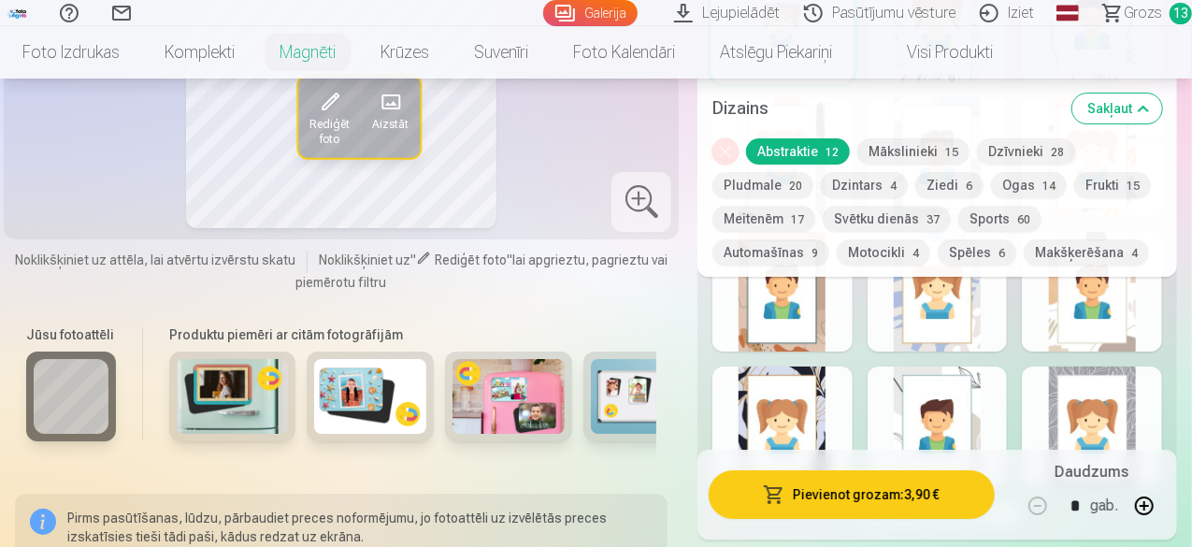
scroll to position [3204, 0]
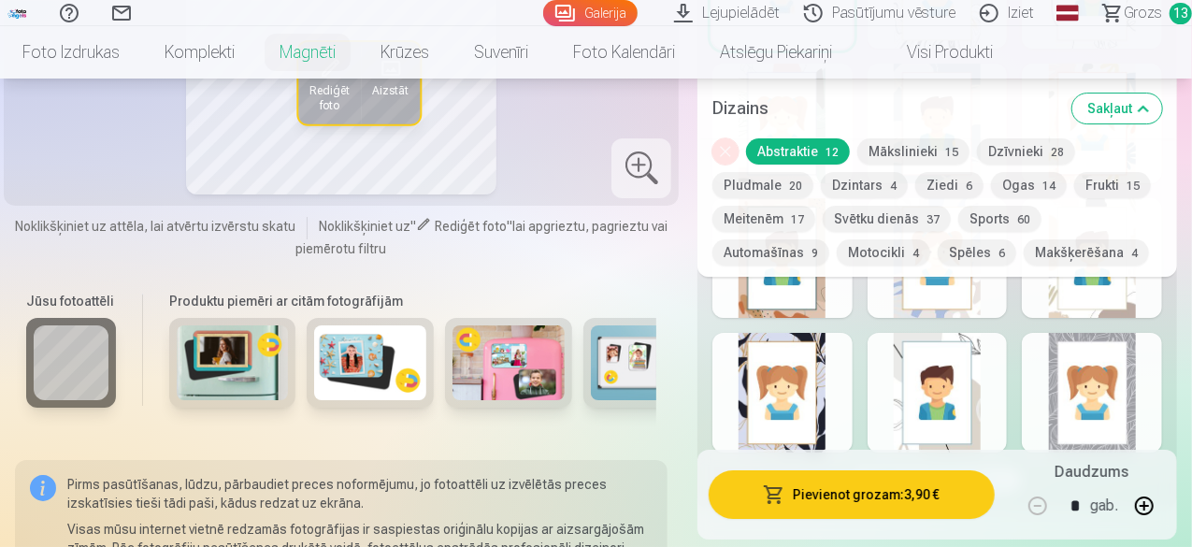
click at [1152, 333] on div at bounding box center [1091, 393] width 140 height 120
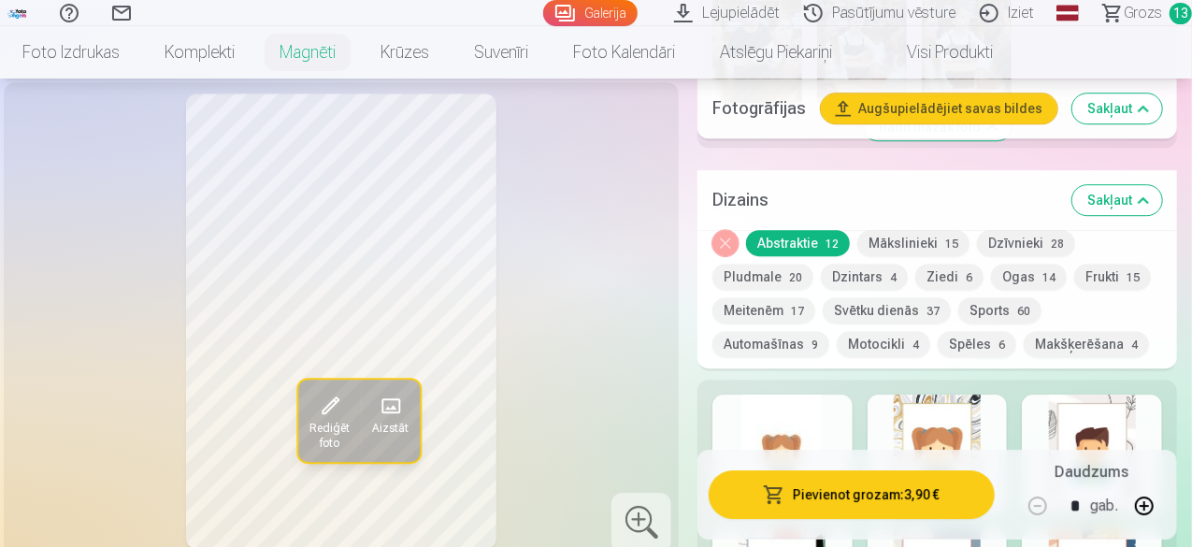
scroll to position [2719, 0]
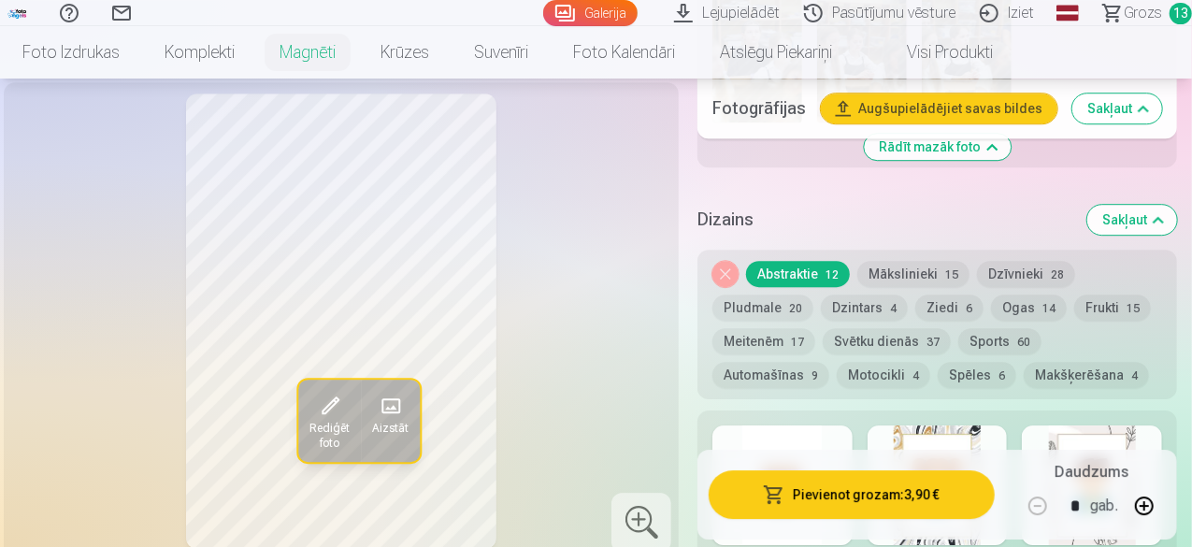
click at [819, 425] on div at bounding box center [782, 485] width 140 height 120
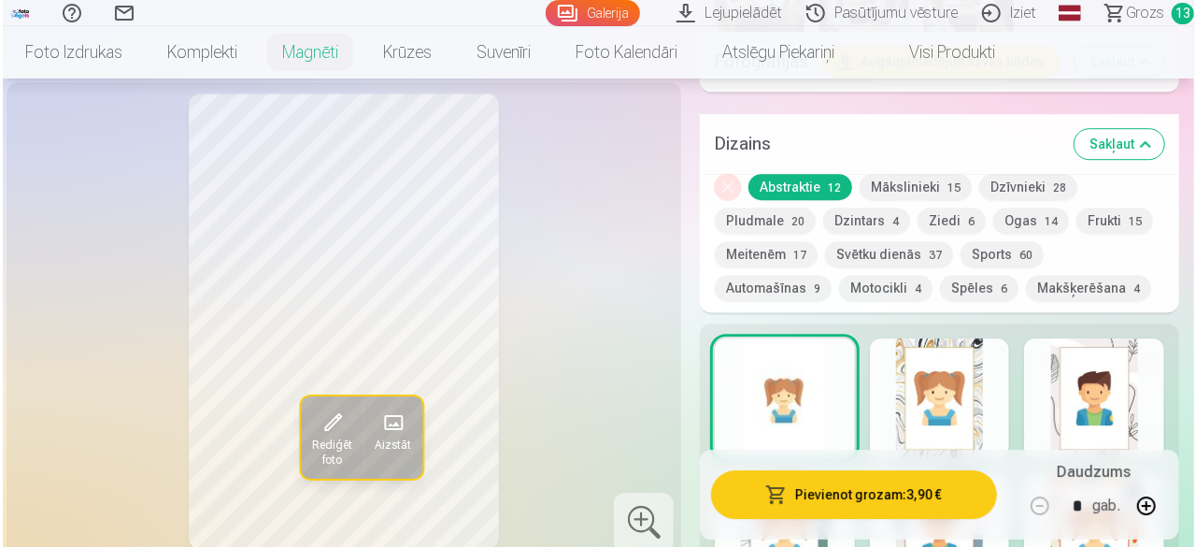
scroll to position [3351, 0]
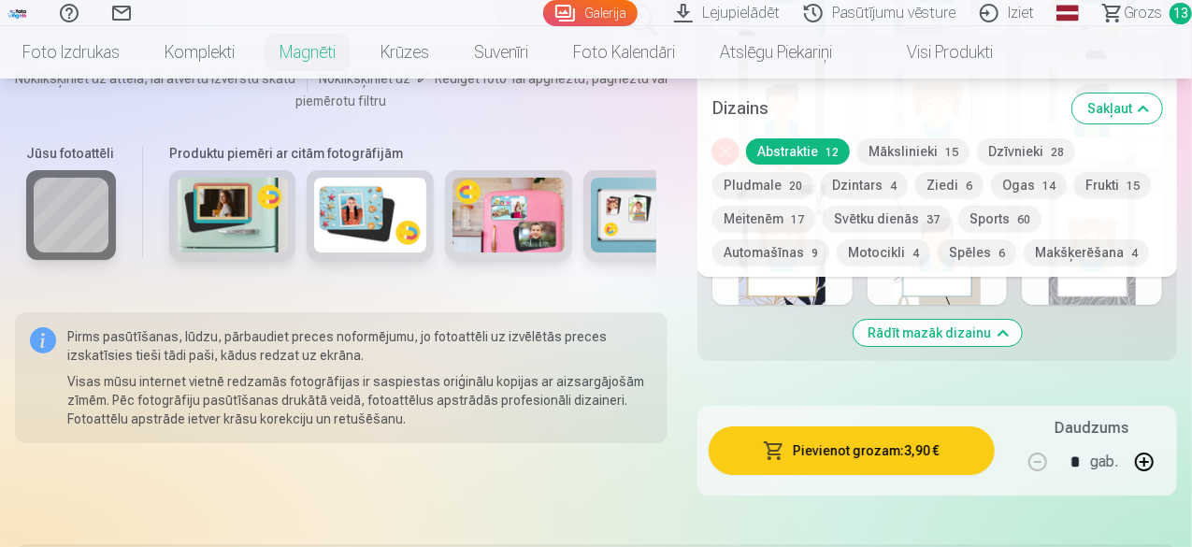
click at [903, 426] on button "Pievienot grozam : 3,90 €" at bounding box center [851, 450] width 286 height 49
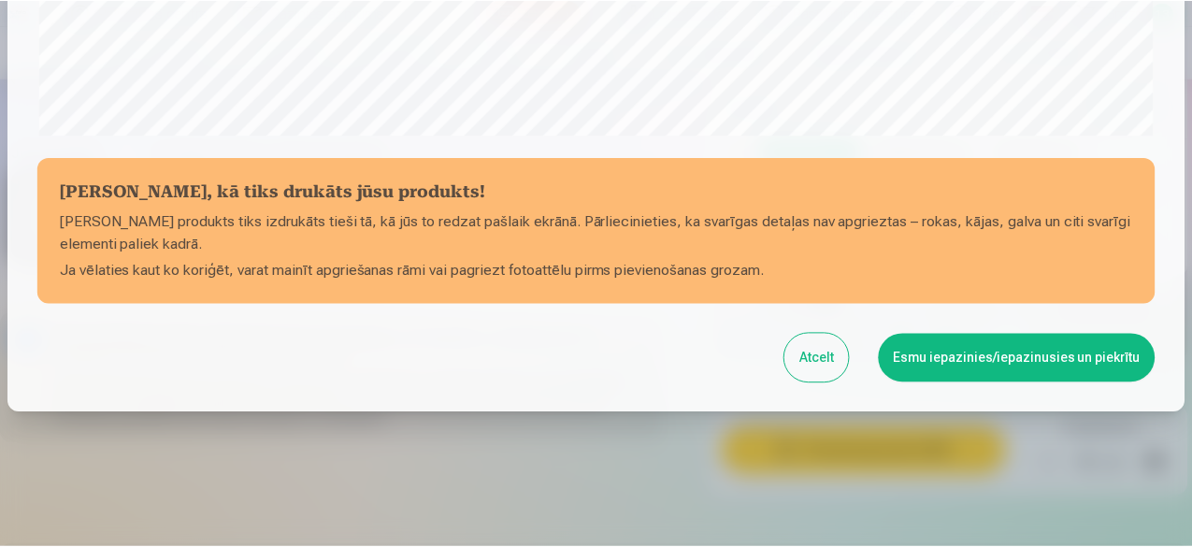
scroll to position [784, 0]
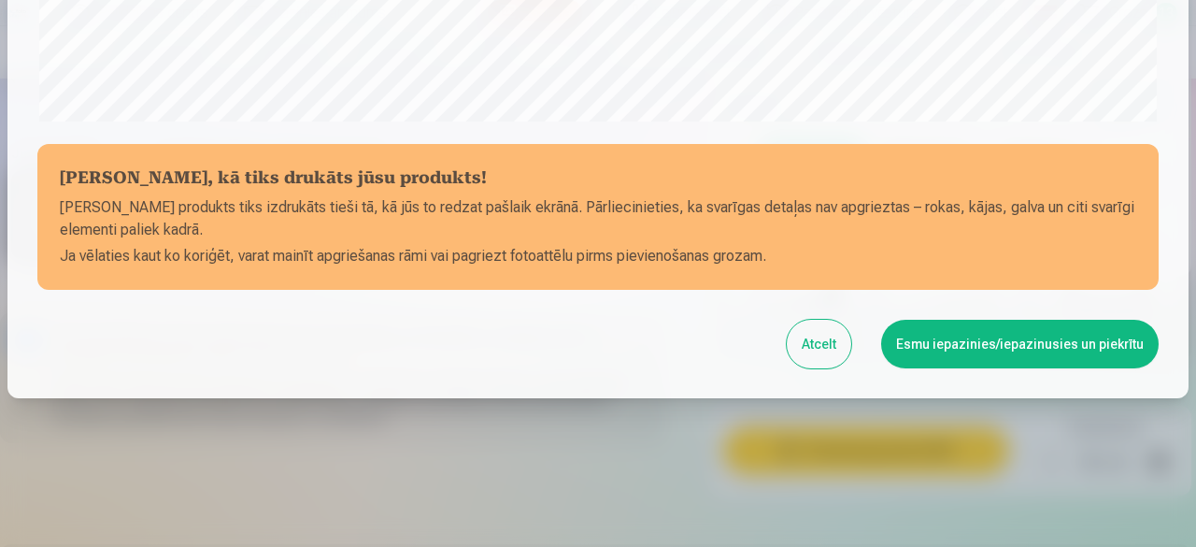
click at [940, 344] on button "Esmu iepazinies/iepazinusies un piekrītu" at bounding box center [1020, 344] width 278 height 49
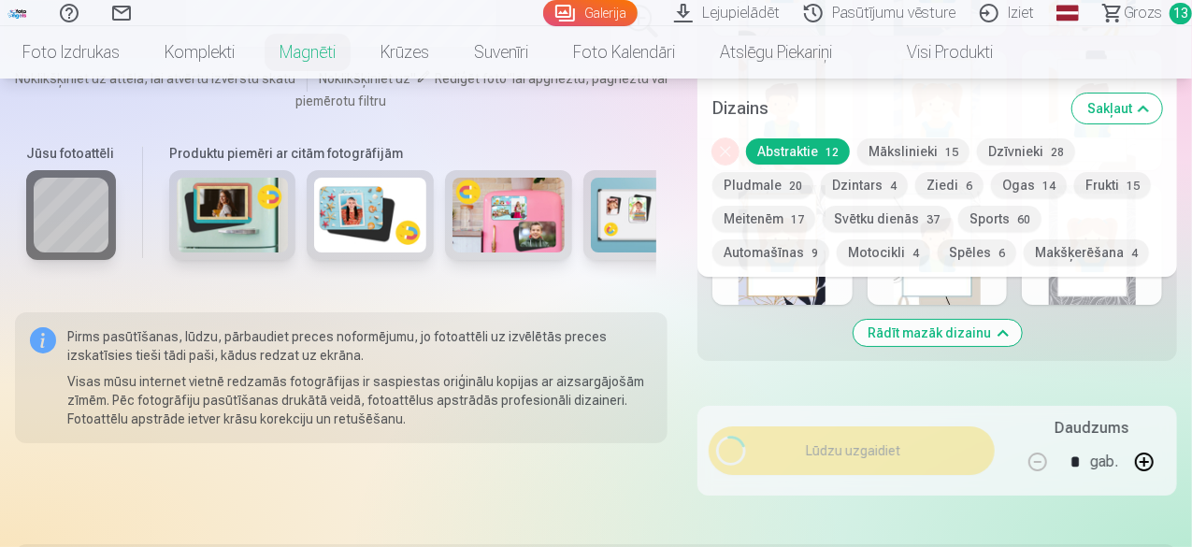
scroll to position [781, 0]
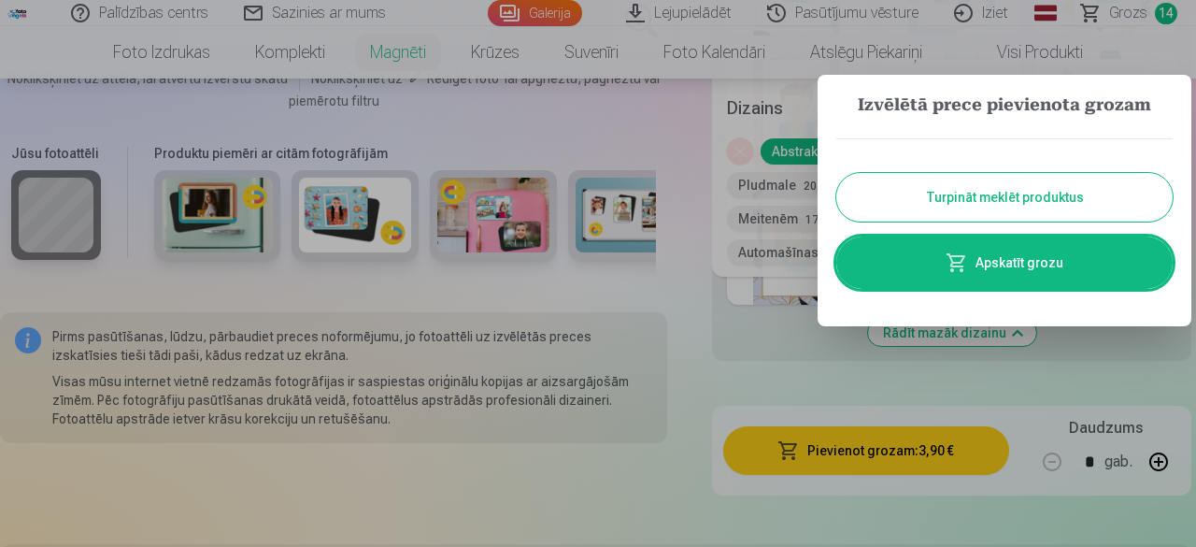
click at [1025, 279] on link "Apskatīt grozu" at bounding box center [1004, 262] width 336 height 52
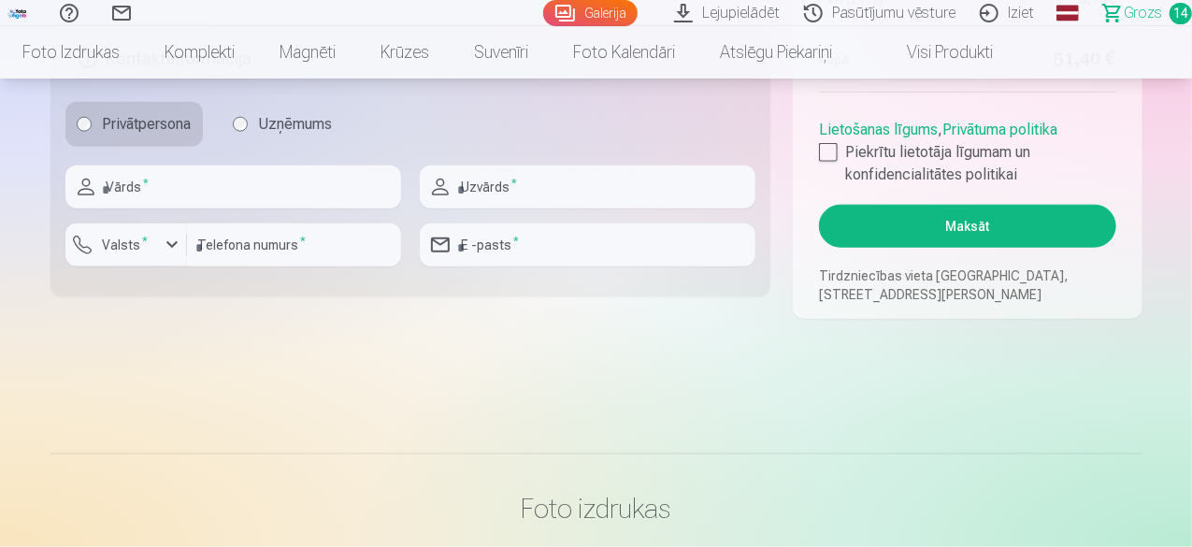
scroll to position [1005, 0]
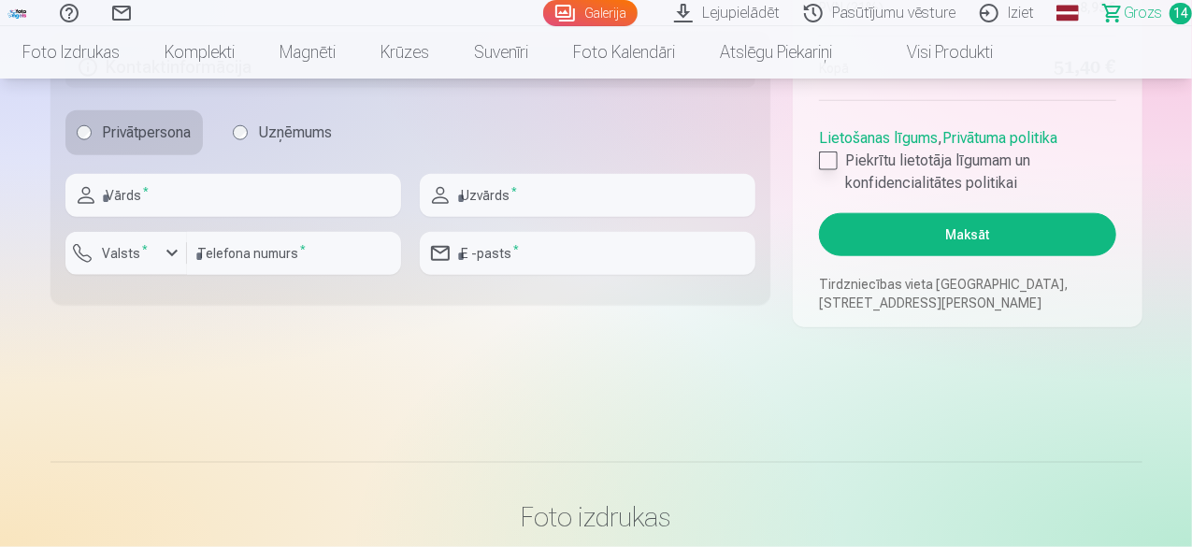
click at [819, 160] on div at bounding box center [828, 160] width 19 height 19
click at [964, 226] on button "Maksāt" at bounding box center [967, 234] width 296 height 43
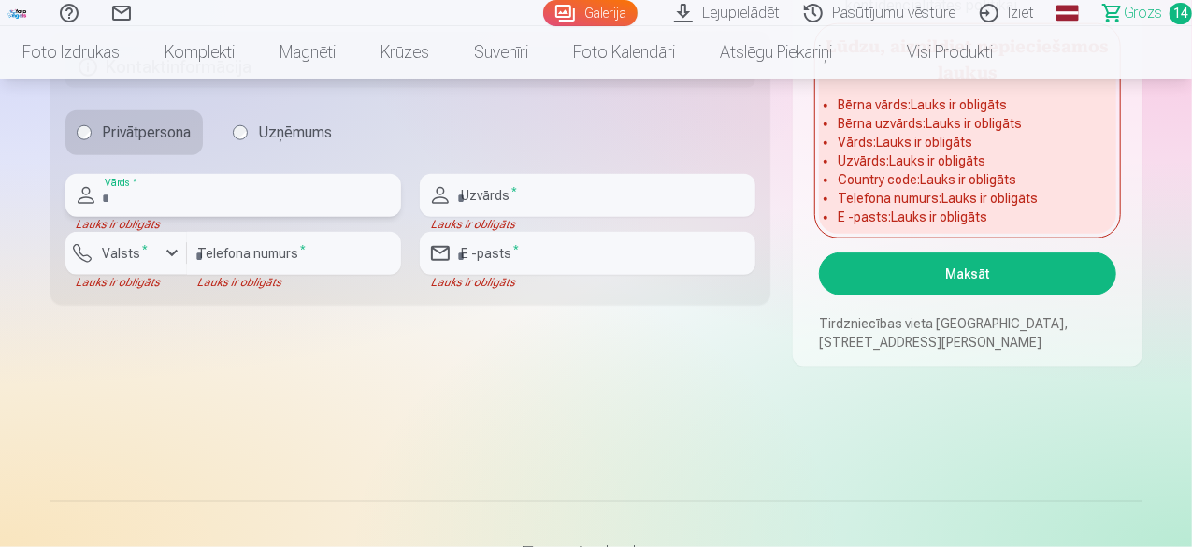
type input "*"
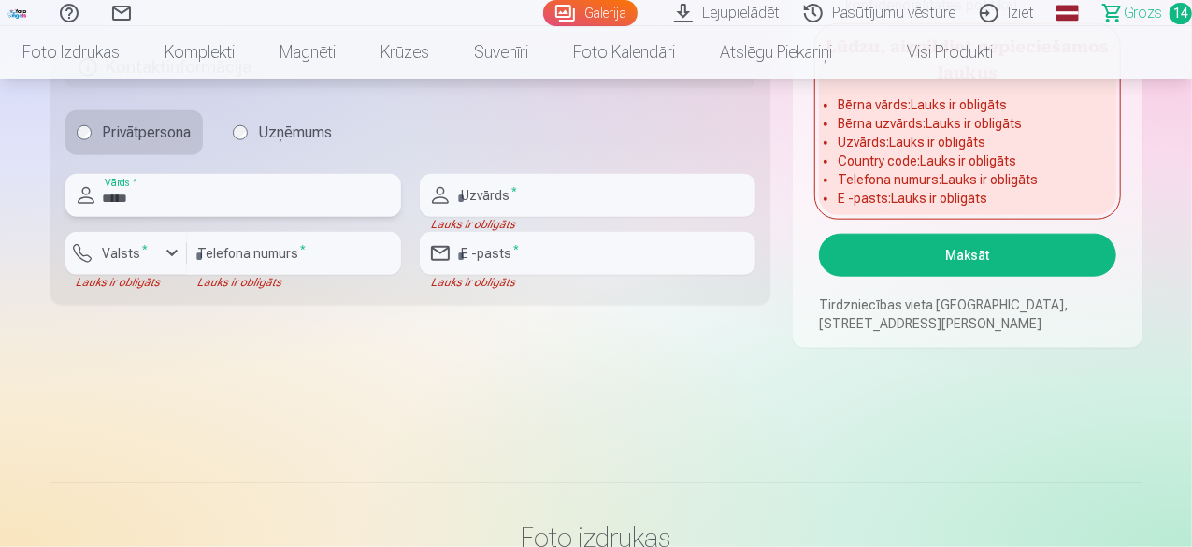
type input "*****"
click at [600, 193] on input "text" at bounding box center [587, 195] width 335 height 43
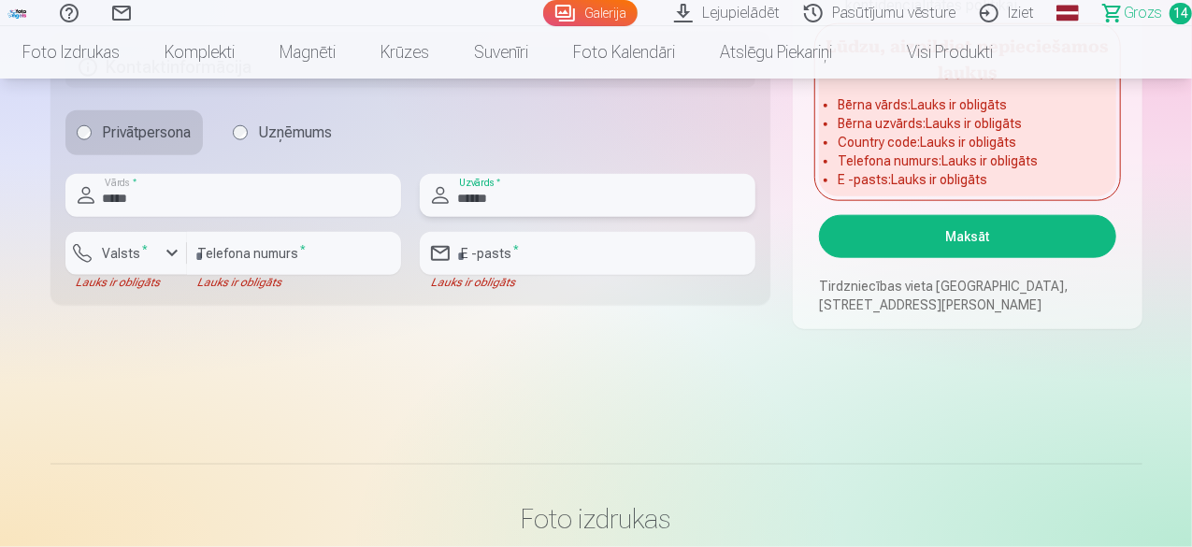
type input "******"
click at [264, 257] on input "number" at bounding box center [294, 253] width 214 height 43
type input "********"
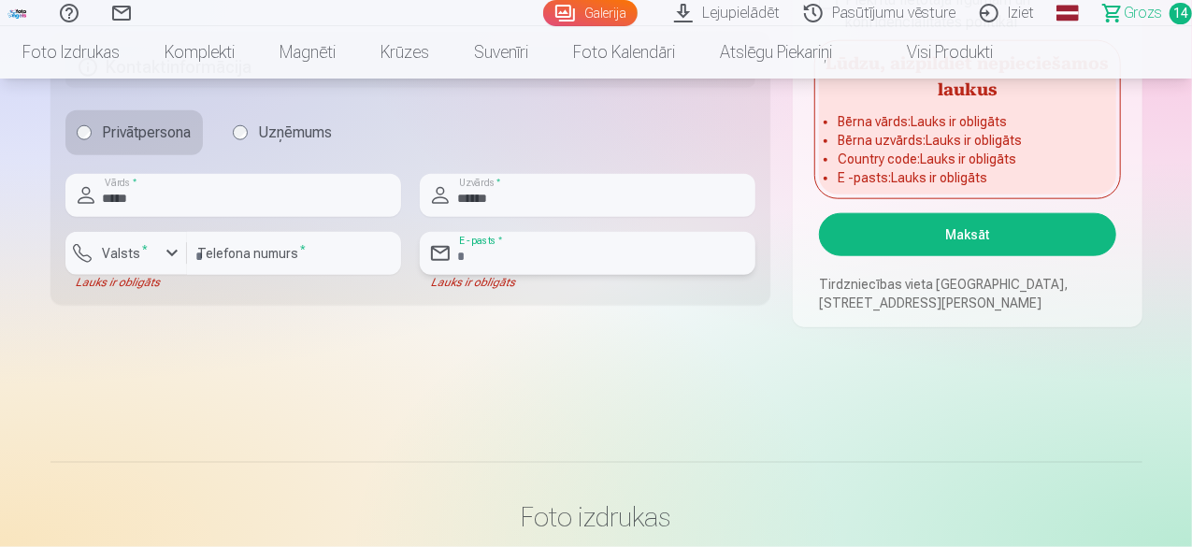
click at [563, 253] on input "email" at bounding box center [587, 253] width 335 height 43
type input "**********"
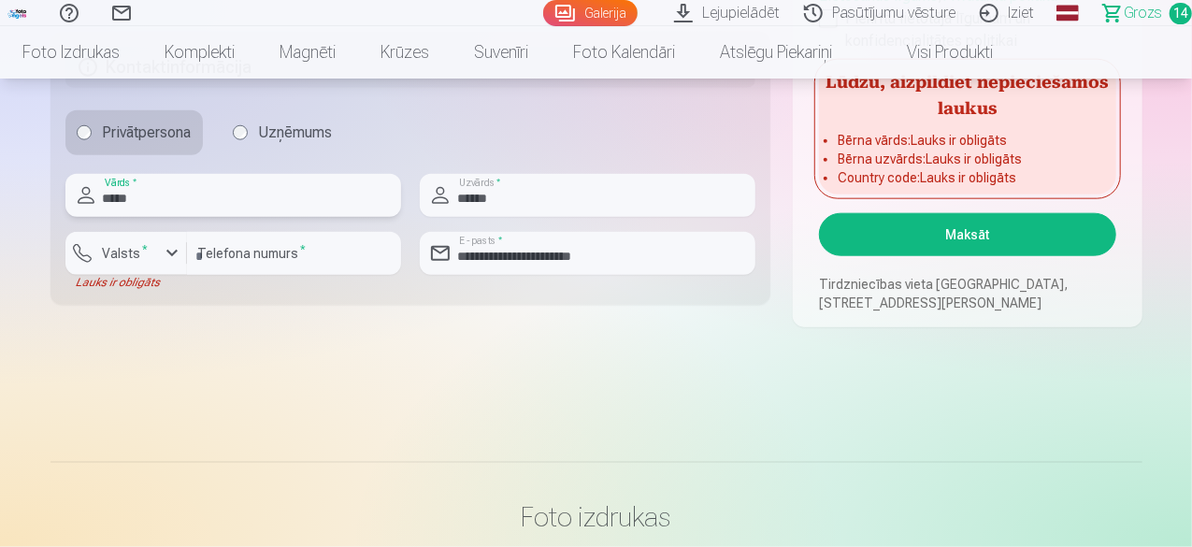
click at [162, 205] on input "*****" at bounding box center [232, 195] width 335 height 43
type input "*"
click at [170, 251] on div "button" at bounding box center [172, 253] width 22 height 22
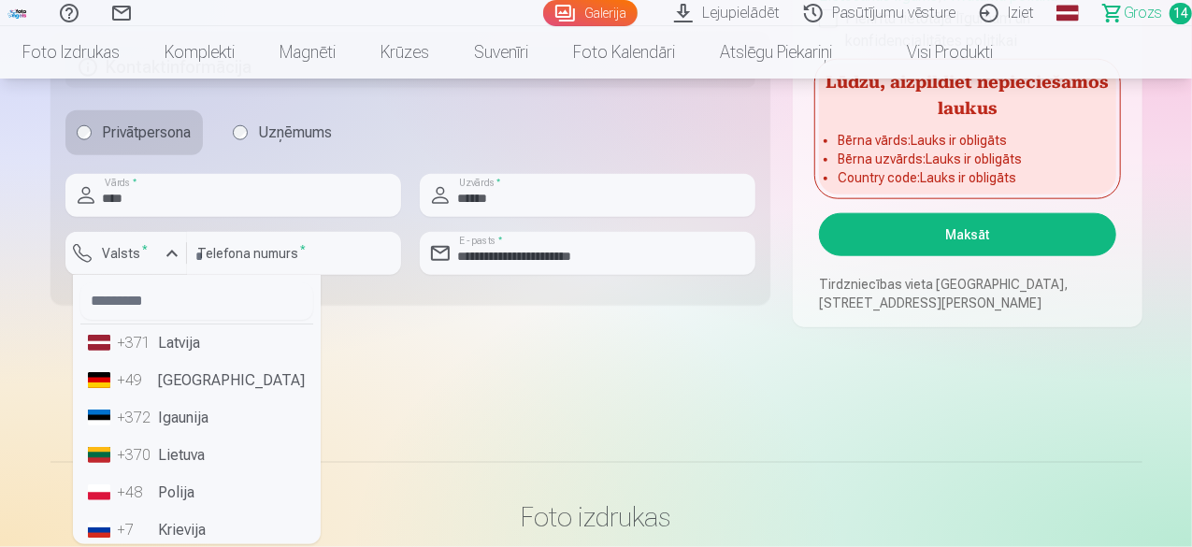
click at [203, 337] on li "+371 Latvija" at bounding box center [196, 342] width 233 height 37
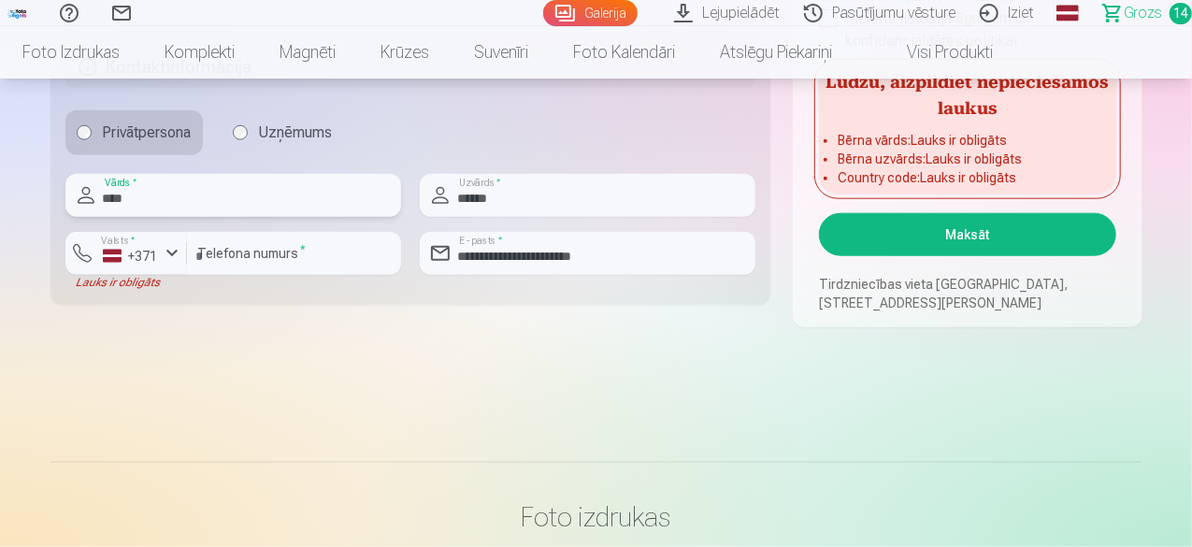
click at [151, 192] on input "****" at bounding box center [232, 195] width 335 height 43
type input "*"
type input "*****"
click at [1008, 235] on button "Maksāt" at bounding box center [967, 234] width 296 height 43
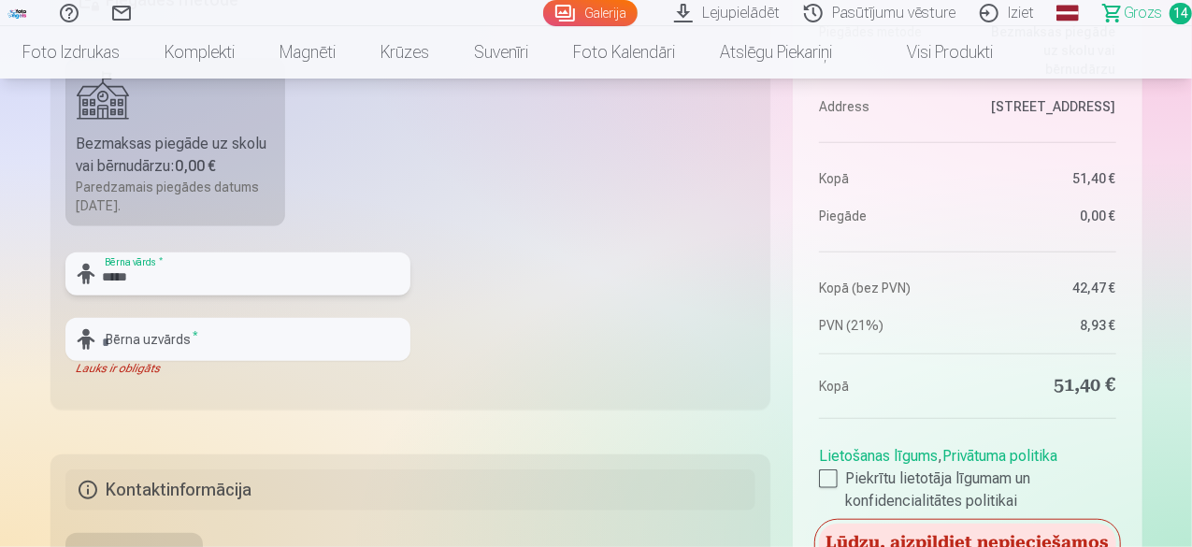
type input "*****"
click at [125, 342] on input "text" at bounding box center [237, 339] width 345 height 43
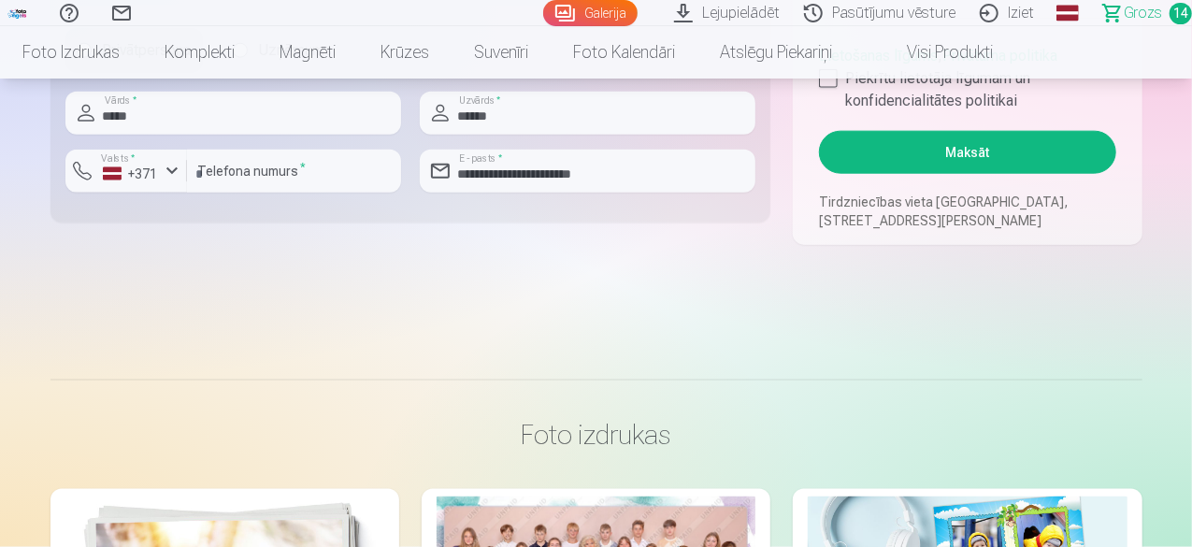
scroll to position [948, 0]
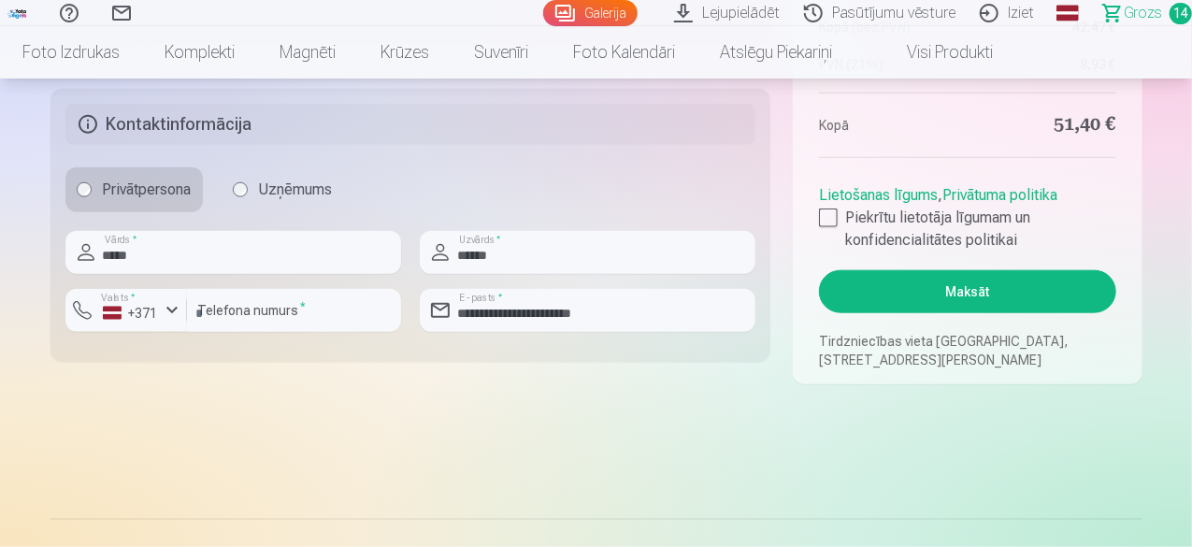
type input "******"
click at [146, 264] on input "*****" at bounding box center [232, 252] width 335 height 43
type input "*"
type input "****"
click at [425, 200] on div "Privātpersona Uzņēmums" at bounding box center [410, 189] width 691 height 45
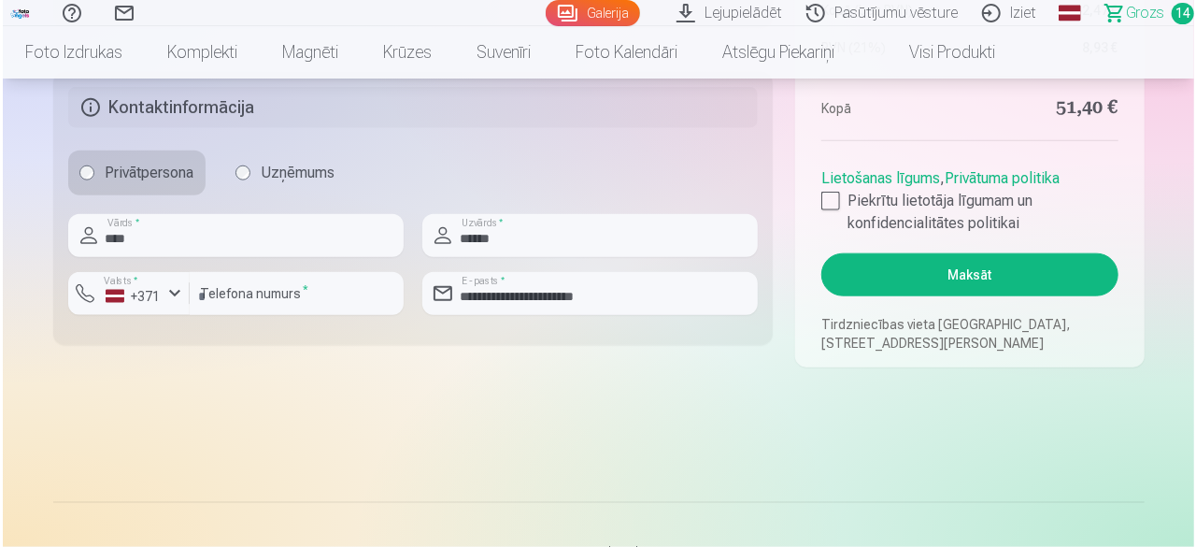
scroll to position [932, 0]
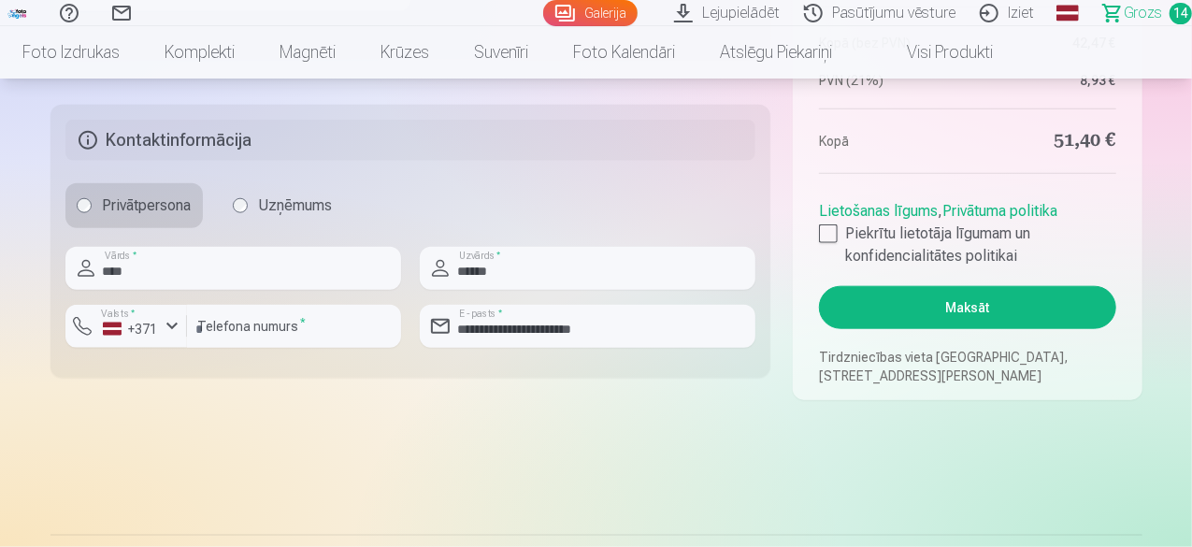
click at [1016, 296] on button "Maksāt" at bounding box center [967, 307] width 296 height 43
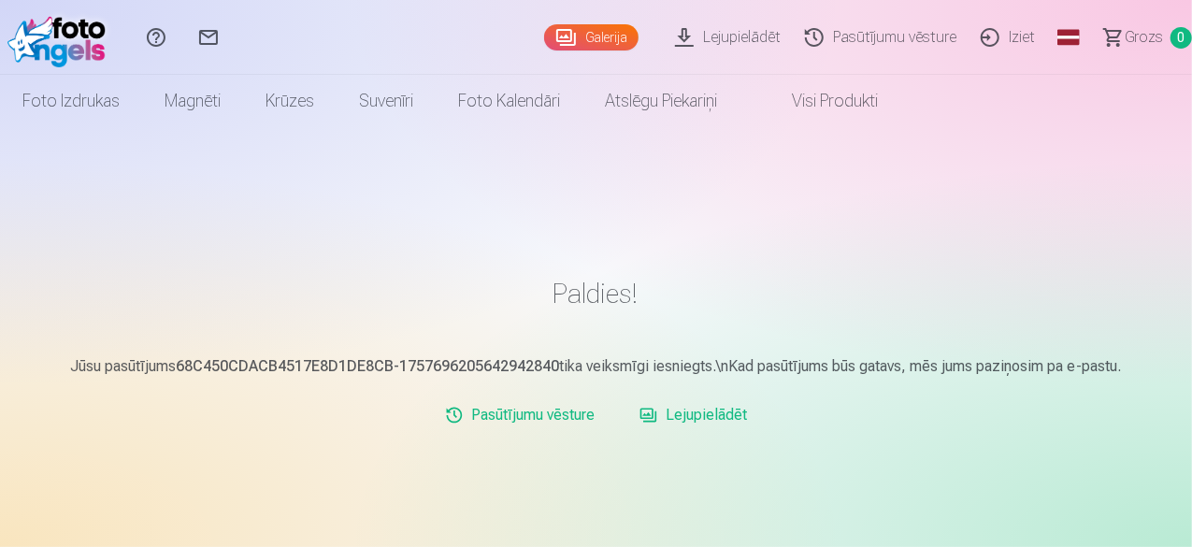
click at [977, 36] on link "Iziet" at bounding box center [1010, 37] width 79 height 75
